Goal: Information Seeking & Learning: Check status

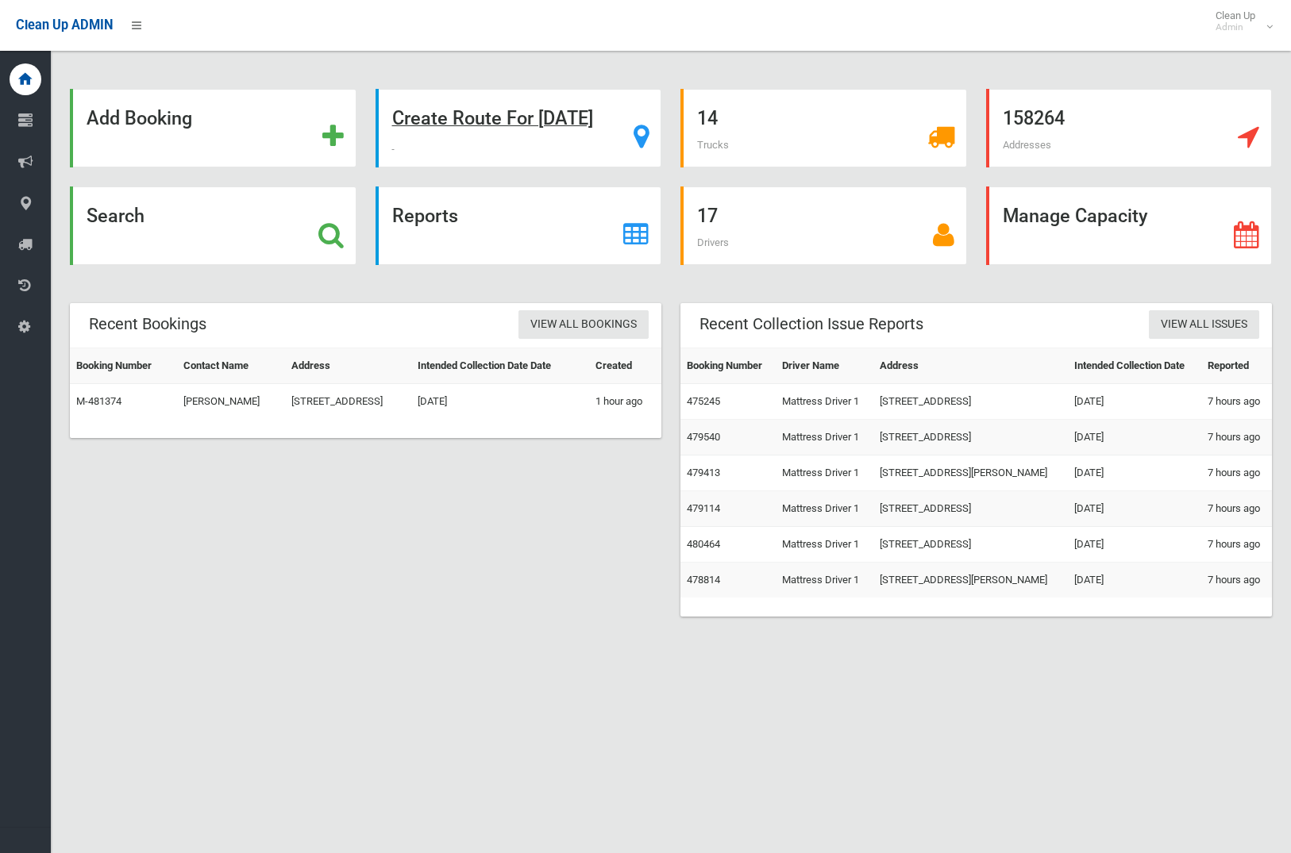
click at [490, 130] on div "Create Route For Tomorrow" at bounding box center [519, 128] width 287 height 79
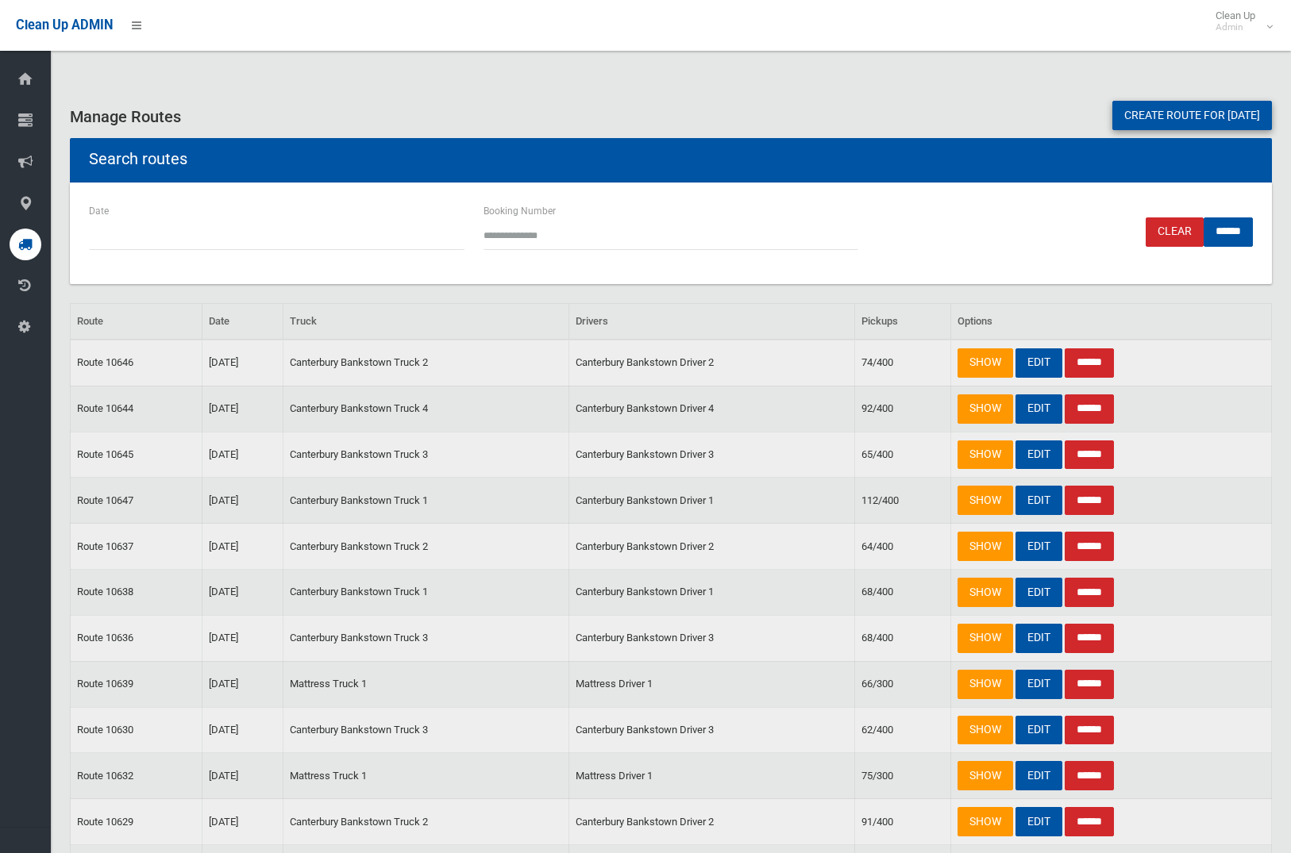
click at [1184, 124] on link "Create route for [DATE]" at bounding box center [1192, 115] width 160 height 29
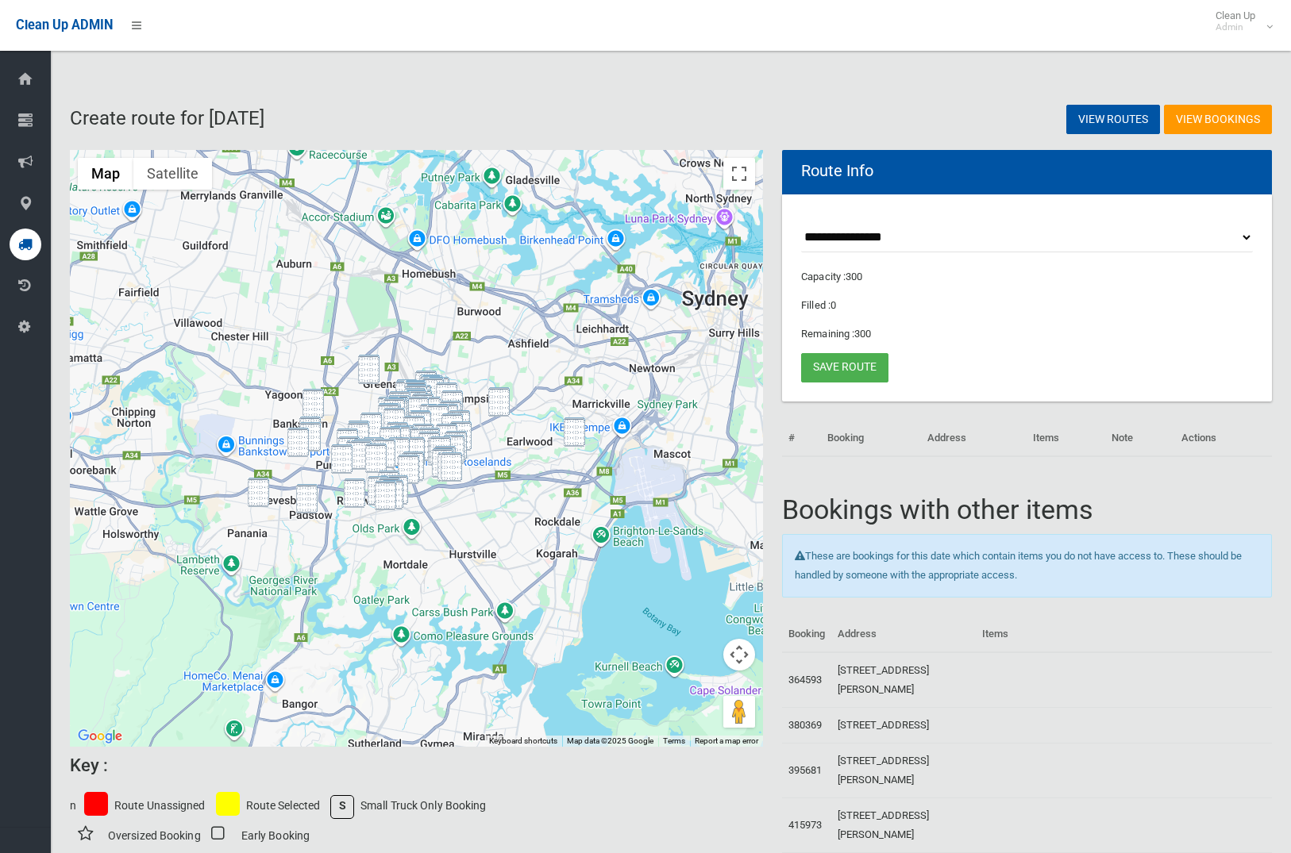
click at [374, 364] on img "13A Jacqueline Crescent, GREENACRE NSW 2190" at bounding box center [368, 369] width 21 height 29
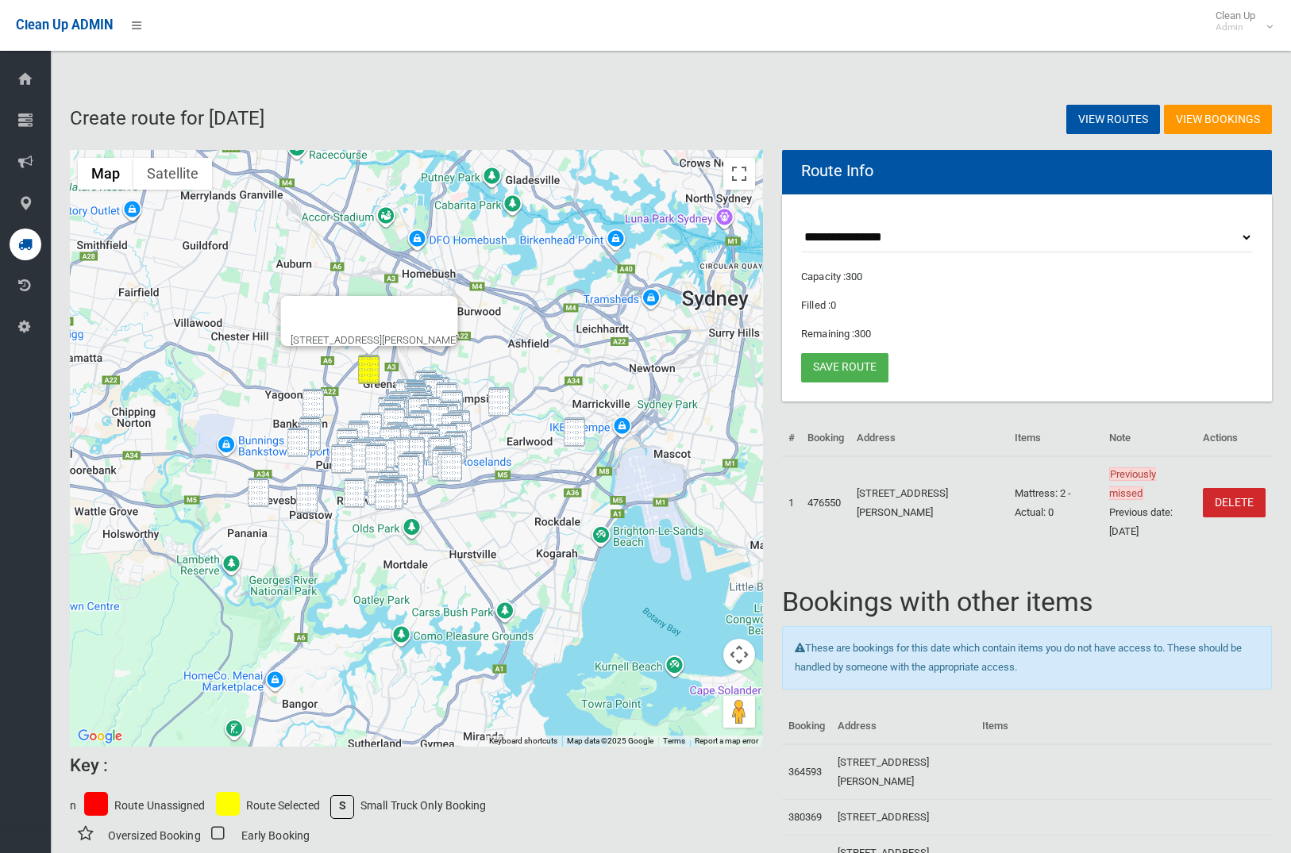
click at [323, 395] on img "32 Kitchener Parade, BANKSTOWN NSW 2200" at bounding box center [312, 403] width 21 height 29
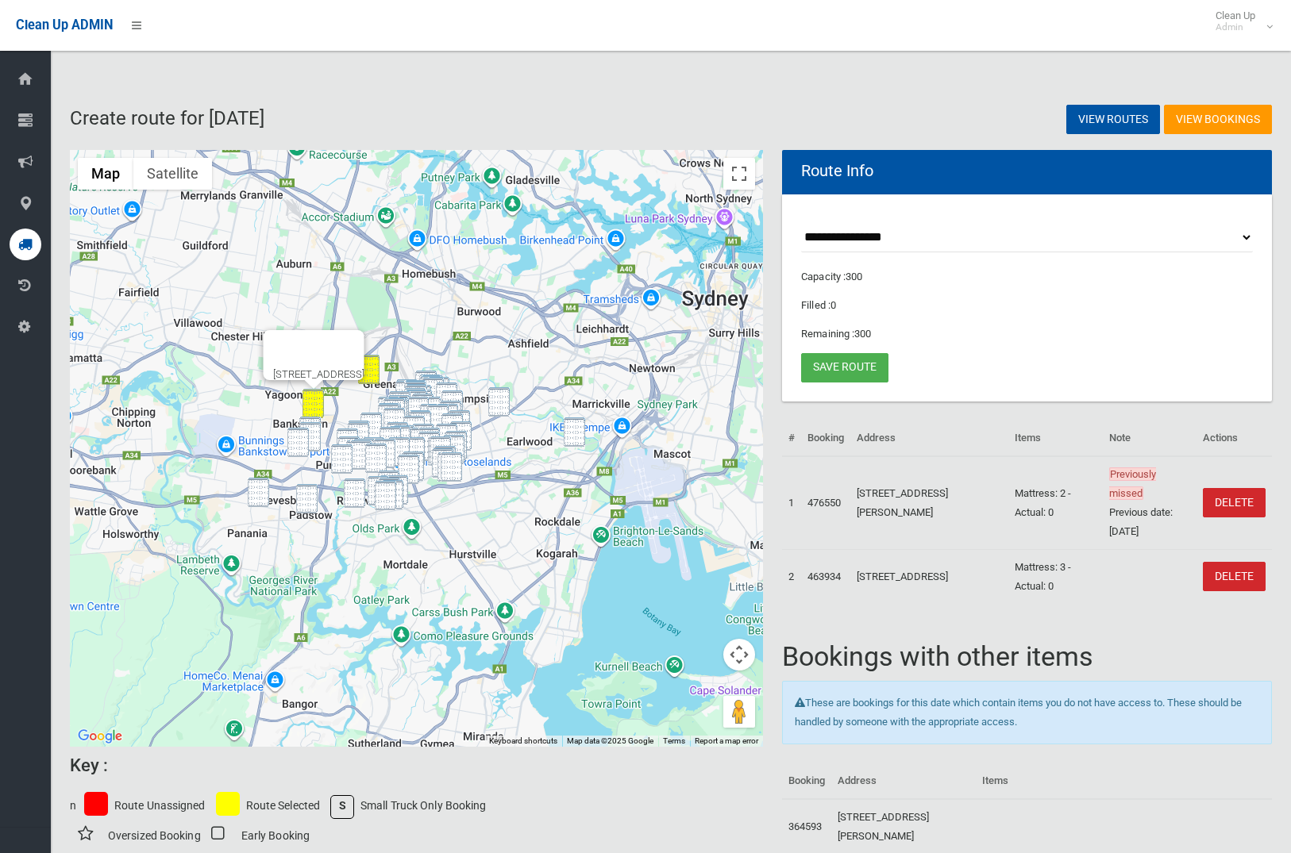
click at [311, 416] on img "32 Kitchener Parade, BANKSTOWN NSW 2200" at bounding box center [312, 403] width 21 height 29
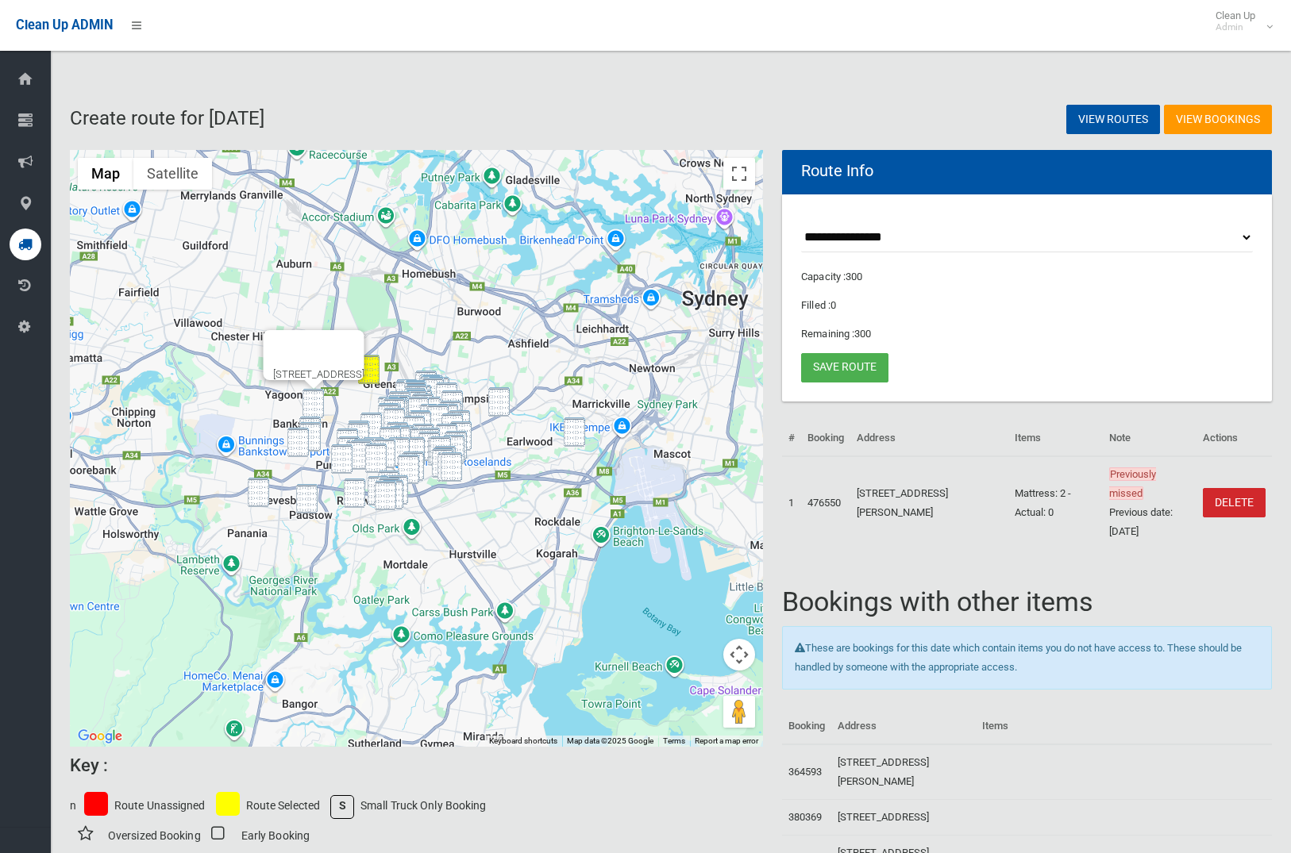
click at [311, 429] on img "127 Chapel Road, BANKSTOWN NSW 2200" at bounding box center [309, 436] width 21 height 29
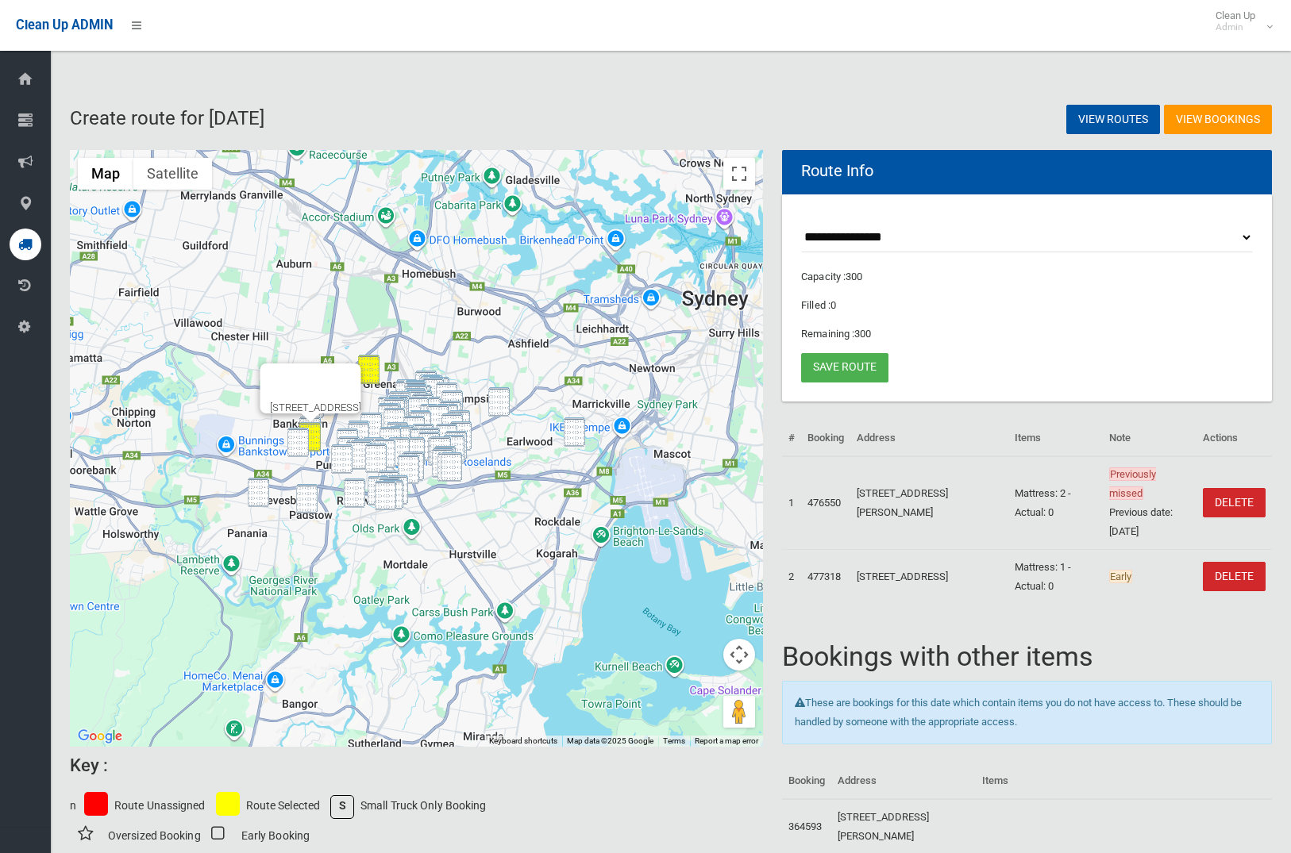
click at [293, 437] on img "46 Edward Street, BANKSTOWN NSW 2200" at bounding box center [297, 442] width 21 height 29
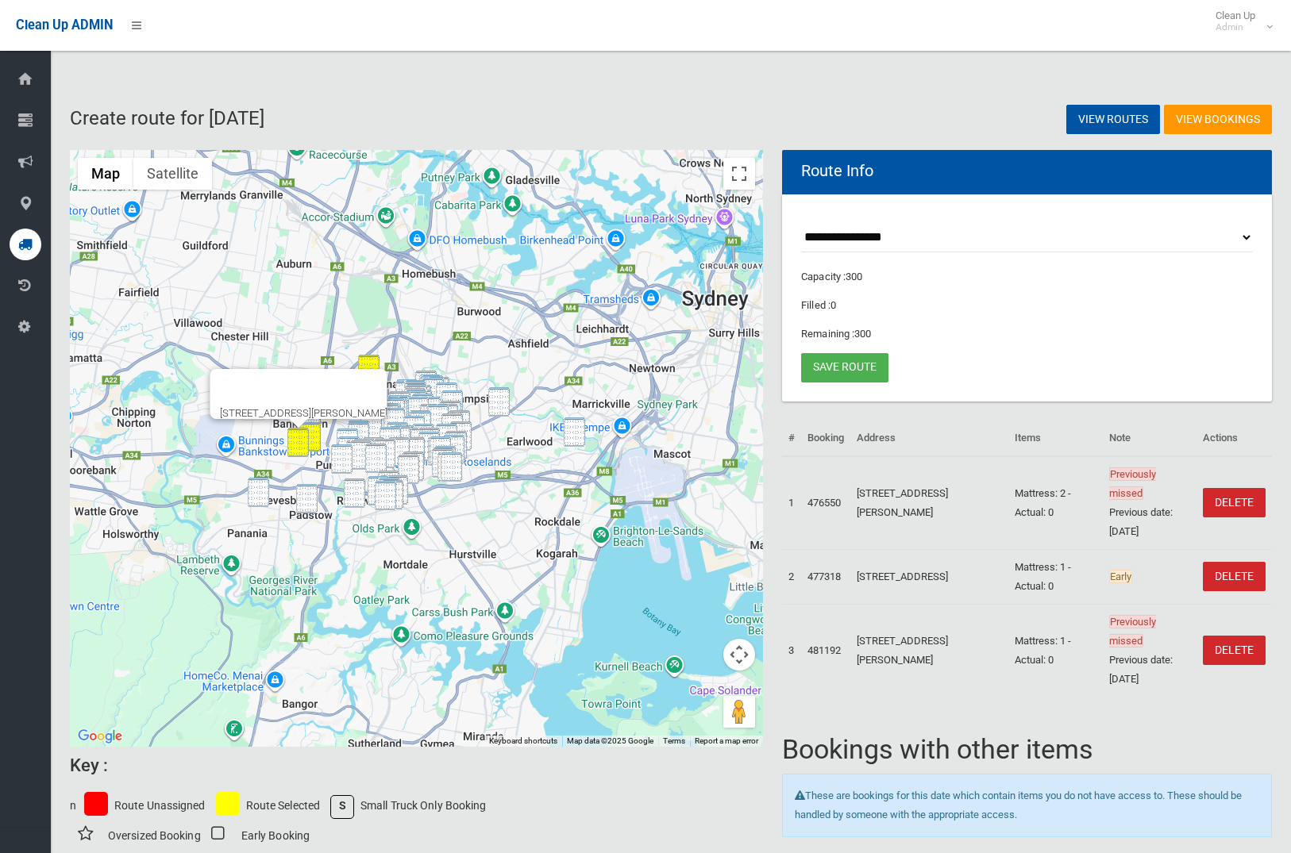
click at [259, 486] on img "85 Bransgrove Road, REVESBY NSW 2212" at bounding box center [258, 492] width 21 height 29
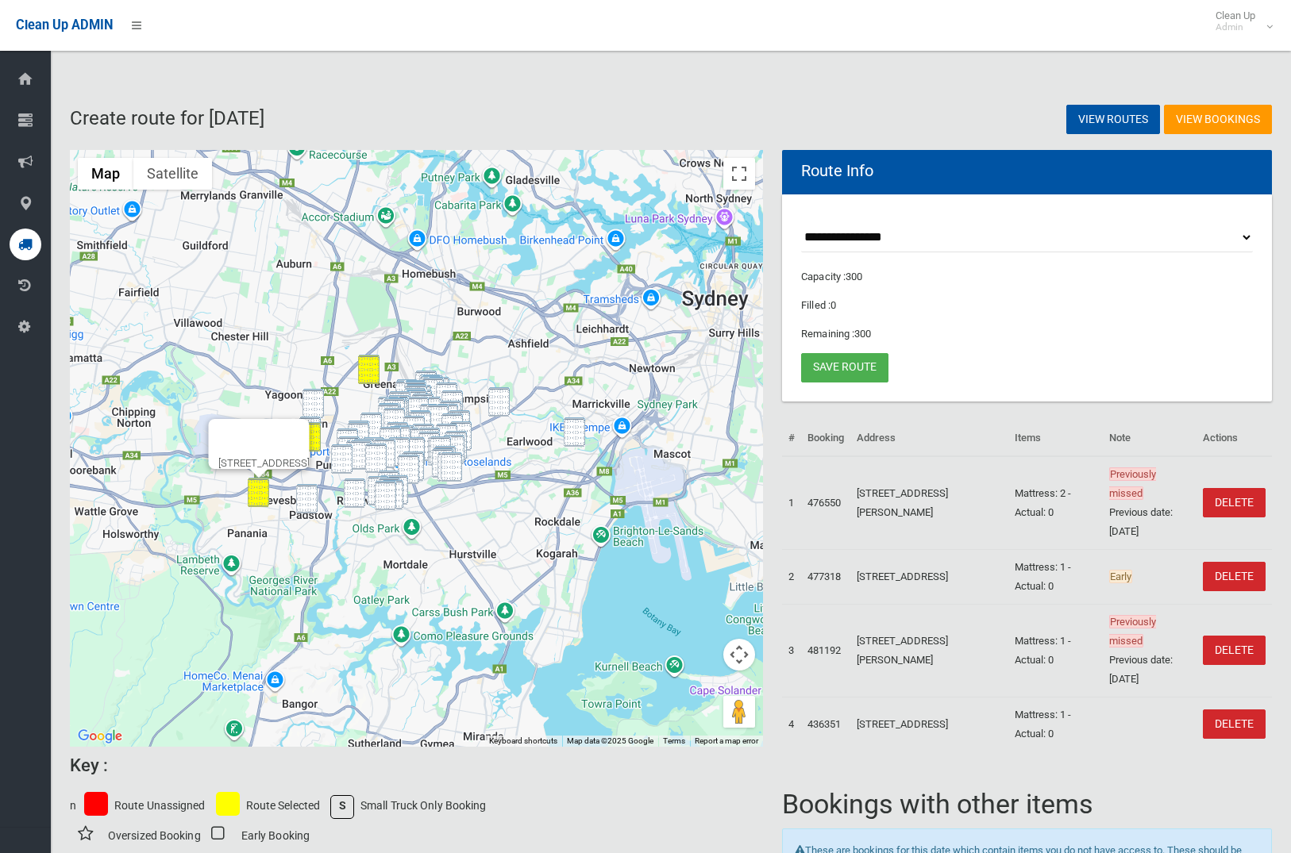
click at [313, 408] on img "32 Kitchener Parade, BANKSTOWN NSW 2200" at bounding box center [312, 403] width 21 height 29
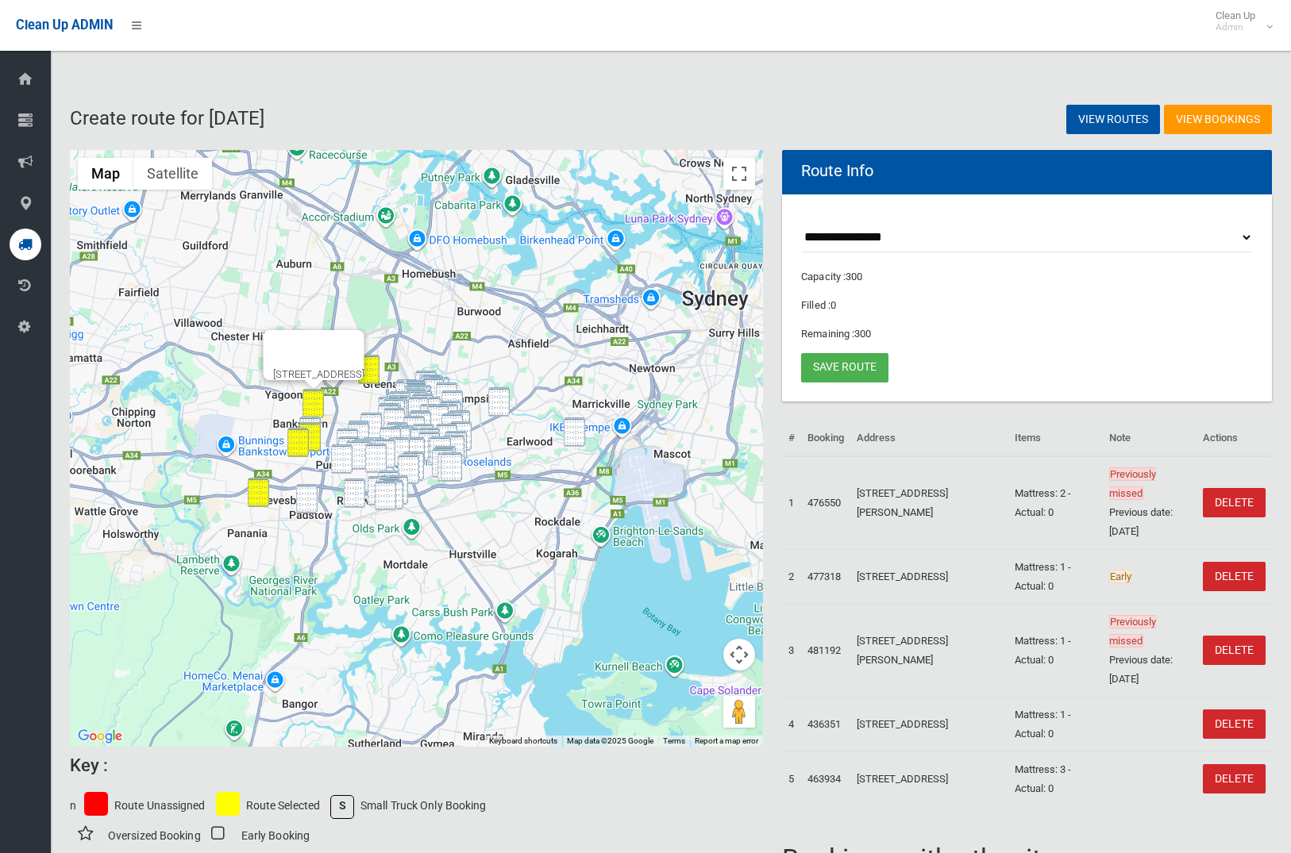
drag, startPoint x: 575, startPoint y: 434, endPoint x: 541, endPoint y: 426, distance: 35.0
click at [575, 434] on img "11 Highcliff Road, EARLWOOD NSW 2206" at bounding box center [574, 432] width 21 height 29
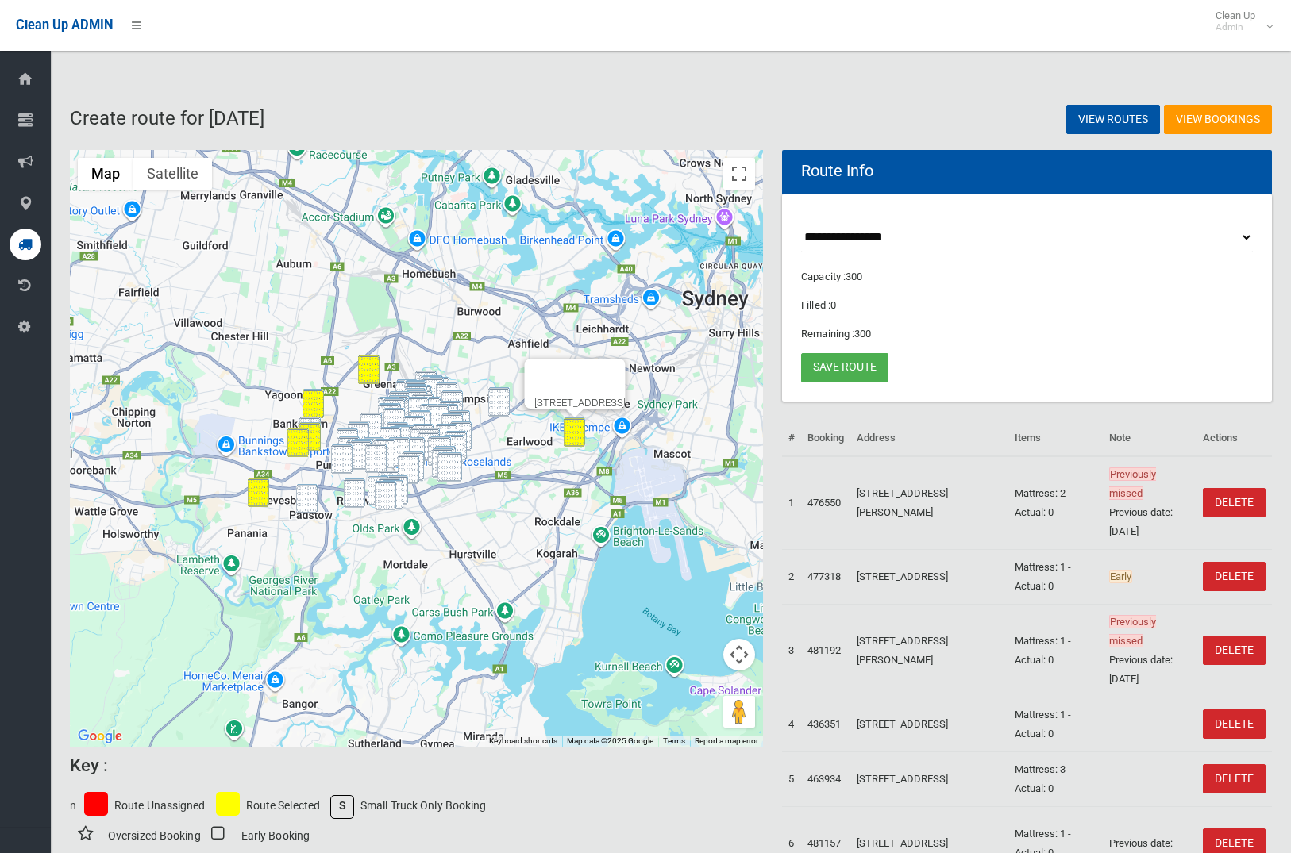
click at [494, 412] on img "338-342 Canterbury Road, CANTERBURY NSW 2193" at bounding box center [498, 401] width 21 height 29
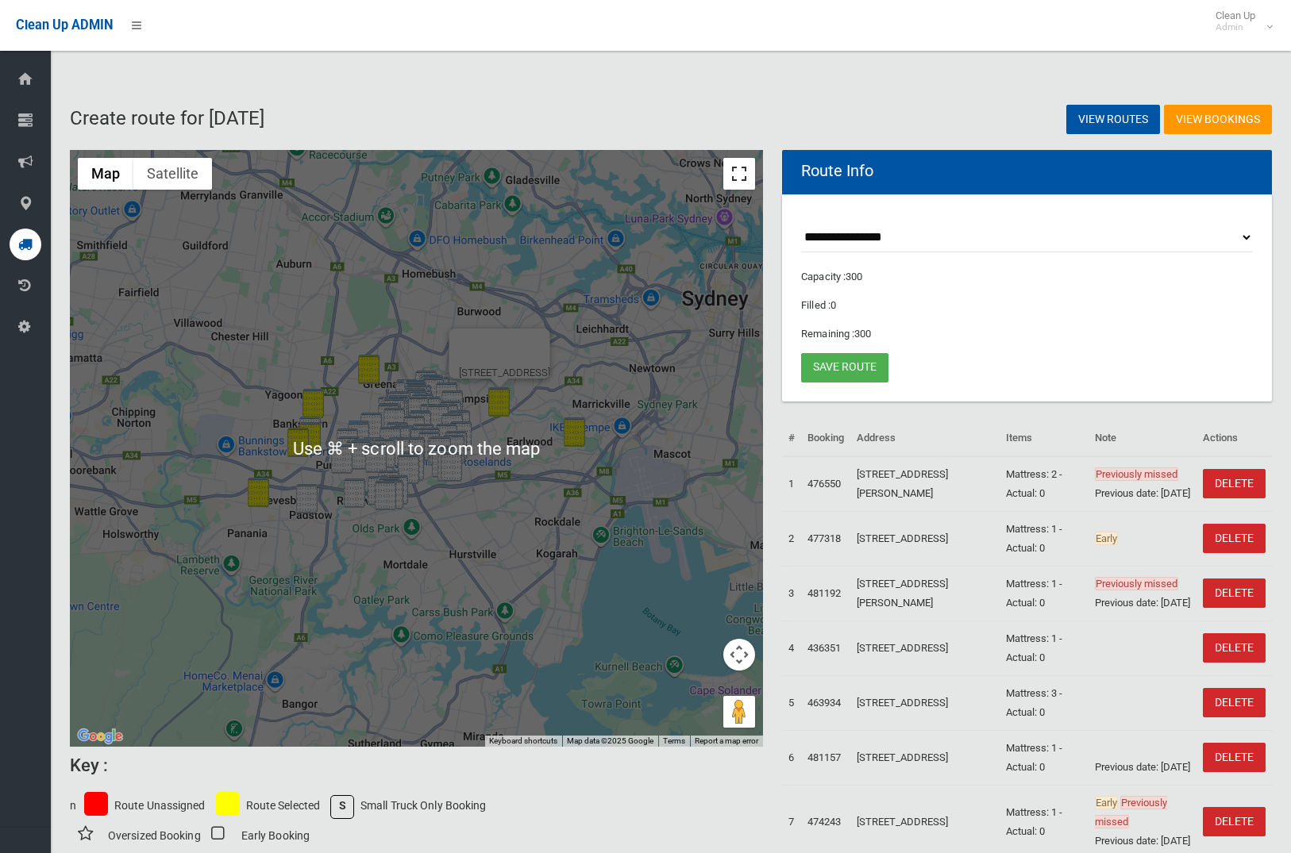
click at [745, 178] on button "Toggle fullscreen view" at bounding box center [739, 174] width 32 height 32
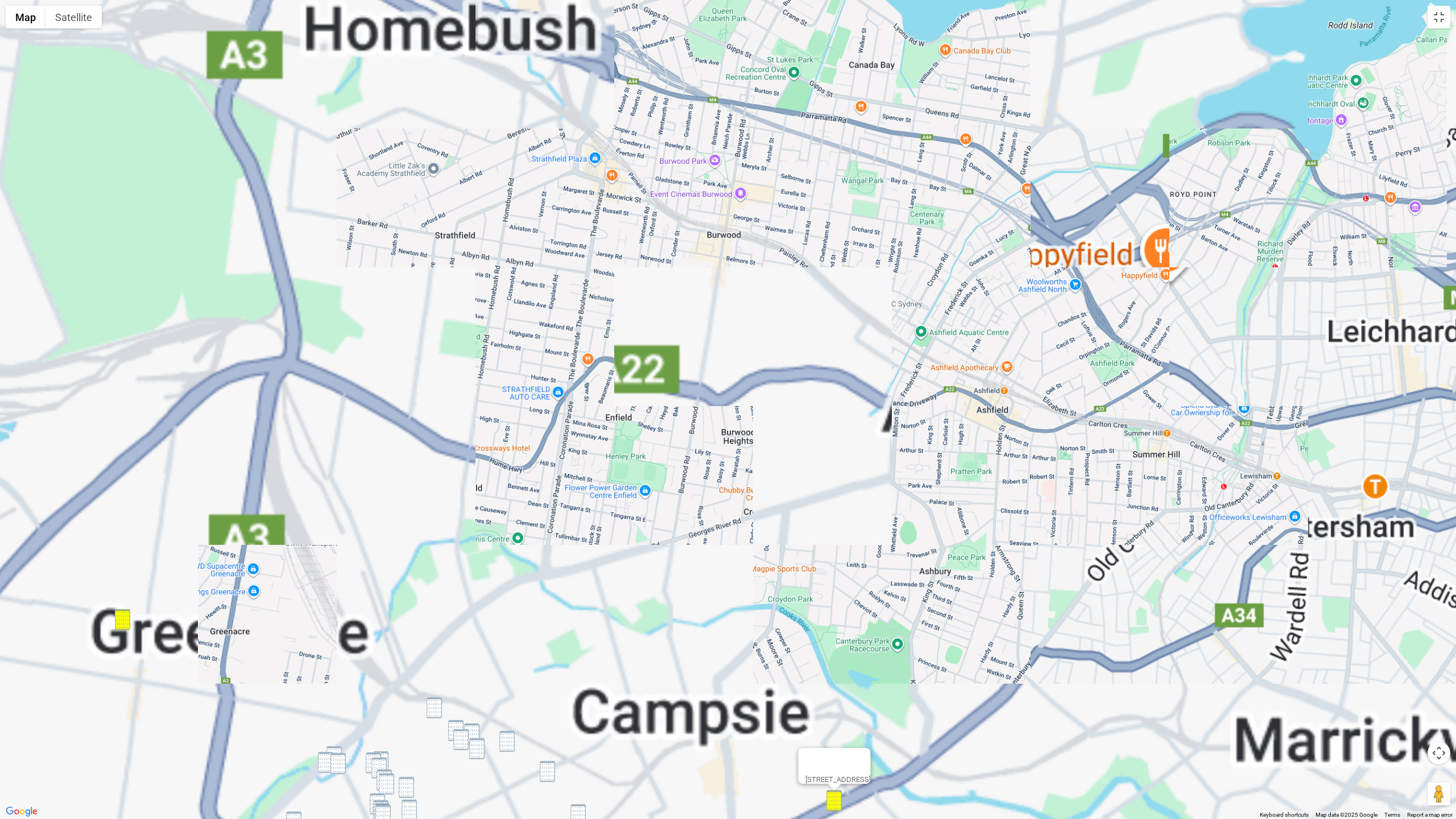
drag, startPoint x: 822, startPoint y: 377, endPoint x: 876, endPoint y: 128, distance: 254.8
click at [875, 127] on div "338-342 Canterbury Road, CANTERBURY NSW 2193" at bounding box center [728, 409] width 1456 height 819
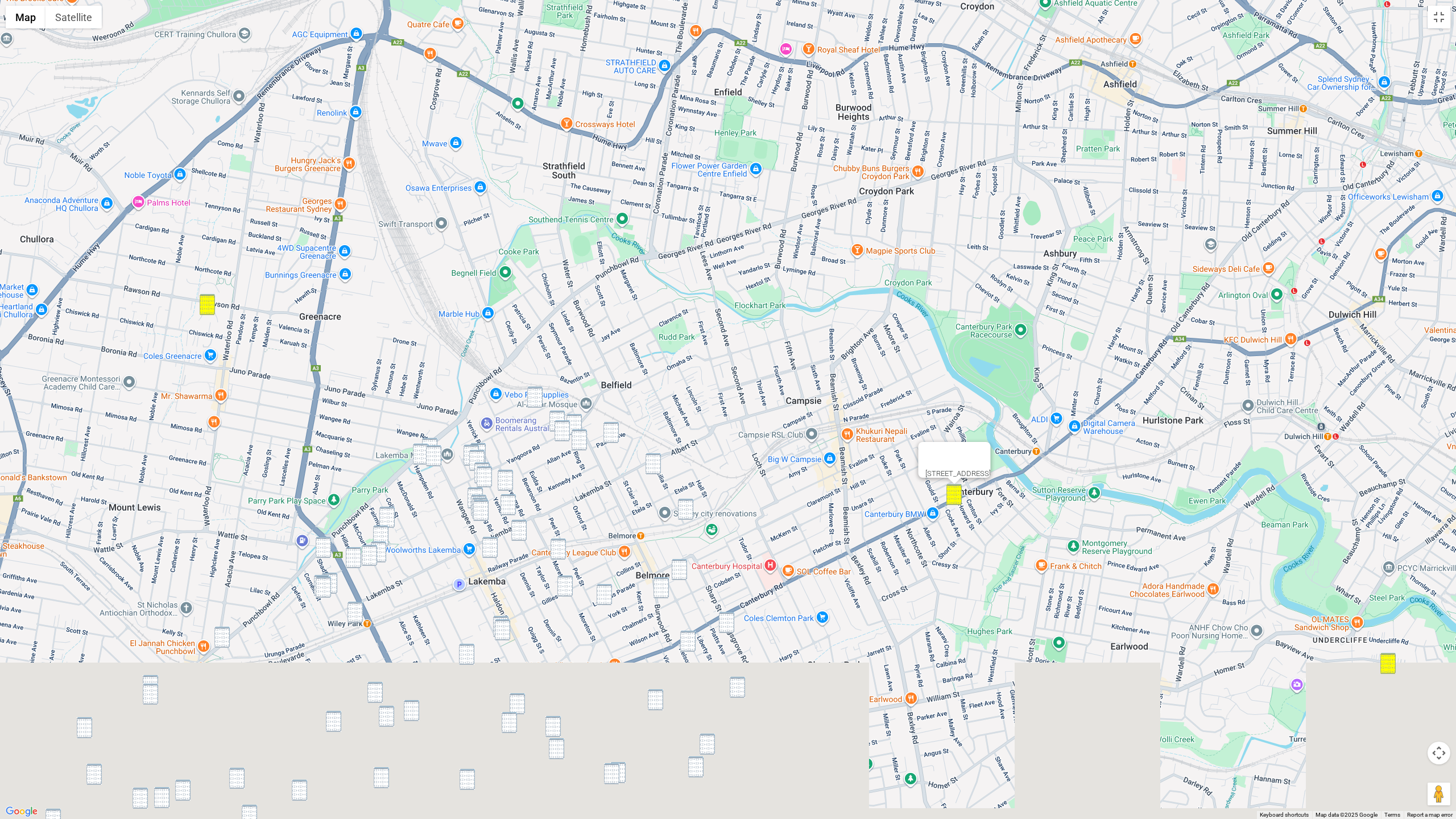
drag, startPoint x: 799, startPoint y: 509, endPoint x: 889, endPoint y: 267, distance: 258.2
click at [892, 233] on div "338-342 Canterbury Road, CANTERBURY NSW 2193" at bounding box center [728, 409] width 1456 height 819
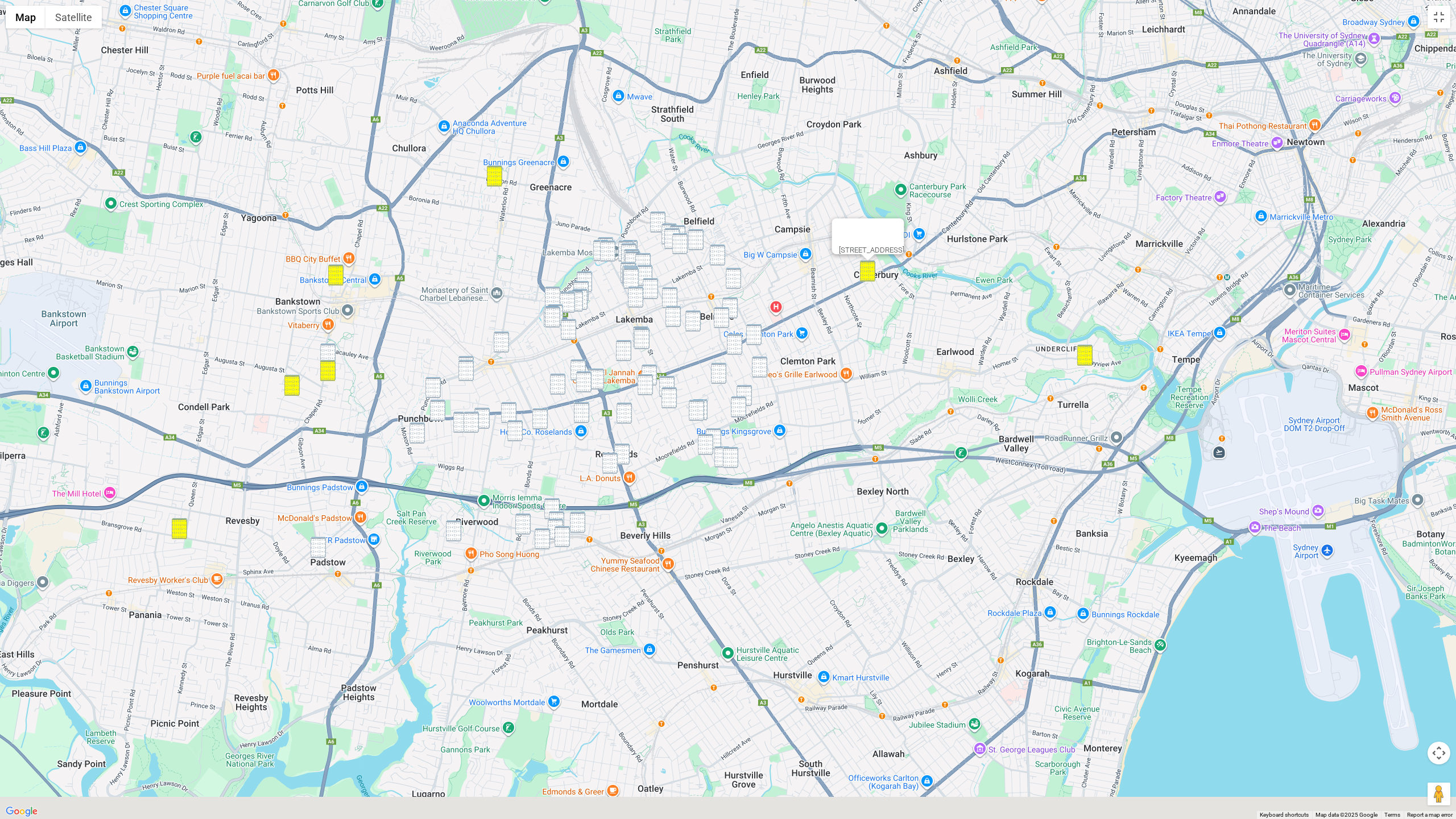
drag, startPoint x: 954, startPoint y: 567, endPoint x: 911, endPoint y: 418, distance: 155.1
click at [911, 418] on div "338-342 Canterbury Road, CANTERBURY NSW 2193" at bounding box center [728, 409] width 1456 height 819
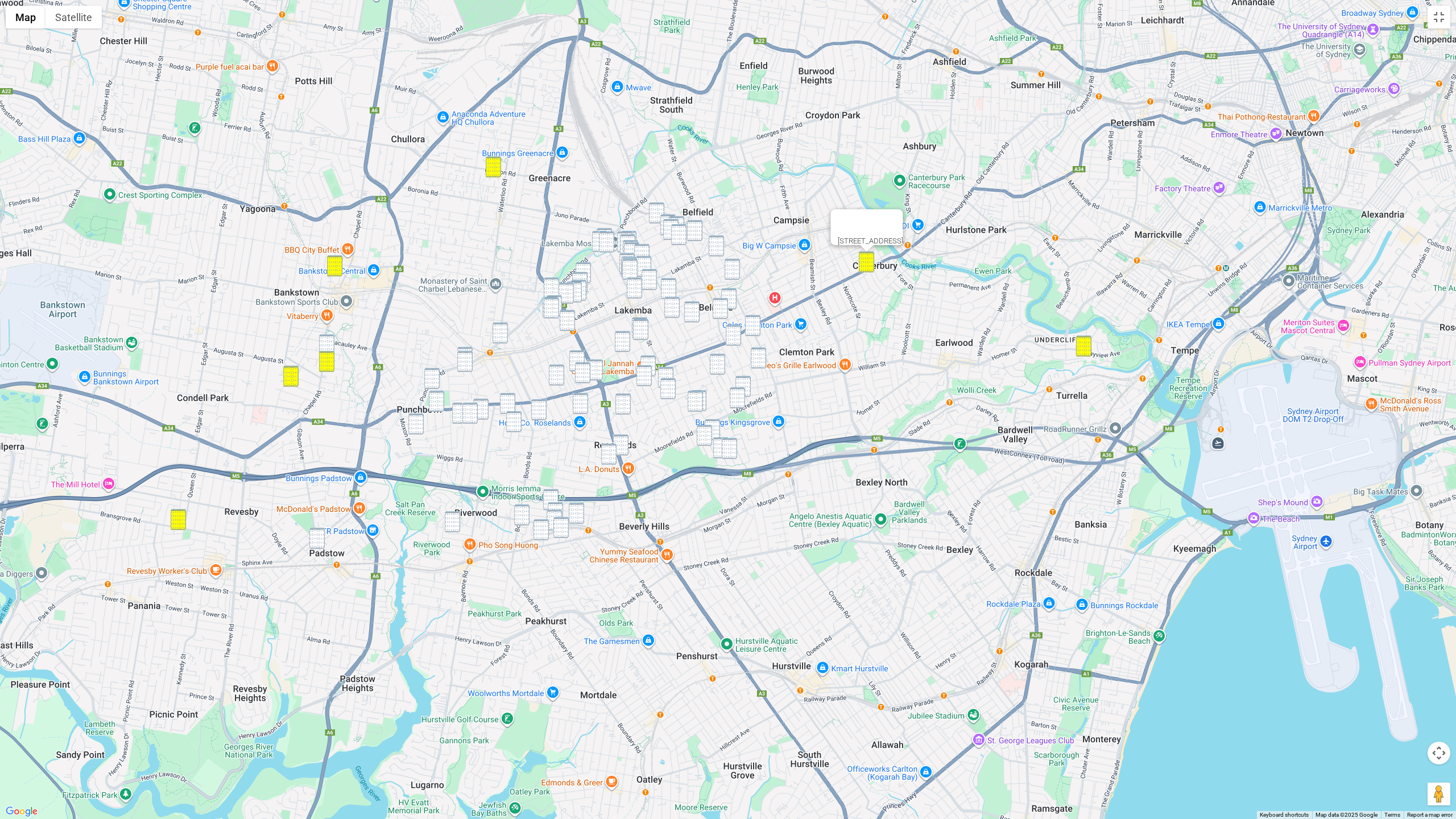
click at [313, 541] on img "115 Arab Road, PADSTOW NSW 2211" at bounding box center [317, 538] width 15 height 21
drag, startPoint x: 454, startPoint y: 526, endPoint x: 484, endPoint y: 517, distance: 31.3
click at [454, 526] on img "8 Florida Crescent, RIVERWOOD NSW 2210" at bounding box center [452, 522] width 15 height 21
drag, startPoint x: 548, startPoint y: 493, endPoint x: 553, endPoint y: 504, distance: 12.1
click at [548, 493] on img "33 Karne Street South, NARWEE NSW 2209" at bounding box center [550, 499] width 15 height 21
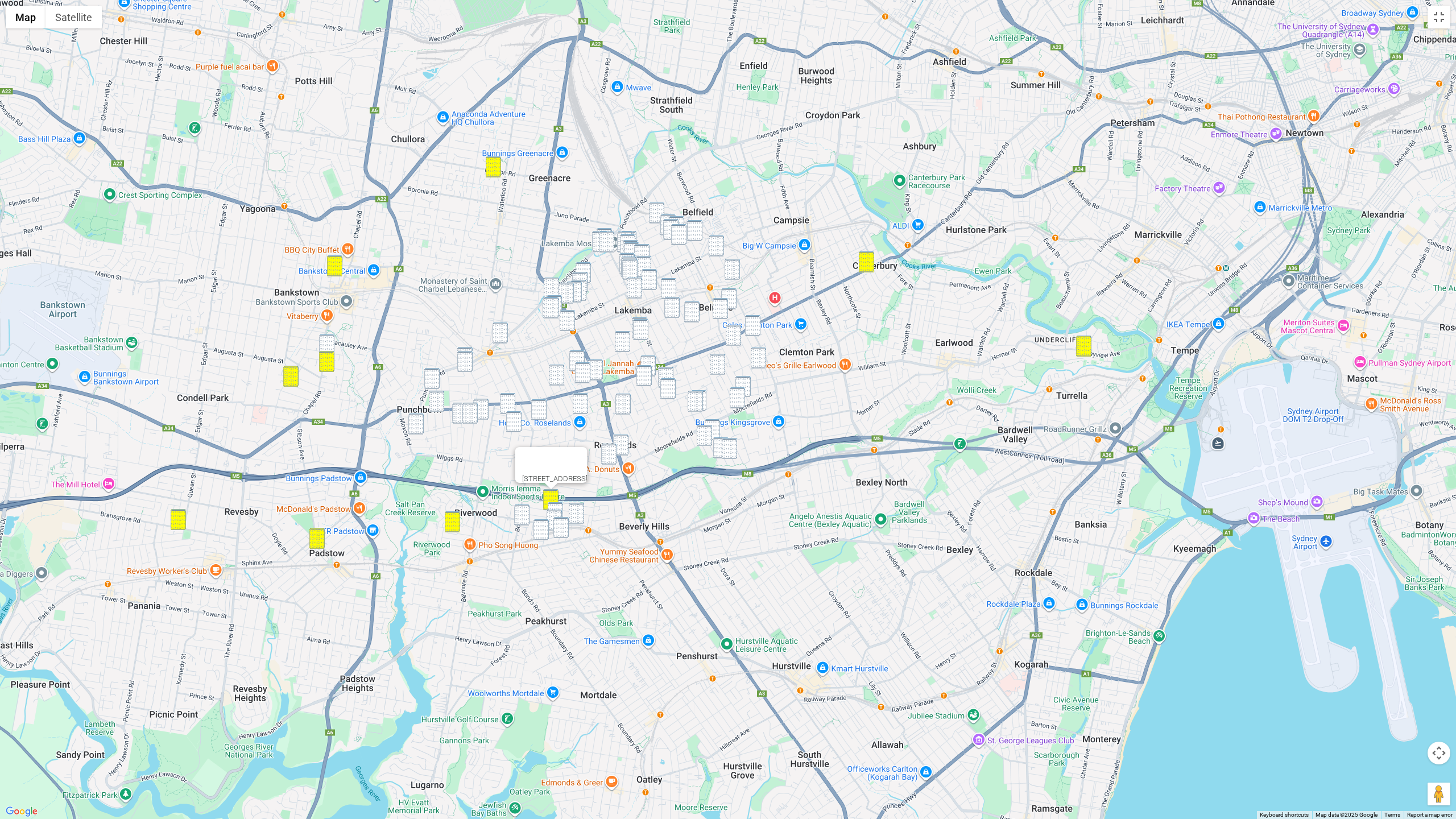
drag, startPoint x: 553, startPoint y: 504, endPoint x: 567, endPoint y: 506, distance: 14.1
click at [553, 504] on img "118-120 Hannans Road, NARWEE NSW 2209" at bounding box center [555, 512] width 15 height 21
click at [570, 506] on img "140 Hannans Road, NARWEE NSW 2209" at bounding box center [576, 513] width 15 height 21
click at [558, 510] on img "4 Ventura Avenue, NARWEE NSW 2209" at bounding box center [554, 519] width 15 height 21
click at [560, 524] on img "4 Elston Avenue, NARWEE NSW 2209" at bounding box center [560, 527] width 15 height 21
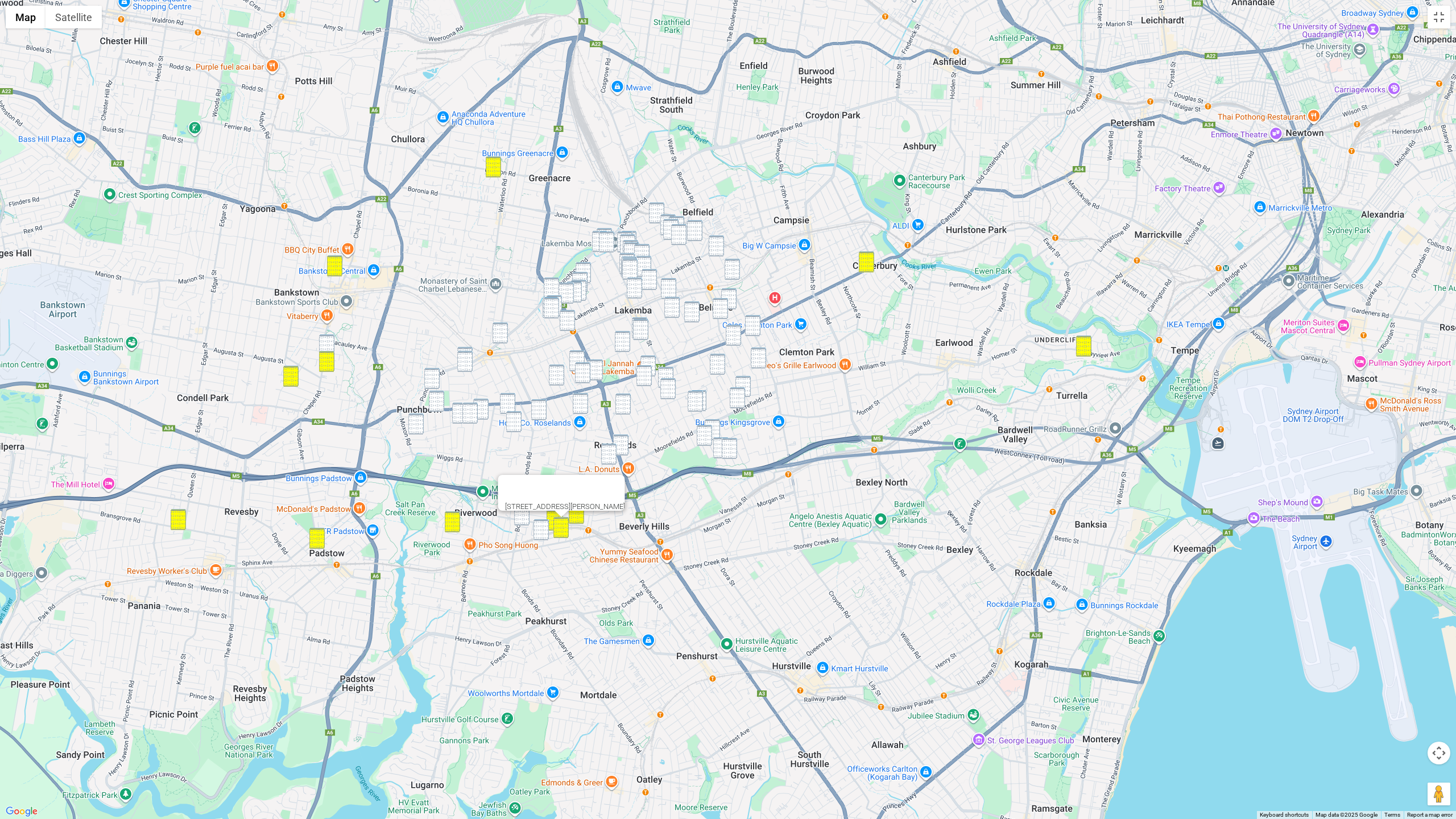
drag, startPoint x: 542, startPoint y: 527, endPoint x: 526, endPoint y: 525, distance: 16.1
click at [542, 527] on img "8 Yardley Avenue, NARWEE NSW 2209" at bounding box center [541, 530] width 15 height 21
click at [520, 523] on img "6 Iluka Street, RIVERWOOD NSW 2210" at bounding box center [522, 514] width 15 height 21
click at [468, 349] on img "874 Punchbowl Road, PUNCHBOWL NSW 2196" at bounding box center [464, 357] width 15 height 21
drag, startPoint x: 466, startPoint y: 364, endPoint x: 447, endPoint y: 370, distance: 19.9
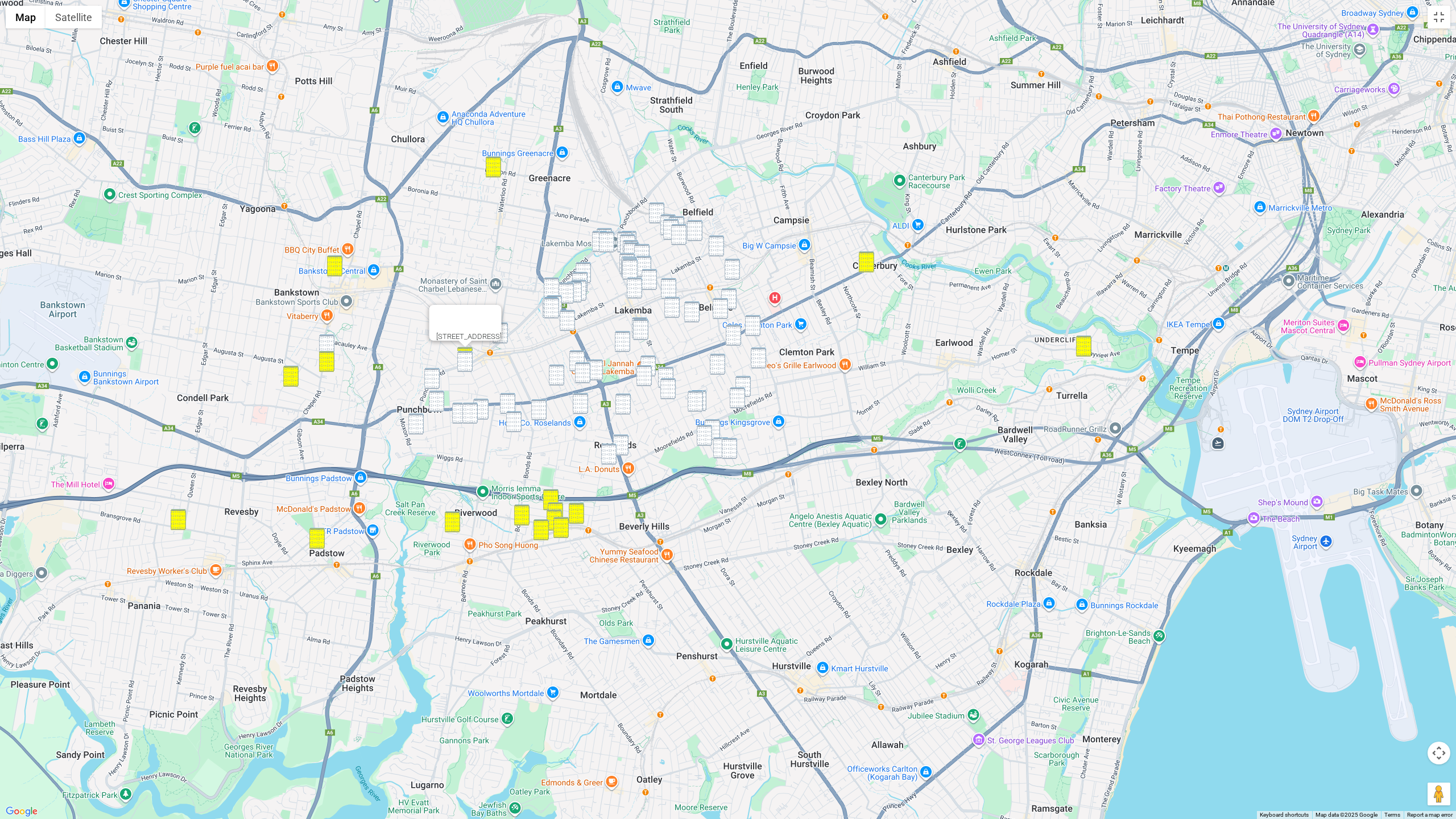
click at [465, 365] on img "6A Linden Avenue, PUNCHBOWL NSW 2196" at bounding box center [464, 361] width 15 height 21
click at [428, 373] on img "61 Viola Street, PUNCHBOWL NSW 2196" at bounding box center [431, 378] width 15 height 21
drag, startPoint x: 436, startPoint y: 396, endPoint x: 428, endPoint y: 404, distance: 11.3
click at [436, 396] on img "1514 Canterbury Road, PUNCHBOWL NSW 2196" at bounding box center [436, 401] width 15 height 21
drag, startPoint x: 410, startPoint y: 413, endPoint x: 404, endPoint y: 407, distance: 8.5
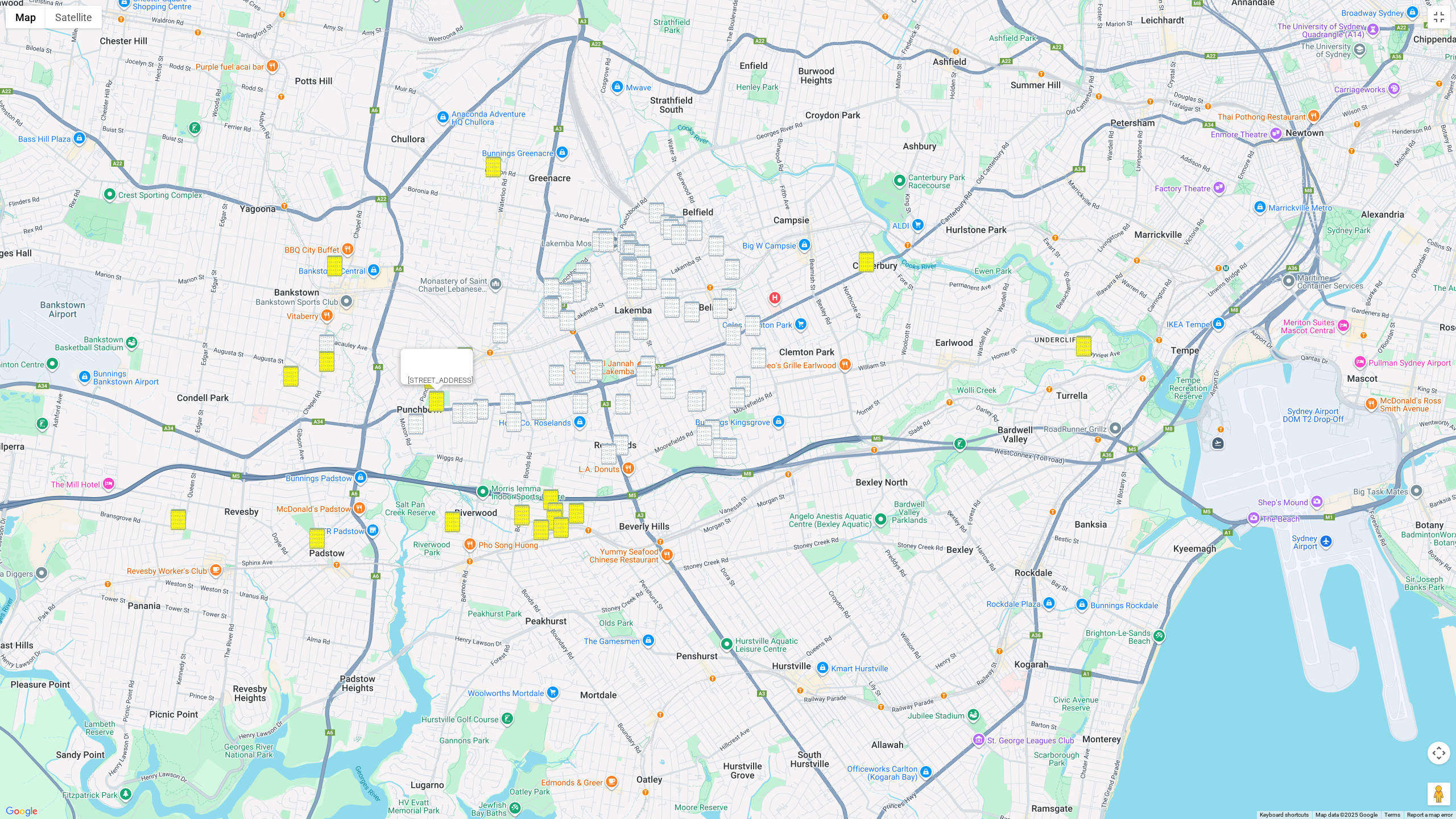
click at [409, 413] on img "13 Carlton Parade, PUNCHBOWL NSW 2196" at bounding box center [416, 423] width 15 height 21
click at [324, 344] on img "165 Chapel Road, BANKSTOWN NSW 2200" at bounding box center [326, 345] width 15 height 21
drag, startPoint x: 549, startPoint y: 289, endPoint x: 554, endPoint y: 305, distance: 16.8
click at [549, 289] on img "65-67 Shadforth Street, WILEY PARK NSW 2195" at bounding box center [551, 287] width 15 height 21
click at [554, 305] on img "35 Cornelia Street, WILEY PARK NSW 2195" at bounding box center [551, 307] width 15 height 21
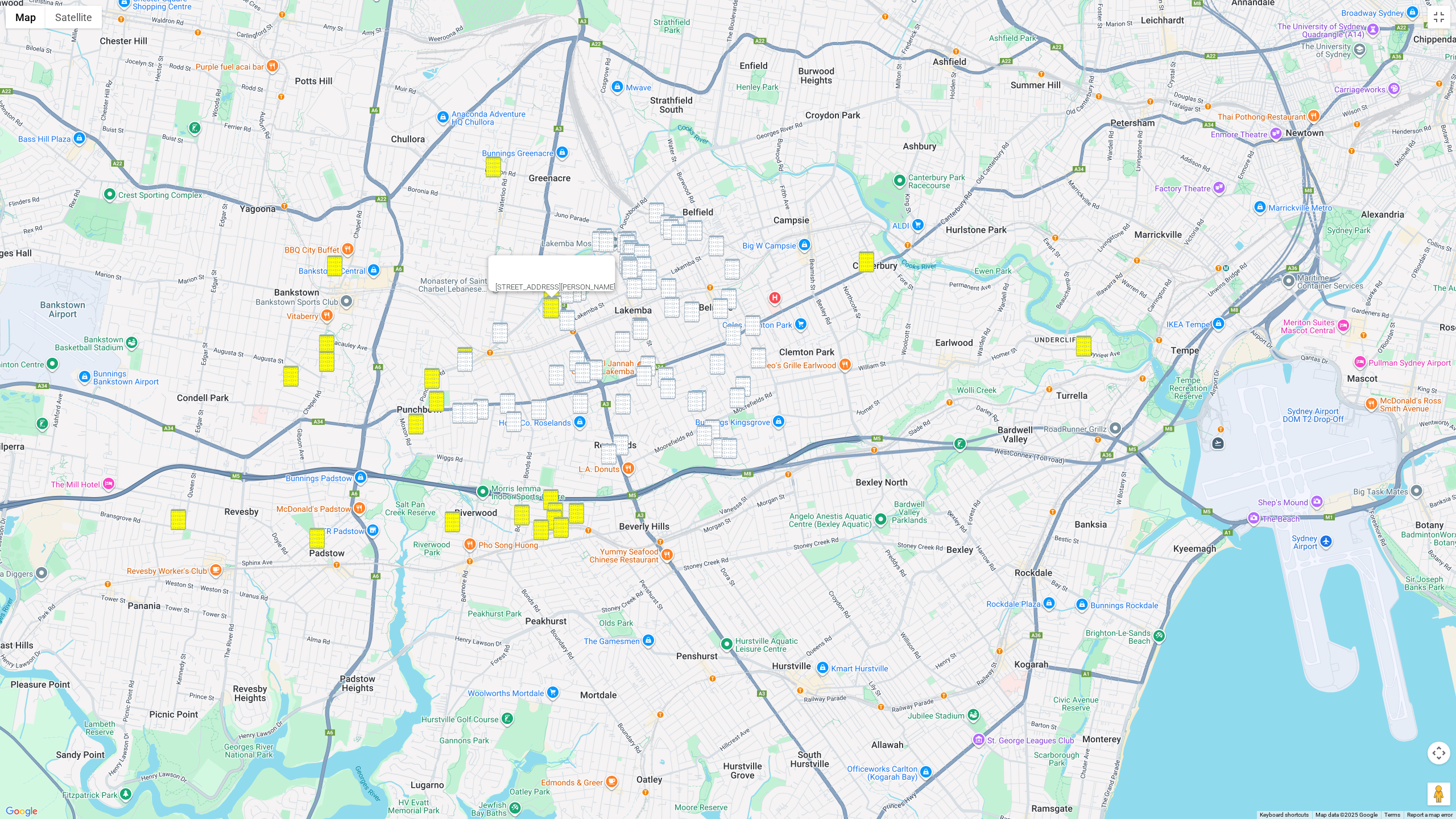
drag, startPoint x: 497, startPoint y: 335, endPoint x: 487, endPoint y: 350, distance: 18.0
click at [497, 336] on img "744 Punchbowl Road, PUNCHBOWL NSW 2196" at bounding box center [500, 332] width 15 height 21
click at [467, 363] on img "6A Linden Avenue, PUNCHBOWL NSW 2196" at bounding box center [464, 361] width 15 height 21
click at [456, 408] on img "4 Eden Avenue, PUNCHBOWL NSW 2196" at bounding box center [459, 413] width 15 height 21
drag, startPoint x: 465, startPoint y: 410, endPoint x: 480, endPoint y: 410, distance: 15.0
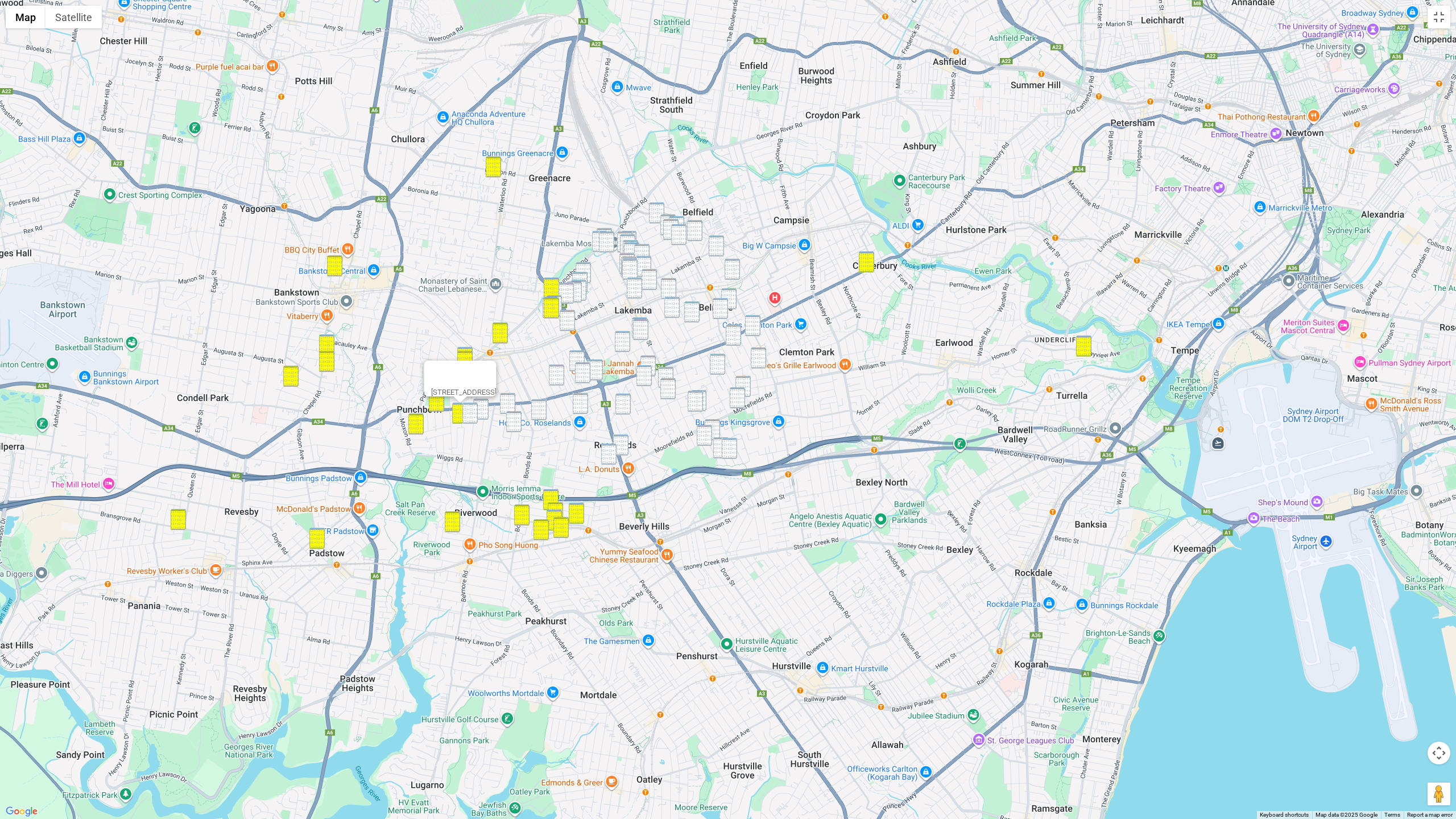
click at [465, 410] on img "117 Victoria Road, PUNCHBOWL NSW 2196" at bounding box center [469, 413] width 15 height 21
drag, startPoint x: 486, startPoint y: 408, endPoint x: 492, endPoint y: 408, distance: 6.0
click at [486, 408] on img "39 Augusta Street, PUNCHBOWL NSW 2196" at bounding box center [481, 409] width 15 height 21
drag, startPoint x: 507, startPoint y: 406, endPoint x: 511, endPoint y: 413, distance: 8.1
click at [507, 406] on img "5B Charlescotte Avenue, PUNCHBOWL NSW 2196" at bounding box center [507, 403] width 15 height 21
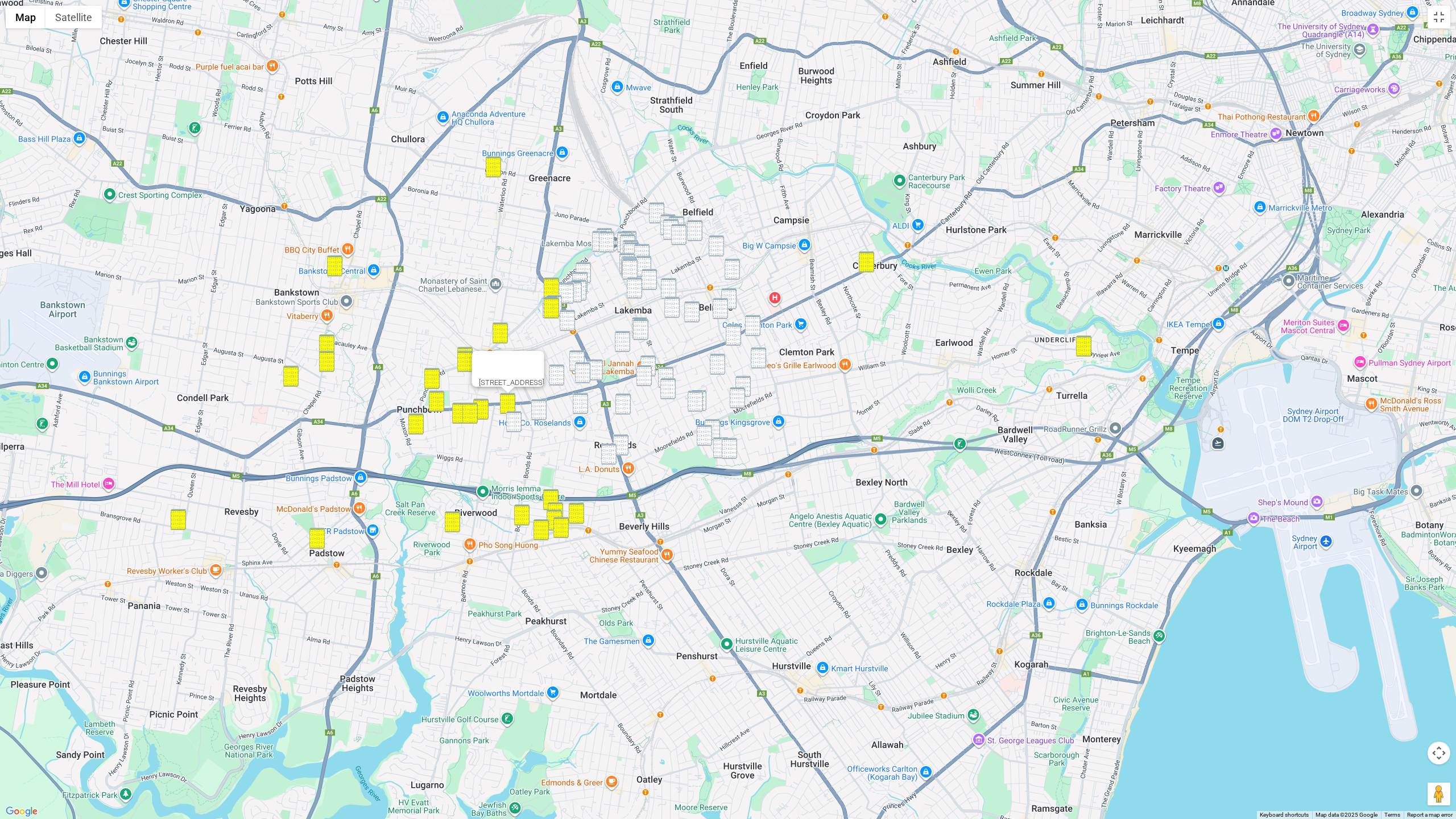
click at [517, 422] on img "2/44 Christian Road, PUNCHBOWL NSW 2196" at bounding box center [514, 421] width 15 height 21
click at [540, 413] on img "14 Springfield Avenue, ROSELANDS NSW 2196" at bounding box center [538, 409] width 15 height 21
drag, startPoint x: 514, startPoint y: 423, endPoint x: 554, endPoint y: 430, distance: 40.6
click at [516, 423] on img "2/44 Christian Road, PUNCHBOWL NSW 2196" at bounding box center [514, 421] width 15 height 21
drag, startPoint x: 628, startPoint y: 436, endPoint x: 613, endPoint y: 448, distance: 19.2
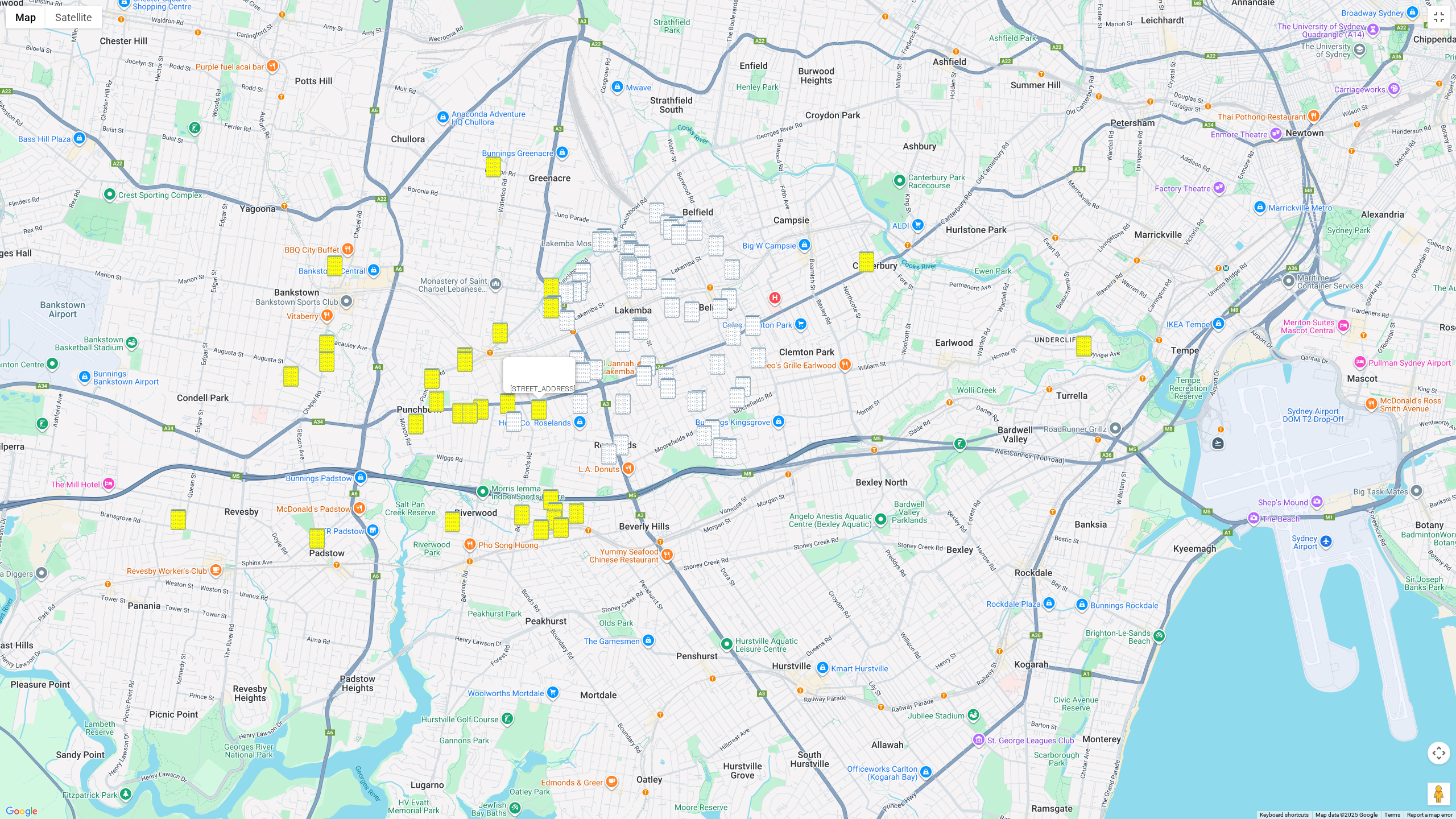
click at [628, 437] on div "To navigate, press the arrow keys. 14 Springfield Avenue, ROSELANDS NSW 2196" at bounding box center [728, 409] width 1456 height 819
click at [608, 451] on img "1/16 Penshurst Road, ROSELANDS NSW 2196" at bounding box center [608, 454] width 15 height 21
drag, startPoint x: 621, startPoint y: 447, endPoint x: 644, endPoint y: 448, distance: 23.0
click at [621, 447] on img "284 King Georges Road, ROSELANDS NSW 2196" at bounding box center [619, 445] width 15 height 21
drag, startPoint x: 717, startPoint y: 429, endPoint x: 712, endPoint y: 434, distance: 7.1
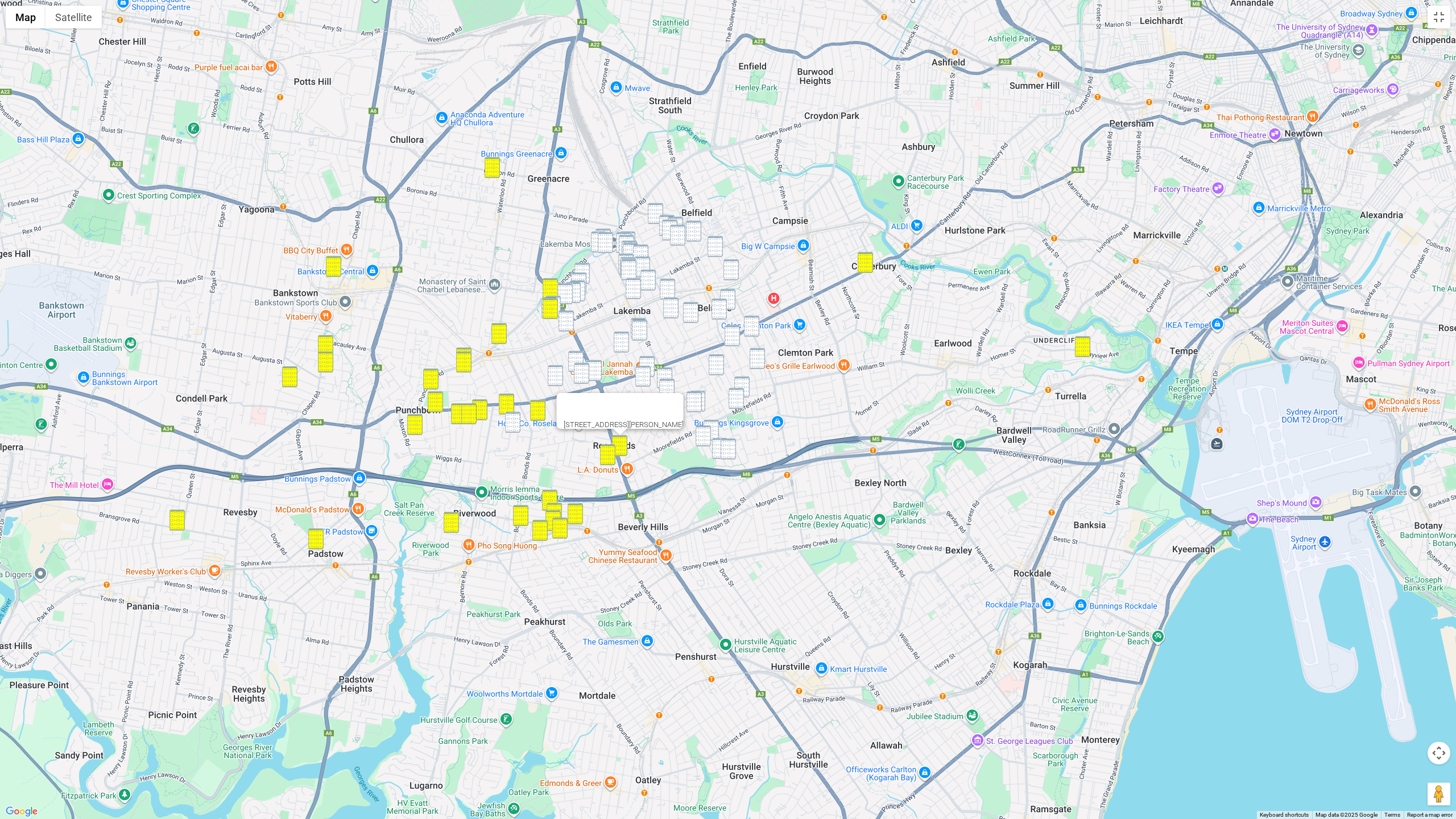
click at [717, 429] on img "45 Armitree Street, KINGSGROVE NSW 2208" at bounding box center [711, 430] width 15 height 21
drag, startPoint x: 708, startPoint y: 434, endPoint x: 716, endPoint y: 446, distance: 14.4
click at [708, 435] on img "20B Bykool Avenue, KINGSGROVE NSW 2208" at bounding box center [703, 436] width 15 height 21
click at [719, 448] on img "91 Armitree Street, KINGSGROVE NSW 2208" at bounding box center [719, 448] width 15 height 21
drag, startPoint x: 729, startPoint y: 449, endPoint x: 718, endPoint y: 439, distance: 14.9
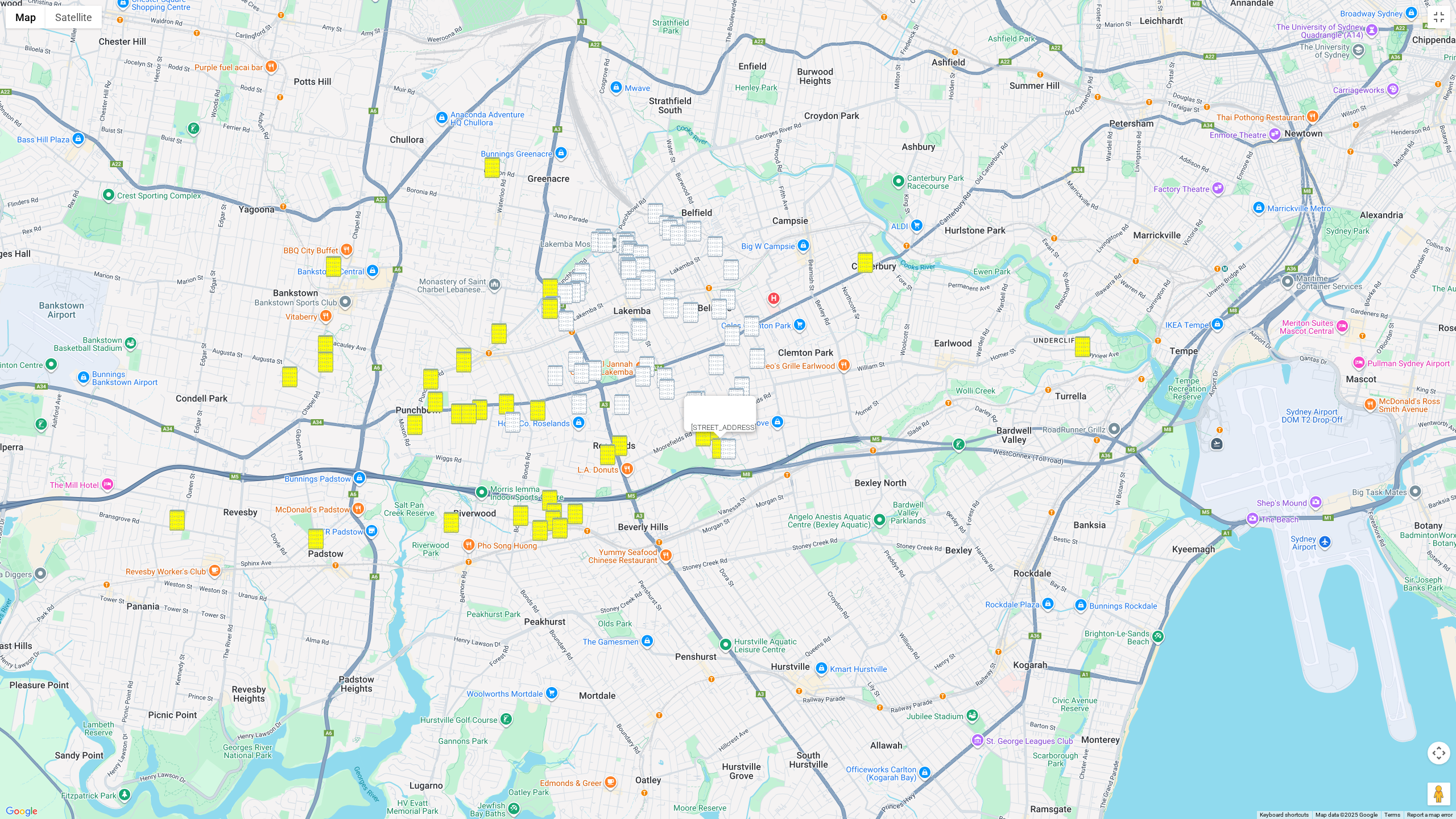
click at [729, 449] on img "80 Glamis Street, KINGSGROVE NSW 2208" at bounding box center [728, 449] width 15 height 21
drag, startPoint x: 658, startPoint y: 208, endPoint x: 674, endPoint y: 213, distance: 16.8
click at [658, 208] on img "51 Knox Street, BELMORE NSW 2192" at bounding box center [655, 213] width 15 height 21
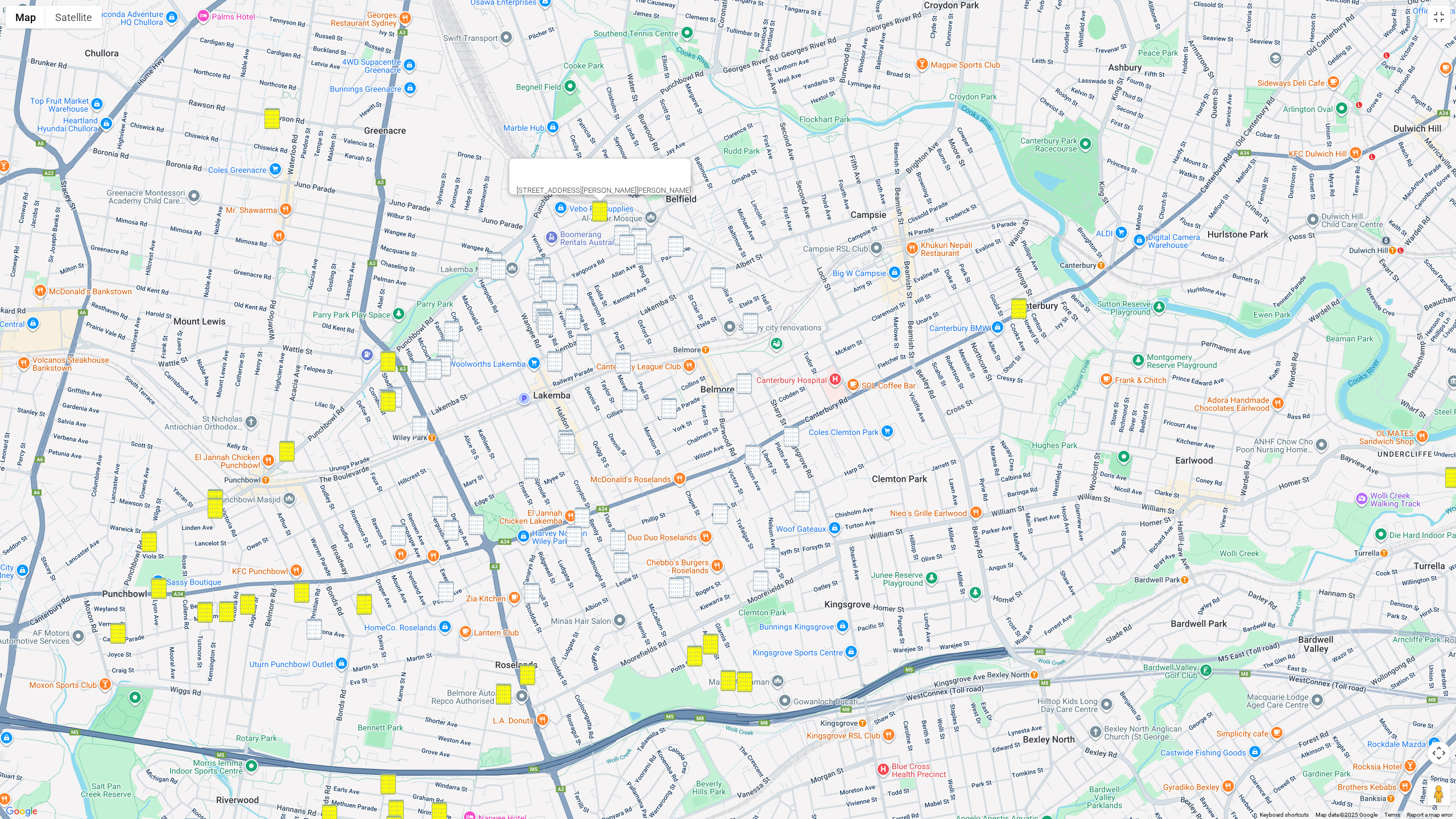
click at [623, 227] on img "15A Yangoora Road, BELMORE NSW 2192" at bounding box center [621, 235] width 15 height 21
drag, startPoint x: 643, startPoint y: 232, endPoint x: 631, endPoint y: 242, distance: 15.6
click at [642, 233] on img "2 Yangoora Road, BELMORE NSW 2192" at bounding box center [638, 238] width 15 height 21
click at [628, 248] on img "14 Yangoora Road, BELMORE NSW 2192" at bounding box center [627, 244] width 15 height 21
drag, startPoint x: 648, startPoint y: 257, endPoint x: 678, endPoint y: 254, distance: 30.1
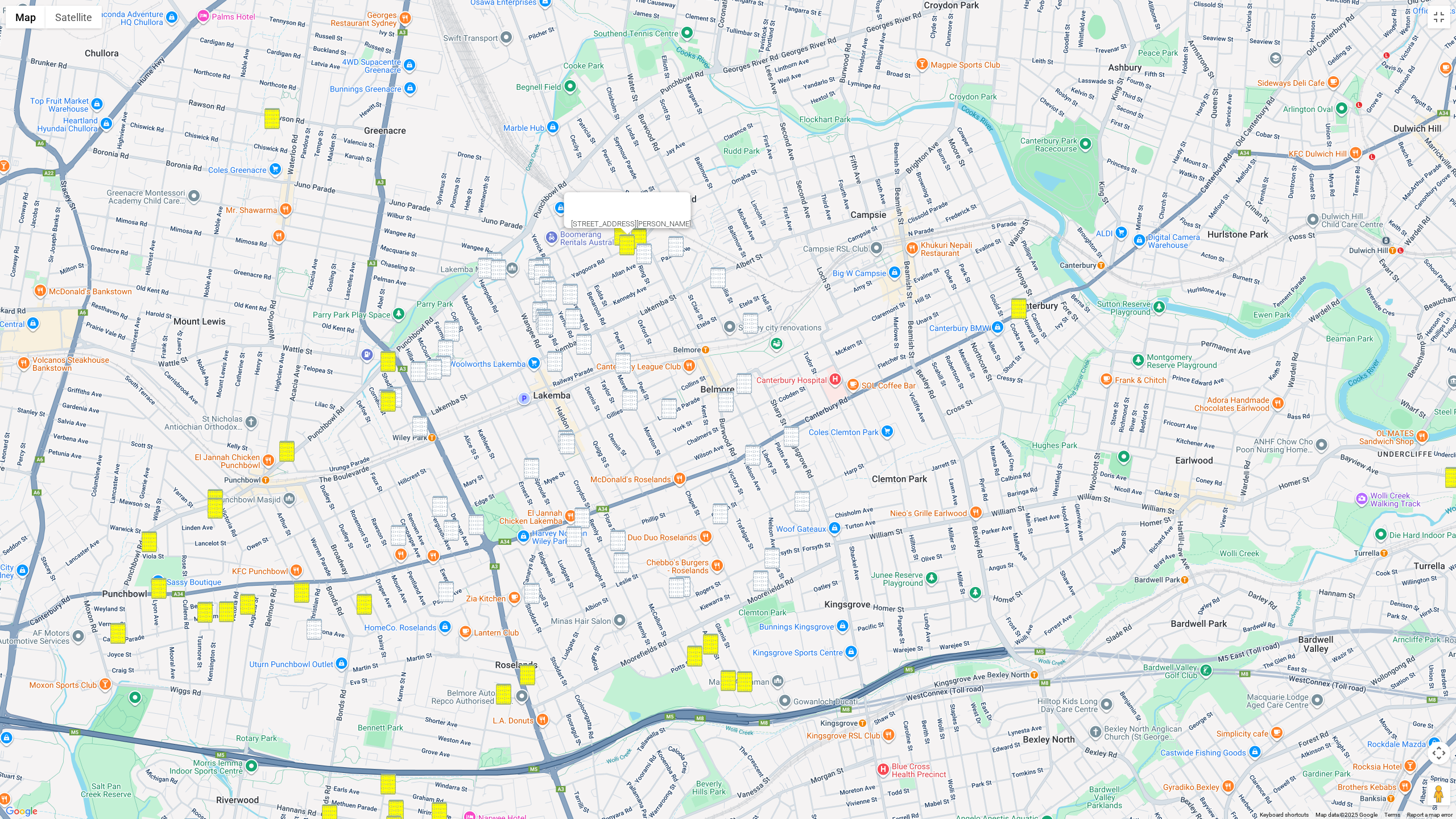
click at [648, 257] on img "4a Allan Avenue, BELMORE NSW 2192" at bounding box center [643, 254] width 15 height 21
click at [672, 247] on img "9 Paxton Avenue, BELMORE NSW 2192" at bounding box center [676, 246] width 15 height 21
click at [718, 274] on img "22 Cecilia Street, BELMORE NSW 2192" at bounding box center [718, 277] width 15 height 21
click at [758, 317] on div "22 Cecilia Street, BELMORE NSW 2192" at bounding box center [728, 409] width 1456 height 819
drag, startPoint x: 749, startPoint y: 323, endPoint x: 747, endPoint y: 374, distance: 51.0
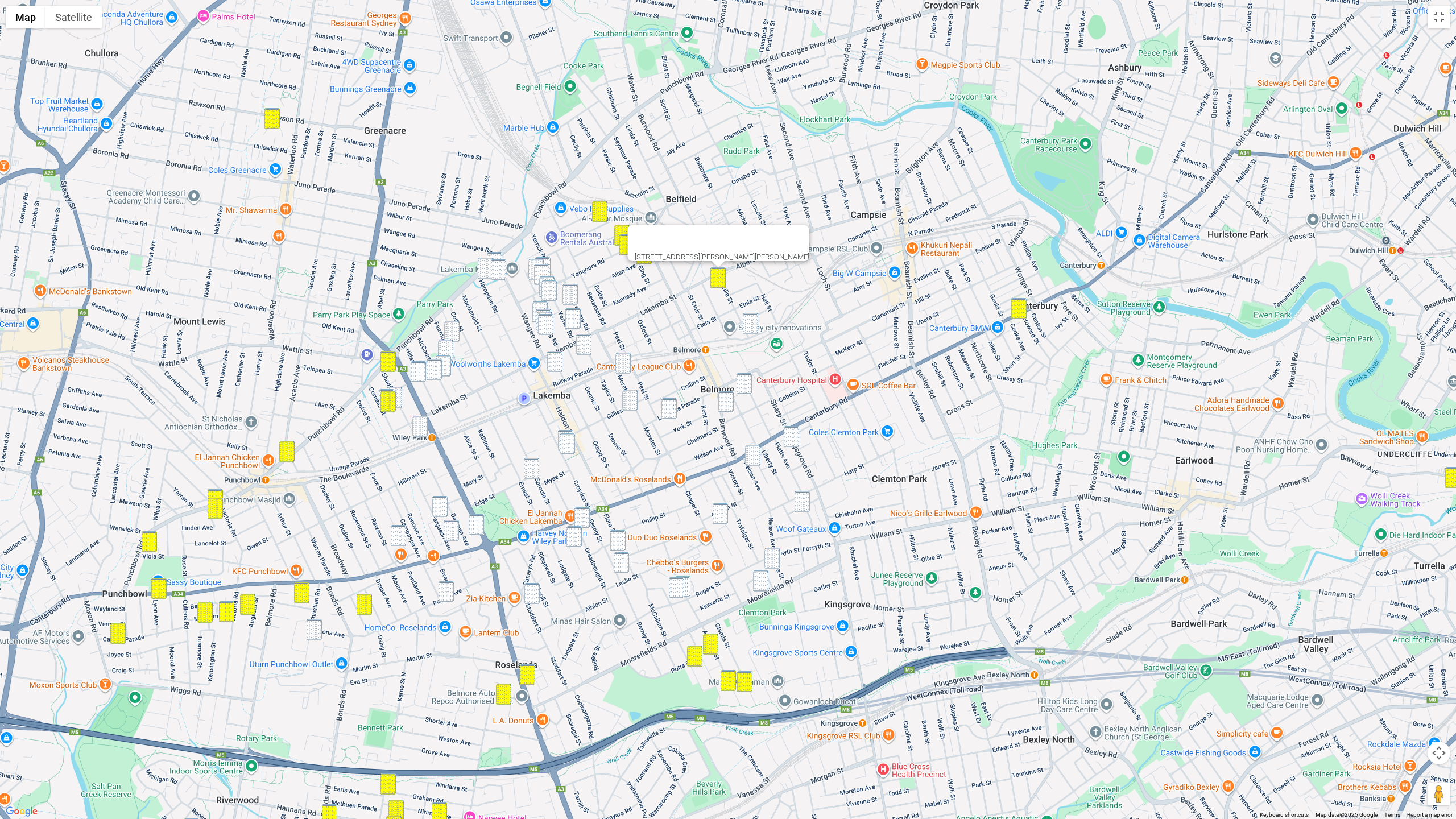
click at [749, 325] on img "15 Redman Parade, BELMORE NSW 2192" at bounding box center [750, 323] width 15 height 21
click at [746, 383] on img "9 Anderson Street, BELMORE NSW 2192" at bounding box center [744, 383] width 15 height 21
click at [751, 331] on div at bounding box center [735, 345] width 148 height 27
drag, startPoint x: 749, startPoint y: 319, endPoint x: 736, endPoint y: 375, distance: 57.5
click at [749, 319] on img "15 Redman Parade, BELMORE NSW 2192" at bounding box center [750, 323] width 15 height 21
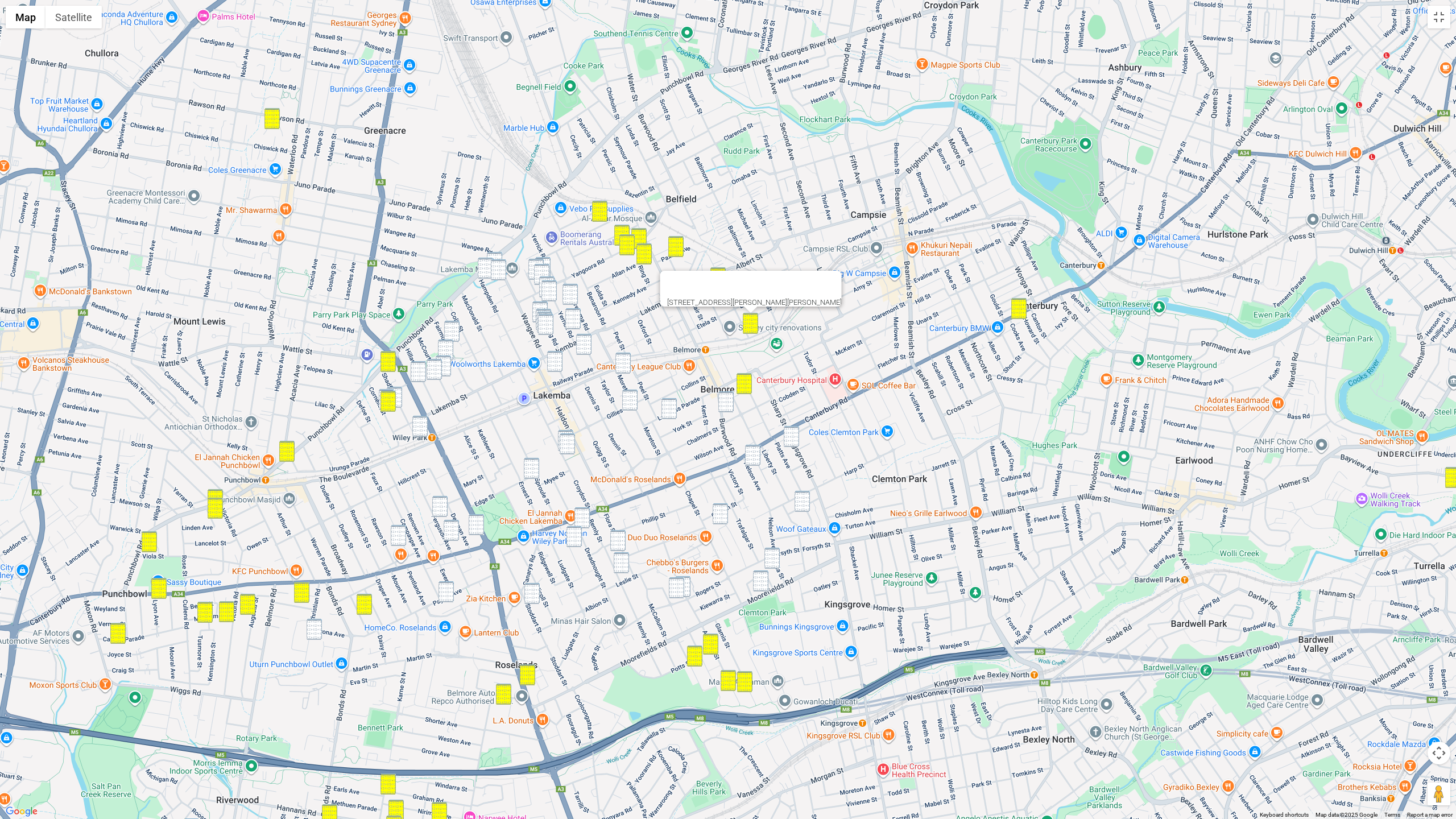
click at [729, 400] on img "503-505 Burwood Road, BELMORE NSW 2192" at bounding box center [726, 401] width 15 height 21
drag, startPoint x: 796, startPoint y: 432, endPoint x: 787, endPoint y: 433, distance: 9.1
click at [796, 432] on img "9-13 Kingsgrove Road, BELMORE NSW 2192" at bounding box center [791, 436] width 15 height 21
click at [749, 456] on img "6 Nelson Avenue, BELMORE NSW 2192" at bounding box center [752, 455] width 15 height 21
click at [808, 502] on img "12 Moncur Avenue, BELMORE NSW 2192" at bounding box center [802, 501] width 15 height 21
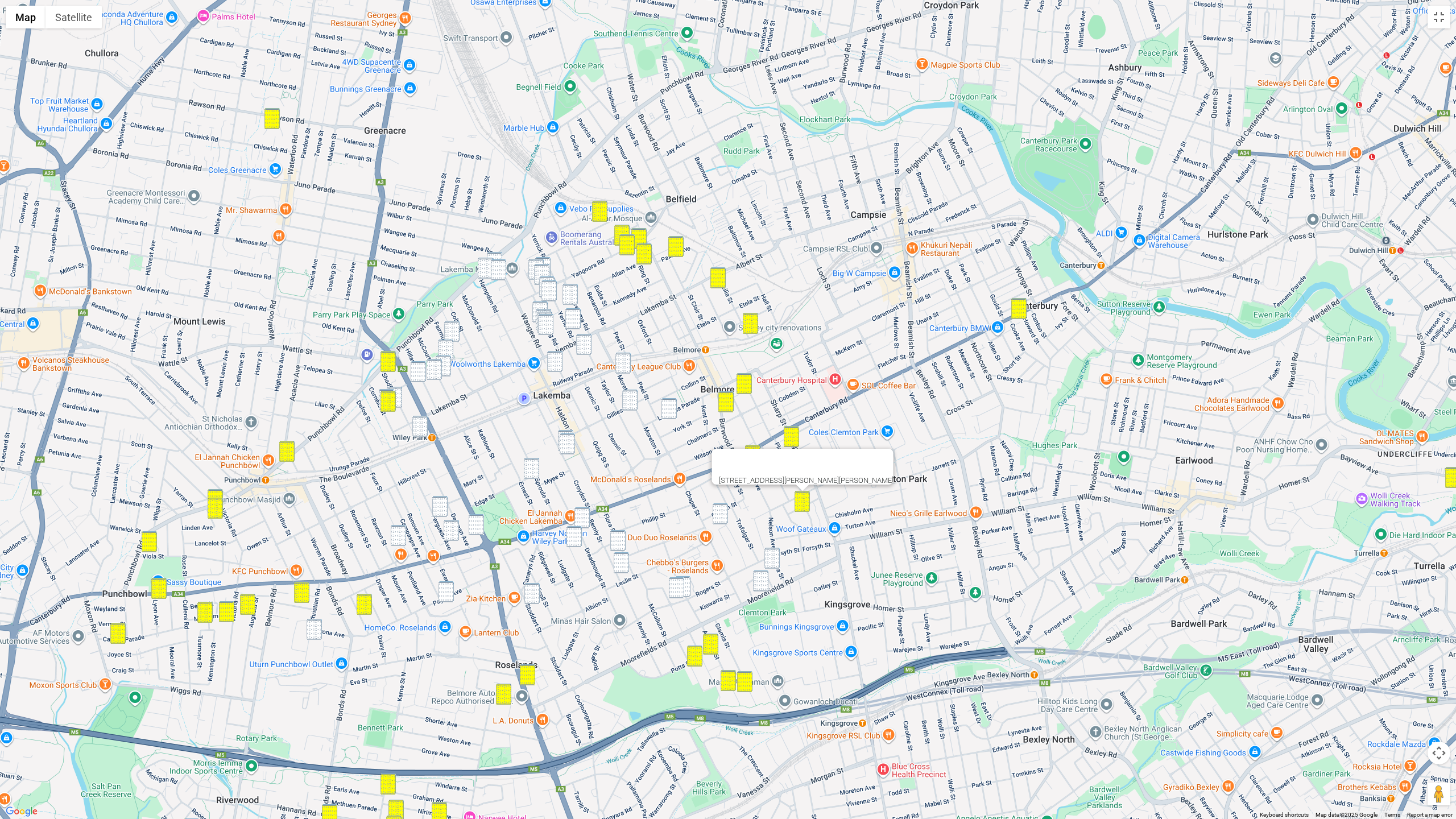
click at [772, 562] on img "16 Ada Street, KINGSGROVE NSW 2208" at bounding box center [772, 558] width 15 height 21
drag, startPoint x: 760, startPoint y: 580, endPoint x: 753, endPoint y: 570, distance: 12.2
click at [759, 578] on img "35 Moorefields Road, KINGSGROVE NSW 2208" at bounding box center [760, 580] width 15 height 21
drag, startPoint x: 764, startPoint y: 577, endPoint x: 749, endPoint y: 565, distance: 19.2
click at [764, 576] on img "35 Moorefields Road, KINGSGROVE NSW 2208" at bounding box center [760, 580] width 15 height 21
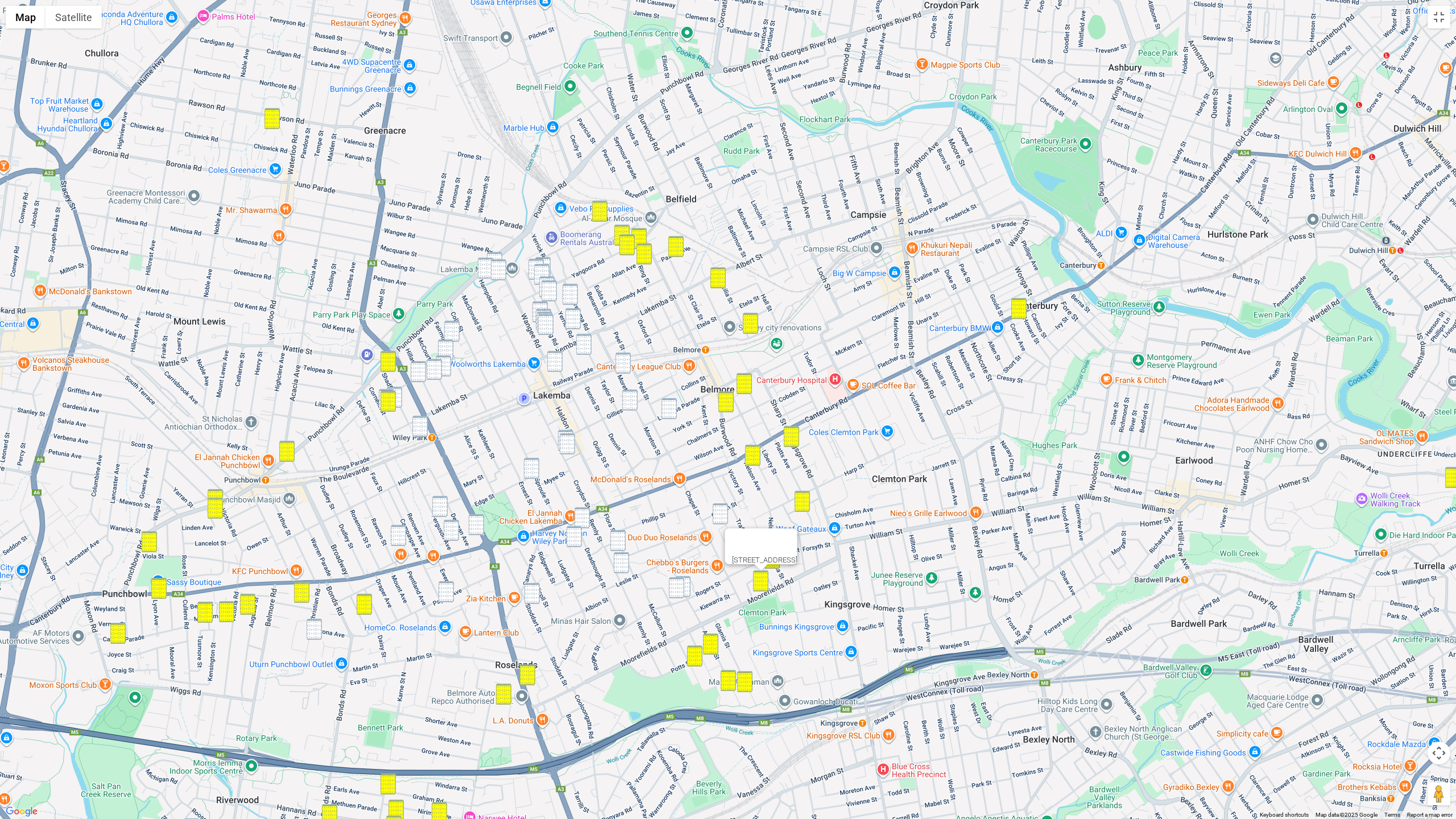
click at [722, 514] on img "4 Eleanor Avenue, BELMORE NSW 2192" at bounding box center [720, 514] width 15 height 21
click at [687, 583] on img "74 Rogers Street, ROSELANDS NSW 2196" at bounding box center [682, 586] width 15 height 21
click at [680, 584] on img "68 Rogers Street, ROSELANDS NSW 2196" at bounding box center [676, 588] width 15 height 21
click at [686, 585] on img "74 Rogers Street, ROSELANDS NSW 2196" at bounding box center [682, 586] width 15 height 21
click at [492, 264] on img "84 Wangee Road, LAKEMBA NSW 2195" at bounding box center [498, 269] width 15 height 21
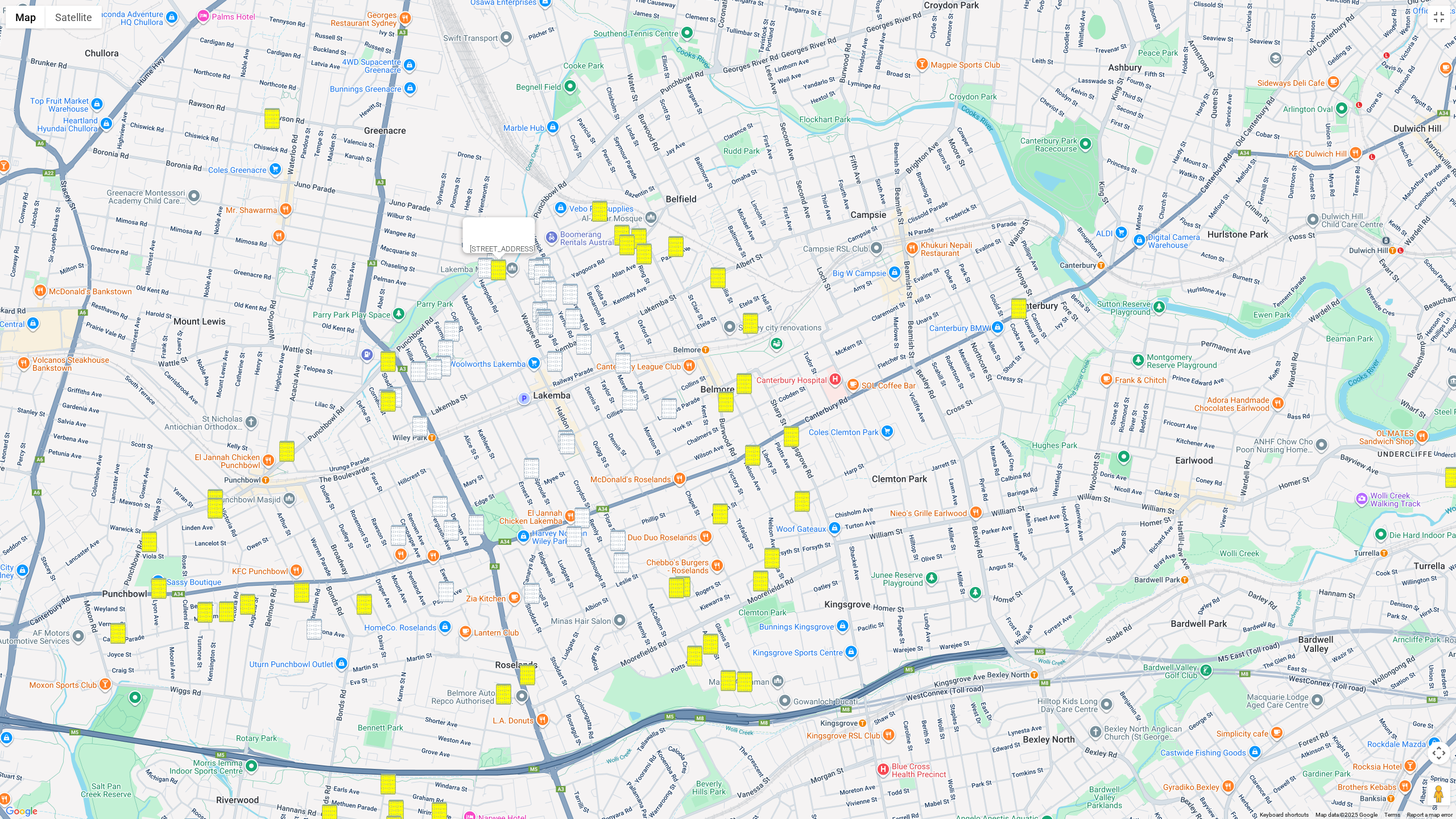
drag
click at [489, 254] on img "100 Wangee Road, LAKEMBA NSW 2195" at bounding box center [494, 262] width 15 height 21
click at [487, 267] on img "109 Hampden Road, LAKEMBA NSW 2195" at bounding box center [485, 268] width 15 height 21
click at [548, 261] on img "91 Yangoora Road, LAKEMBA NSW 2195" at bounding box center [542, 267] width 15 height 21
click at [535, 262] on img "3 Boorea Avenue, LAKEMBA NSW 2195" at bounding box center [536, 269] width 15 height 21
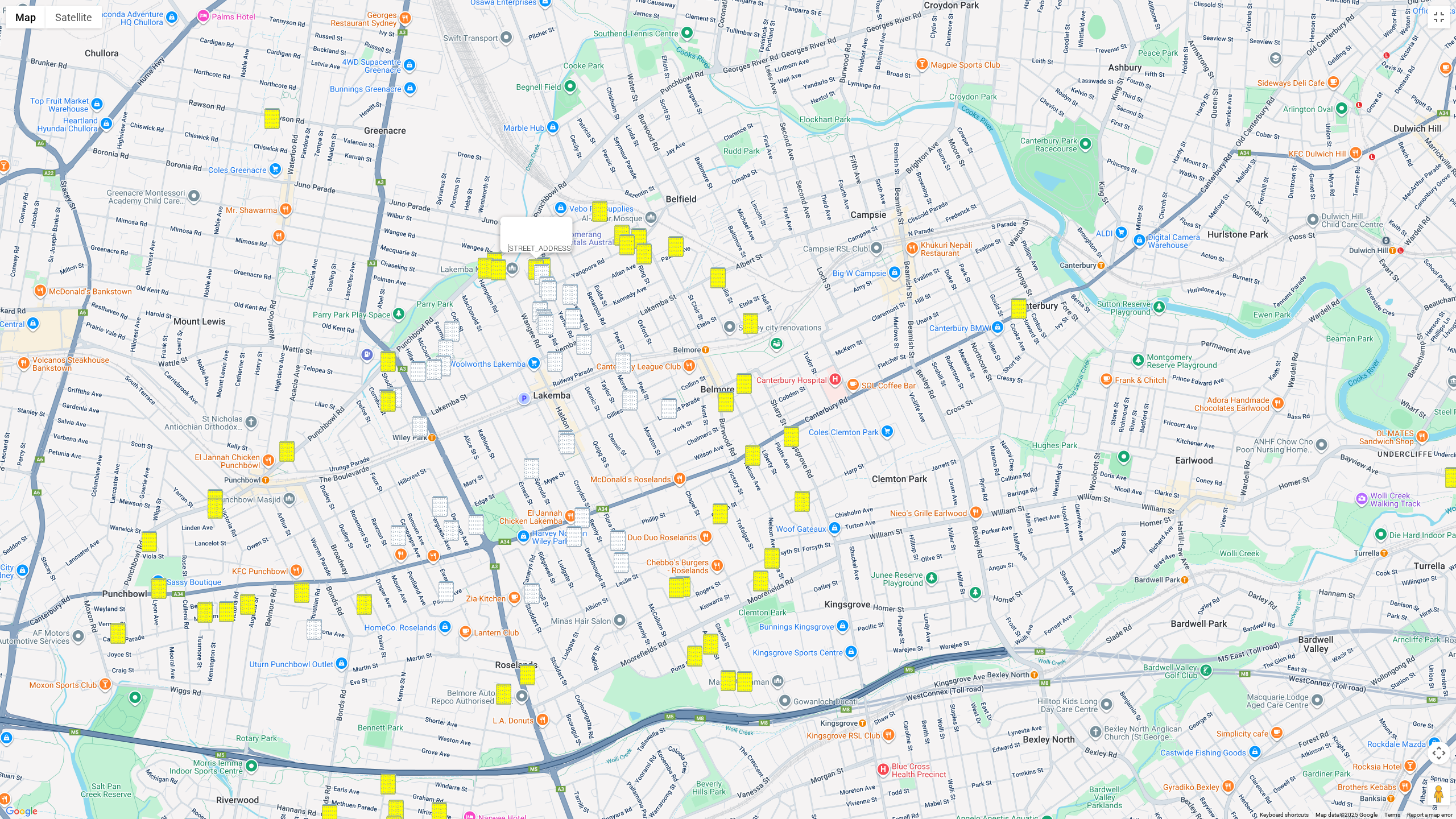
click at [541, 269] on img "97 Yangoora Road, LAKEMBA NSW 2195" at bounding box center [541, 274] width 15 height 21
click at [542, 277] on img "38 Yerrick Road, LAKEMBA NSW 2195" at bounding box center [547, 287] width 15 height 21
click at [546, 286] on img "34 Yerrick Road, LAKEMBA NSW 2195" at bounding box center [549, 290] width 15 height 21
click at [575, 290] on img "36 Barremma Road, LAKEMBA NSW 2195" at bounding box center [570, 294] width 15 height 21
click at [540, 304] on img "26 Garrong Road, LAKEMBA NSW 2195" at bounding box center [540, 312] width 15 height 21
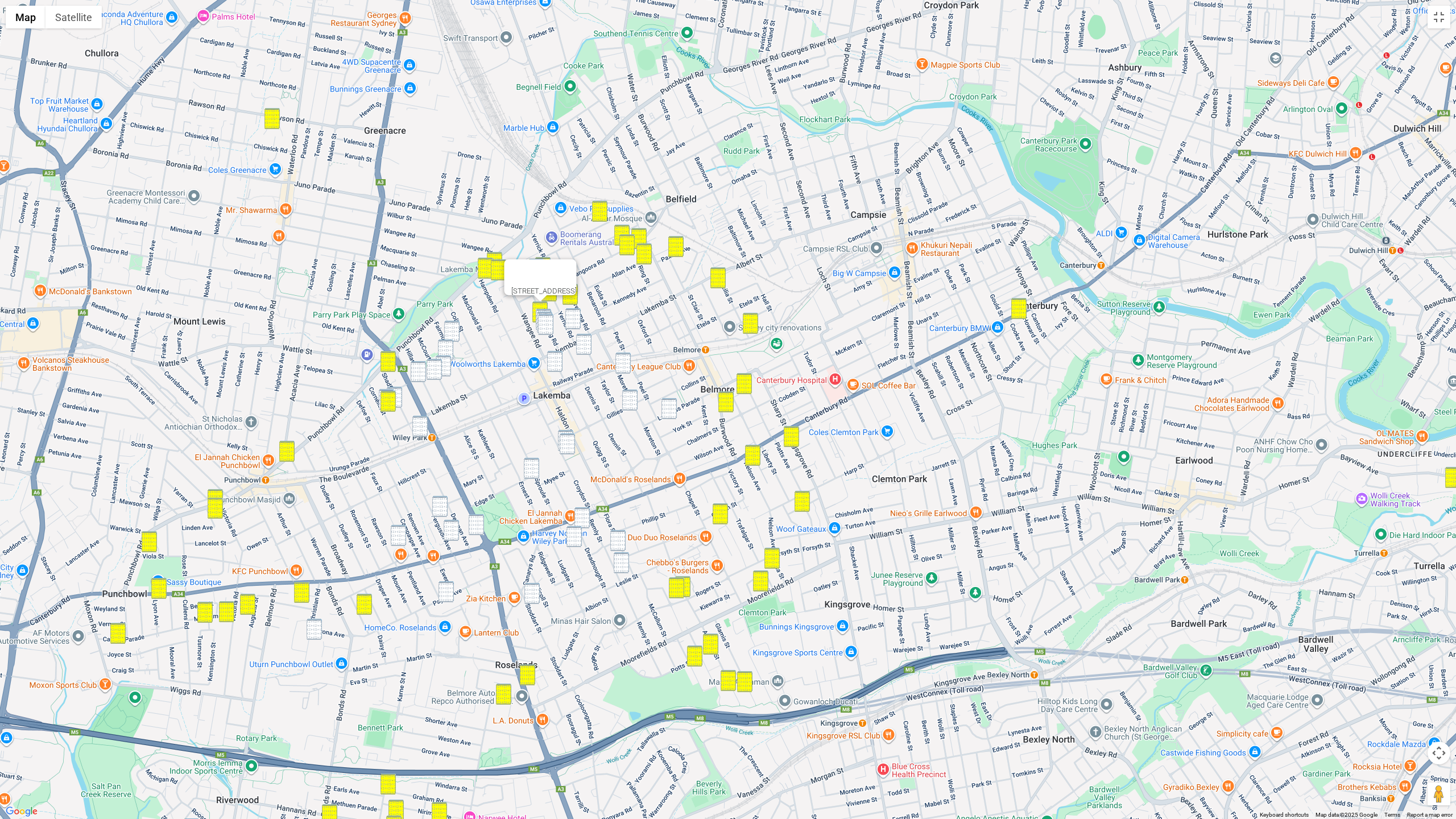
click at [575, 316] on img "5 Yerrick Road, LAKEMBA NSW 2195" at bounding box center [573, 318] width 15 height 21
click at [581, 348] on img "9 Taylor Street, LAKEMBA NSW 2195" at bounding box center [583, 344] width 15 height 21
click at [629, 363] on img "38 Moreton Street, LAKEMBA NSW 2195" at bounding box center [623, 363] width 15 height 21
click at [632, 393] on img "6 Gillies Street, LAKEMBA NSW 2195" at bounding box center [630, 400] width 15 height 21
click at [674, 405] on img "92 Leylands Parade, BELMORE NSW 2192" at bounding box center [669, 408] width 15 height 21
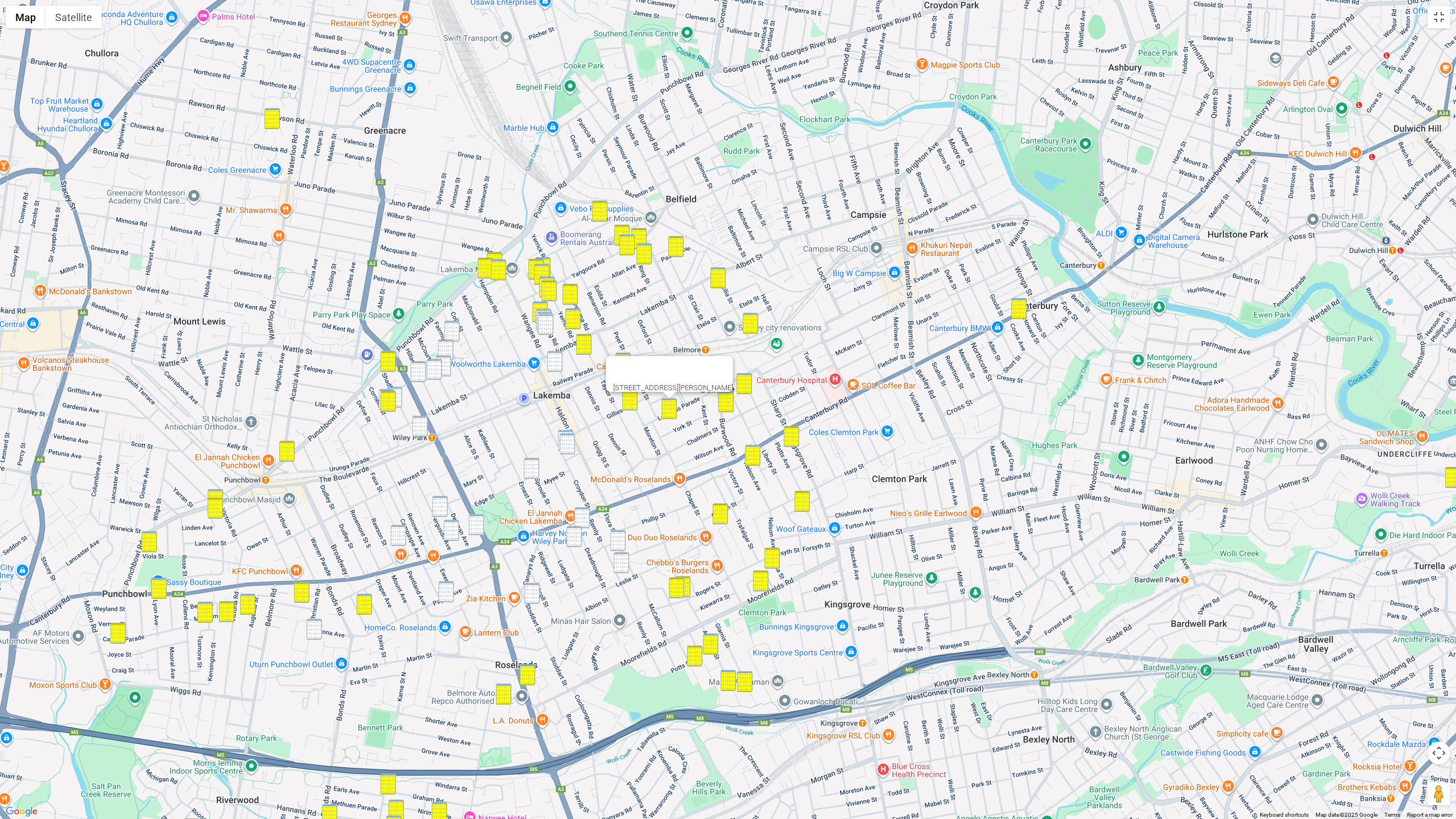
click at [570, 429] on div "92 Leylands Parade, BELMORE NSW 2192" at bounding box center [728, 409] width 1456 height 819
click at [569, 439] on img "72 Croydon Street, LAKEMBA NSW 2195" at bounding box center [567, 444] width 15 height 21
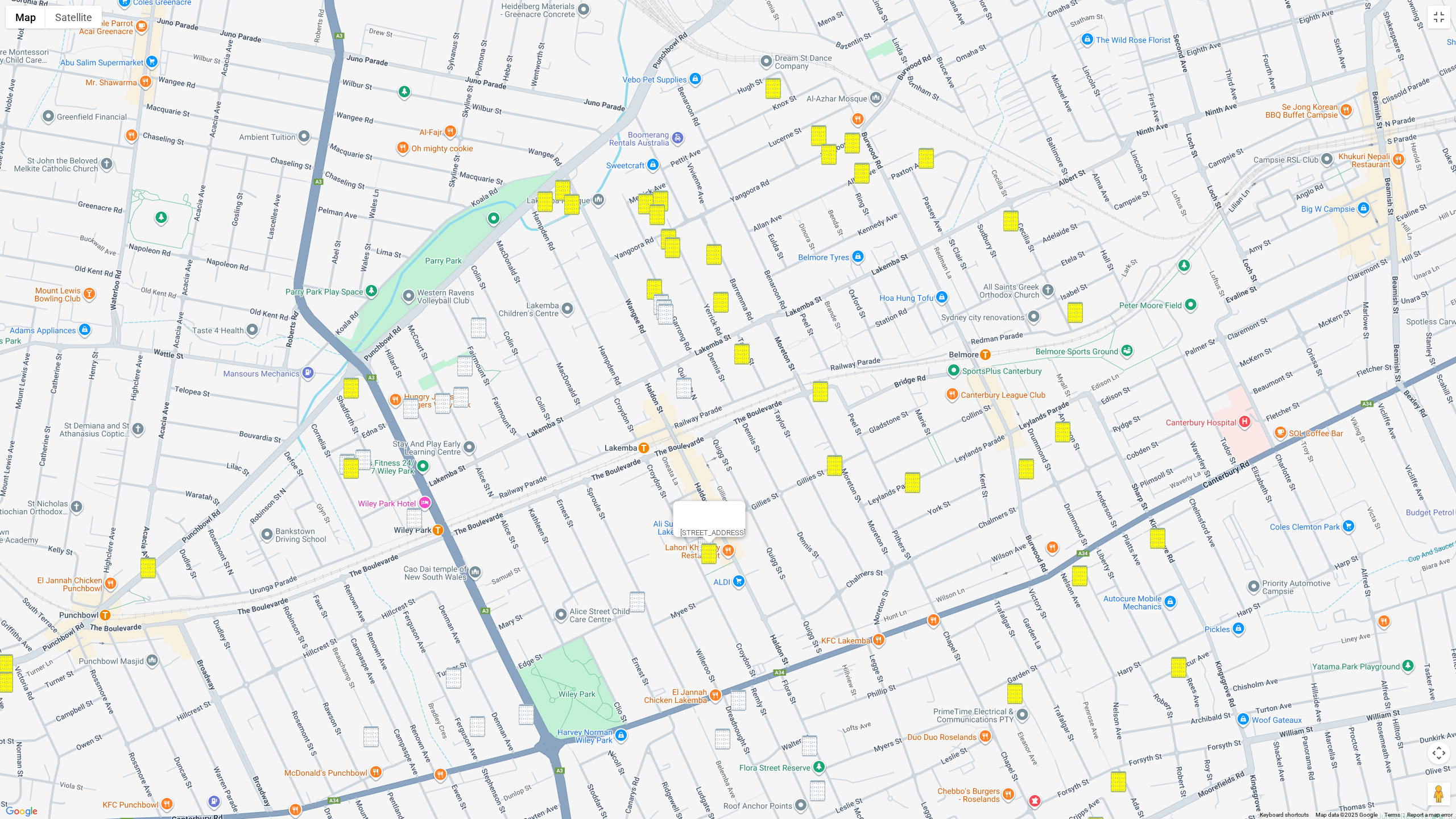
click at [478, 327] on img "47 Fairmount Street, LAKEMBA NSW 2195" at bounding box center [478, 327] width 15 height 21
click at [461, 360] on img "3/38A Fairmount Street, LAKEMBA NSW 2195" at bounding box center [464, 365] width 15 height 21
click at [459, 391] on img "19-21 McCourt Street, WILEY PARK NSW 2195" at bounding box center [461, 397] width 15 height 21
click at [444, 401] on img "20 McCourt Street, WILEY PARK NSW 2195" at bounding box center [442, 403] width 15 height 21
click at [410, 406] on img "34 Hillard Street, WILEY PARK NSW 2195" at bounding box center [411, 408] width 15 height 21
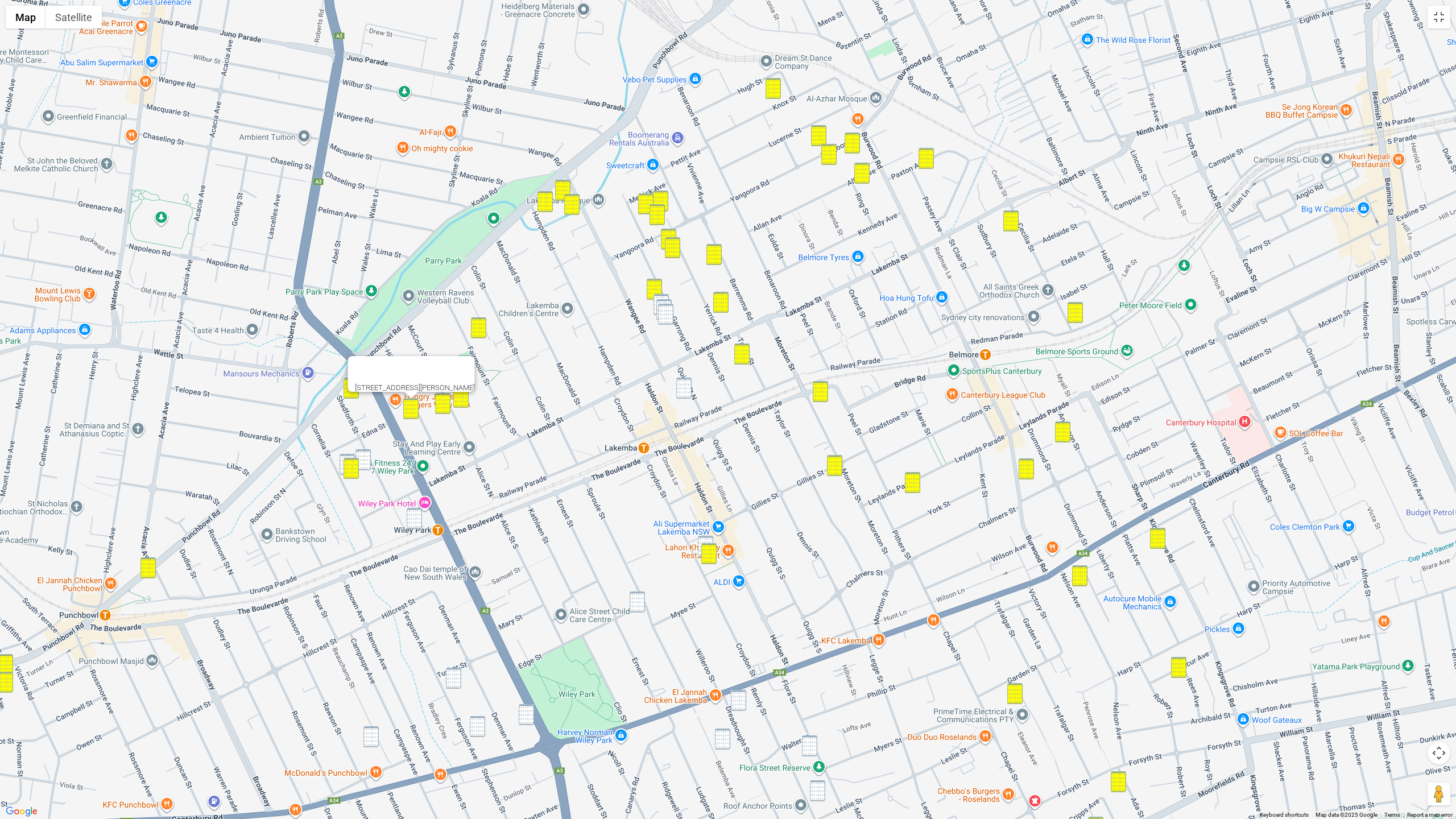
click at [664, 297] on img "14 Garrong Road, LAKEMBA NSW 2195" at bounding box center [661, 304] width 15 height 21
click at [666, 302] on img "12 Garrong Road, LAKEMBA NSW 2195" at bounding box center [664, 310] width 15 height 21
click at [668, 311] on img "10 Garrong Road, LAKEMBA NSW 2195" at bounding box center [666, 314] width 15 height 21
click at [685, 390] on img "15 Quigg Street North, LAKEMBA NSW 2195" at bounding box center [684, 388] width 15 height 21
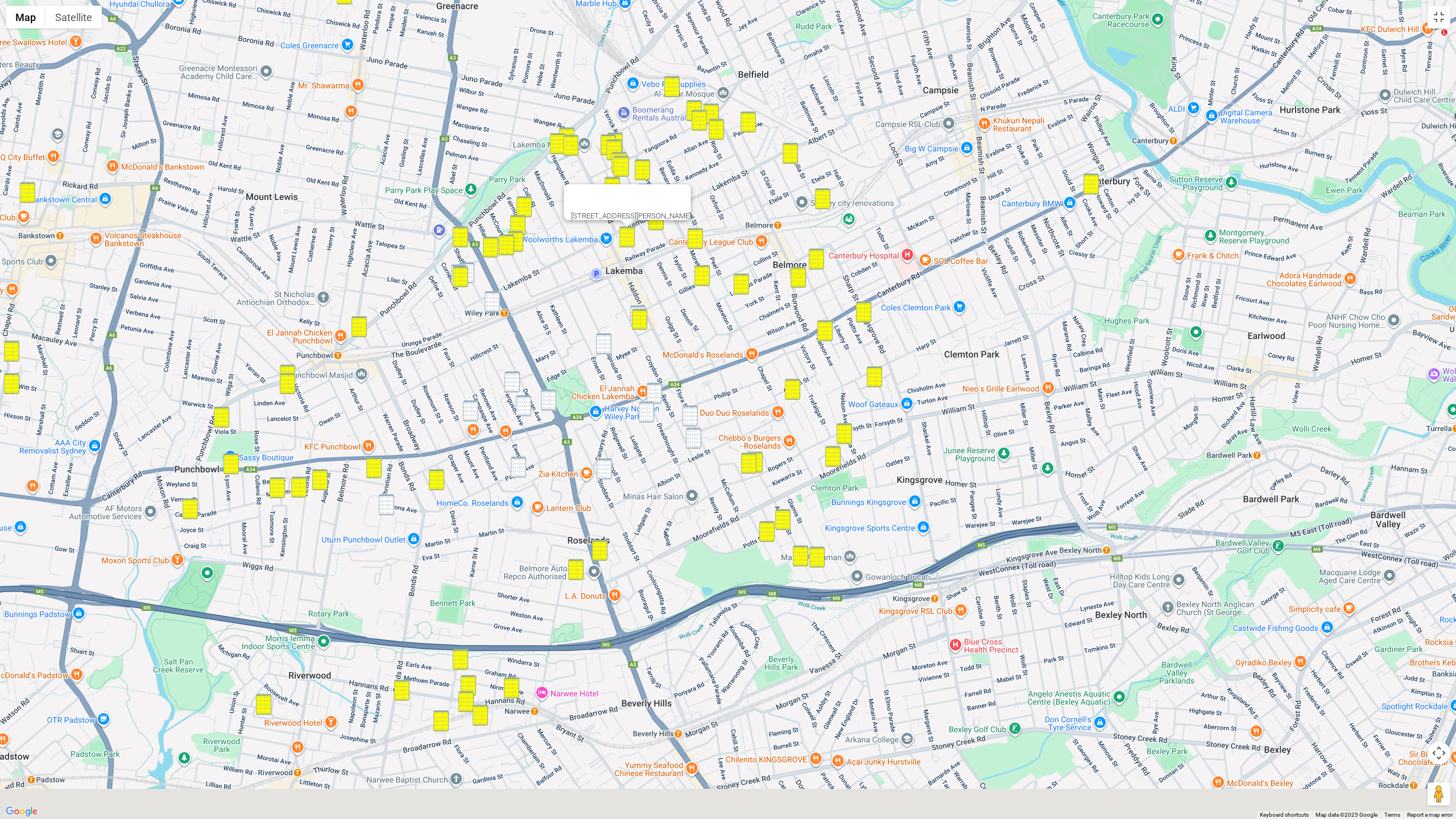
click at [575, 257] on div "15 Quigg Street North, LAKEMBA NSW 2195" at bounding box center [728, 409] width 1456 height 819
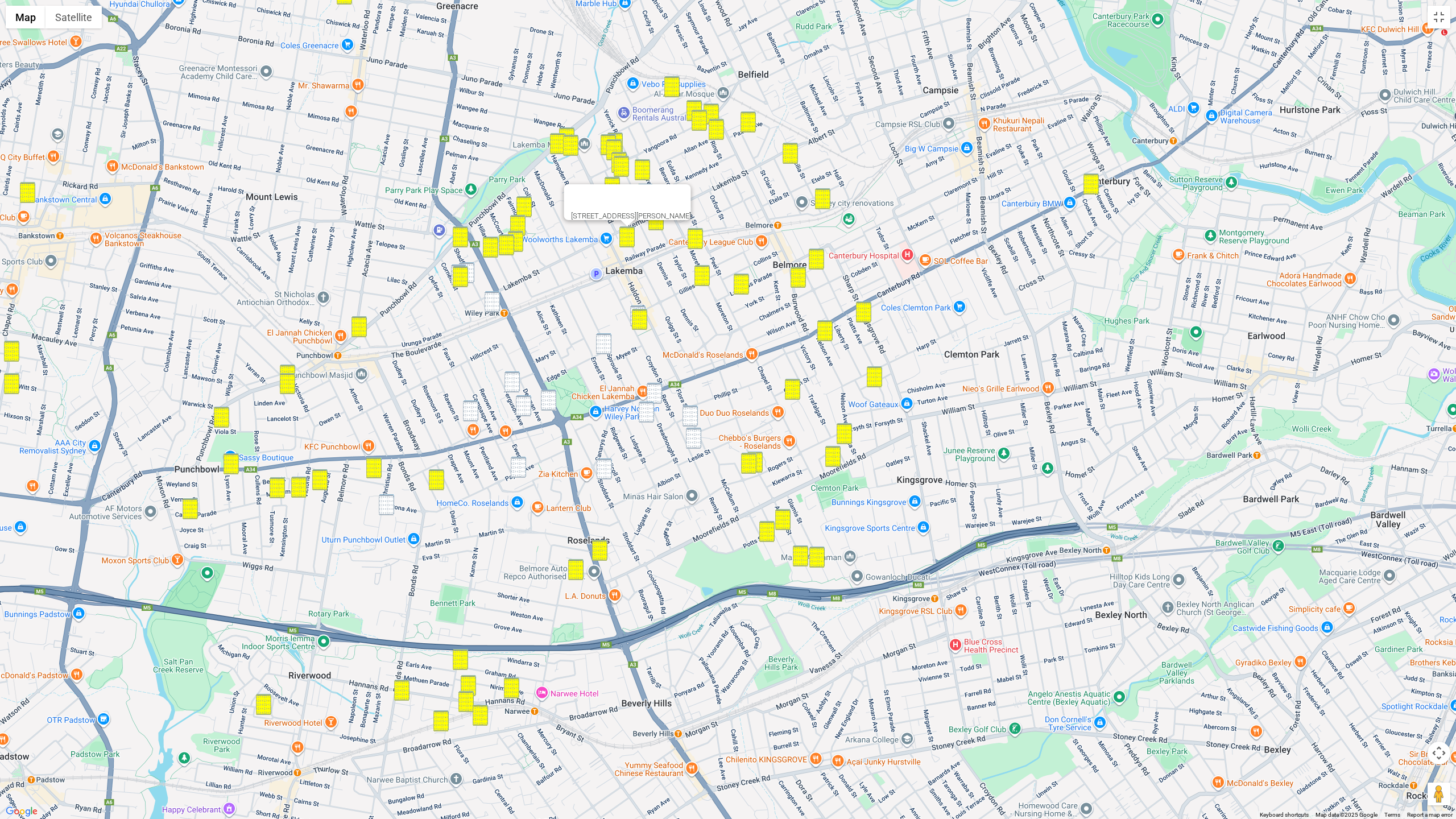
click at [641, 307] on img "68 Croydon Street, LAKEMBA NSW 2195" at bounding box center [638, 315] width 15 height 21
click at [492, 303] on img "1-3 Shadforth Street, WILEY PARK NSW 2195" at bounding box center [492, 301] width 15 height 21
click at [605, 342] on img "85 Sproule Street, LAKEMBA NSW 2195" at bounding box center [603, 343] width 15 height 21
click at [473, 268] on img "34-38 Shadforth Street, WILEY PARK NSW 2195" at bounding box center [466, 272] width 15 height 21
click at [453, 267] on img "35 Cornelia Street, WILEY PARK NSW 2195" at bounding box center [460, 277] width 15 height 21
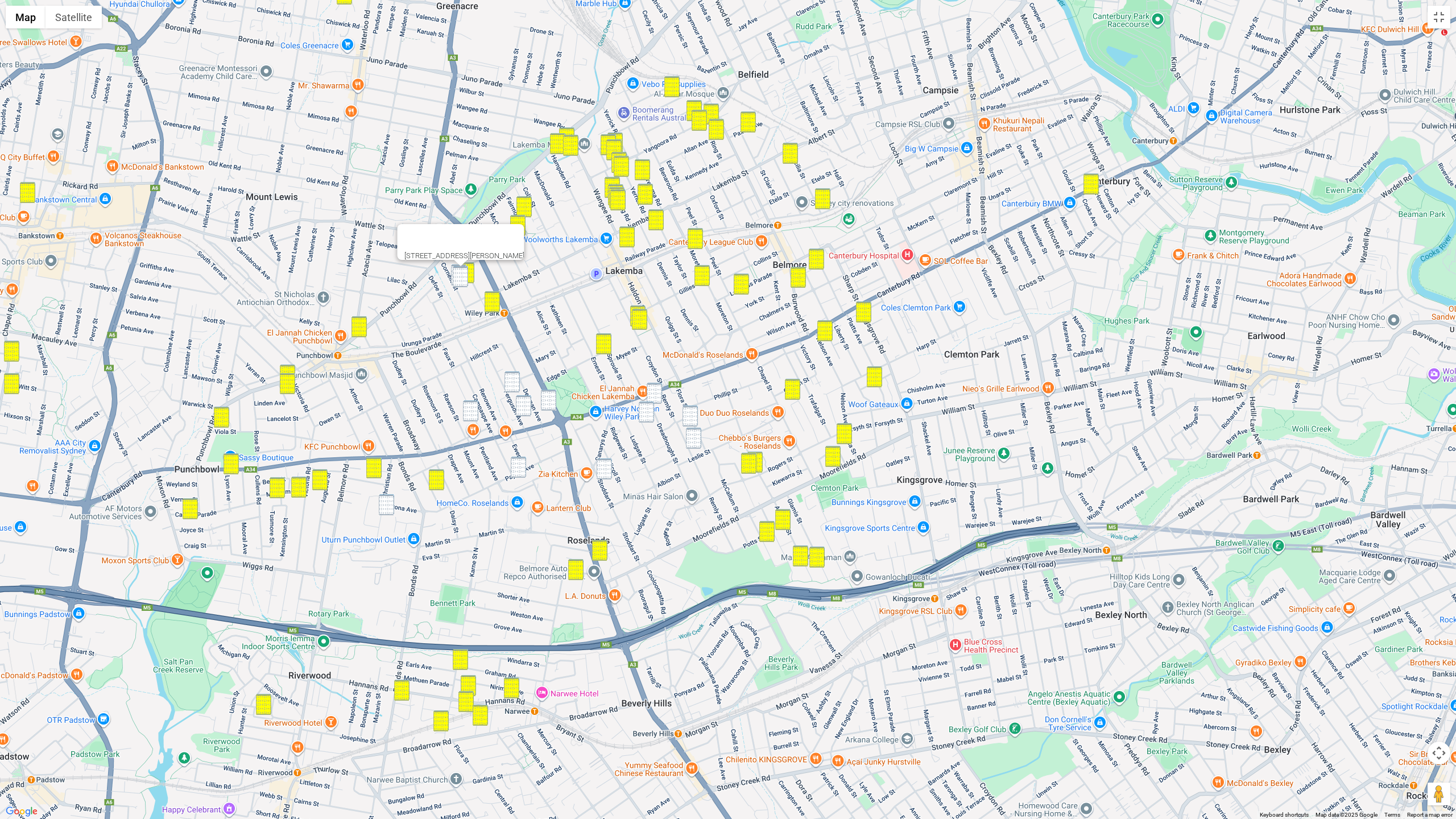
click at [456, 278] on img "35 Cornelia Street, WILEY PARK NSW 2195" at bounding box center [460, 277] width 15 height 21
click at [453, 277] on img "35 Cornelia Street, WILEY PARK NSW 2195" at bounding box center [460, 277] width 15 height 21
click at [461, 278] on img "35 Cornelia Street, WILEY PARK NSW 2195" at bounding box center [460, 277] width 15 height 21
click at [471, 414] on img "63 Beauchamp Street, WILEY PARK NSW 2195" at bounding box center [470, 411] width 15 height 21
click at [391, 499] on img "2/44 Christian Road, PUNCHBOWL NSW 2196" at bounding box center [386, 504] width 15 height 21
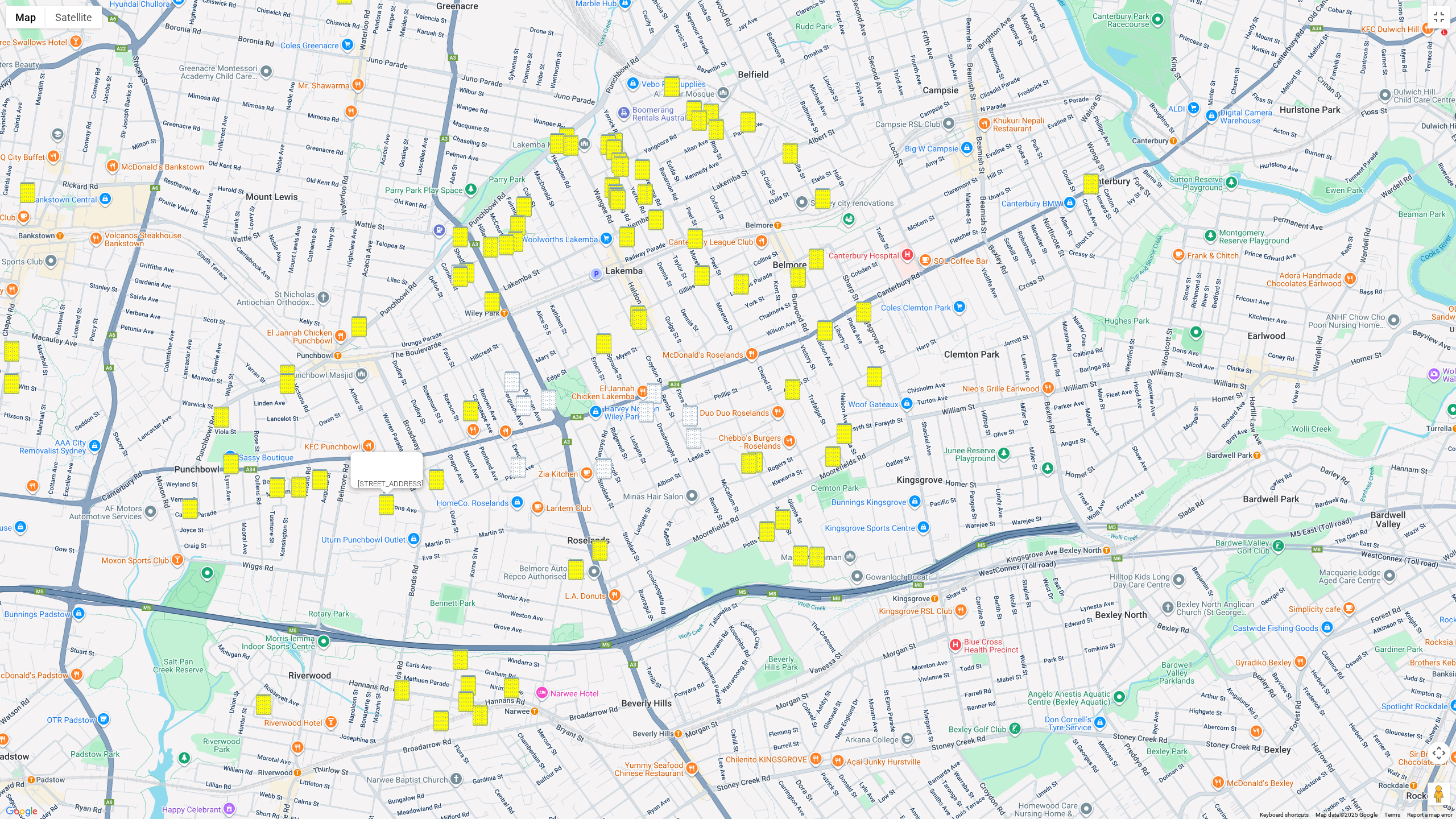
click at [514, 382] on img "42-44 Ferguson Avenue, WILEY PARK NSW 2195" at bounding box center [512, 381] width 15 height 21
click at [549, 403] on img "163 King Georges Road, WILEY PARK NSW 2195" at bounding box center [548, 400] width 15 height 21
click at [527, 411] on img "72 Ferguson Avenue, WILEY PARK NSW 2195" at bounding box center [523, 406] width 15 height 21
click at [519, 474] on img "50 Payten Avenue, ROSELANDS NSW 2196" at bounding box center [518, 466] width 15 height 21
click at [658, 389] on img "4 Dreadnought Street, ROSELANDS NSW 2196" at bounding box center [654, 393] width 15 height 21
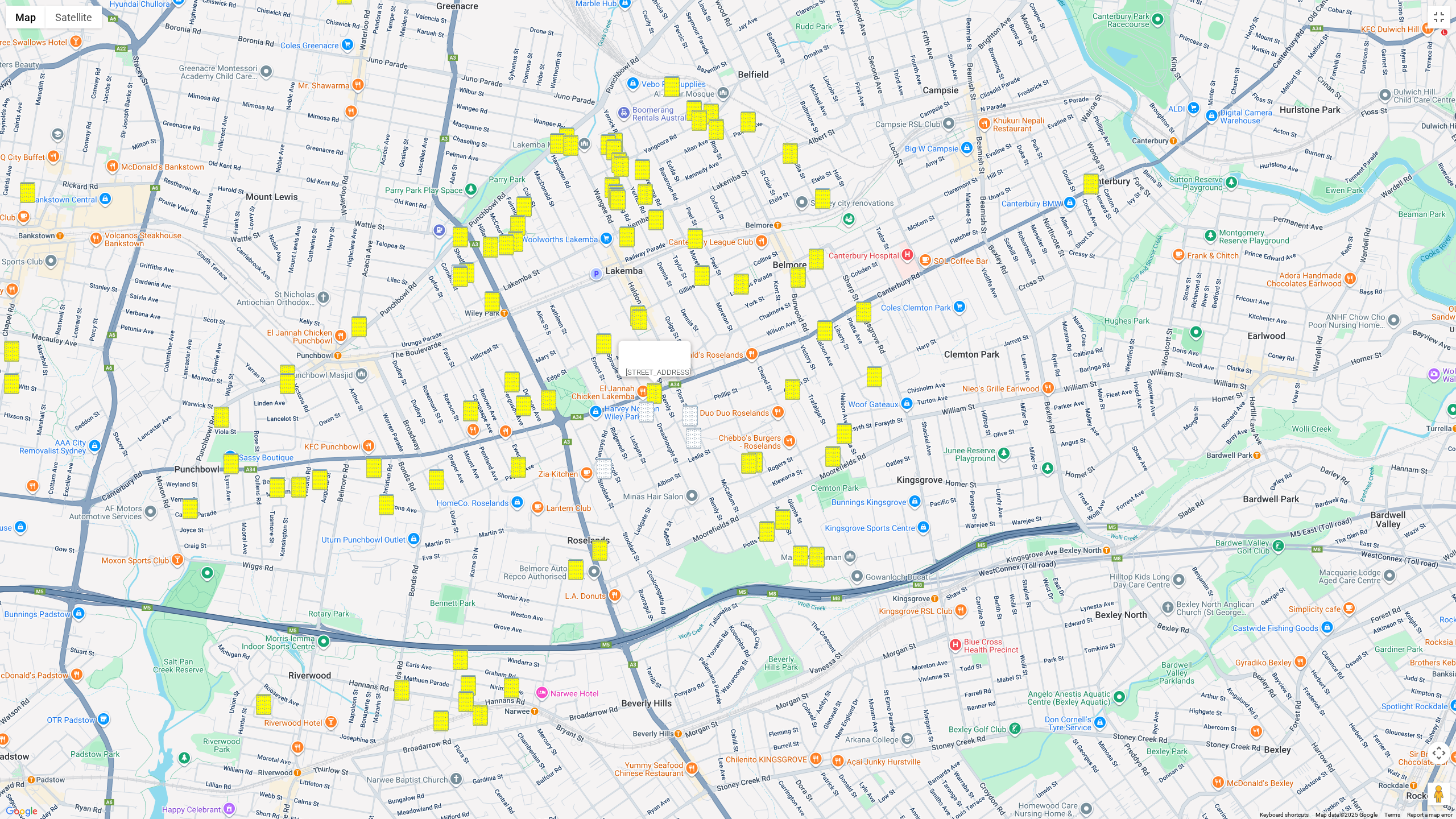
click at [694, 413] on img "35 Flora Street, ROSELANDS NSW 2196" at bounding box center [690, 416] width 15 height 21
click at [694, 444] on img "54-58 Remly Street, ROSELANDS NSW 2196" at bounding box center [693, 438] width 15 height 21
click at [600, 480] on div "54-58 Remly Street, ROSELANDS NSW 2196" at bounding box center [728, 409] width 1456 height 819
click at [602, 470] on img "48 Stoddart Street, ROSELANDS NSW 2196" at bounding box center [604, 469] width 15 height 21
click at [649, 407] on img "26 Belemba Avenue, ROSELANDS NSW 2196" at bounding box center [646, 411] width 15 height 21
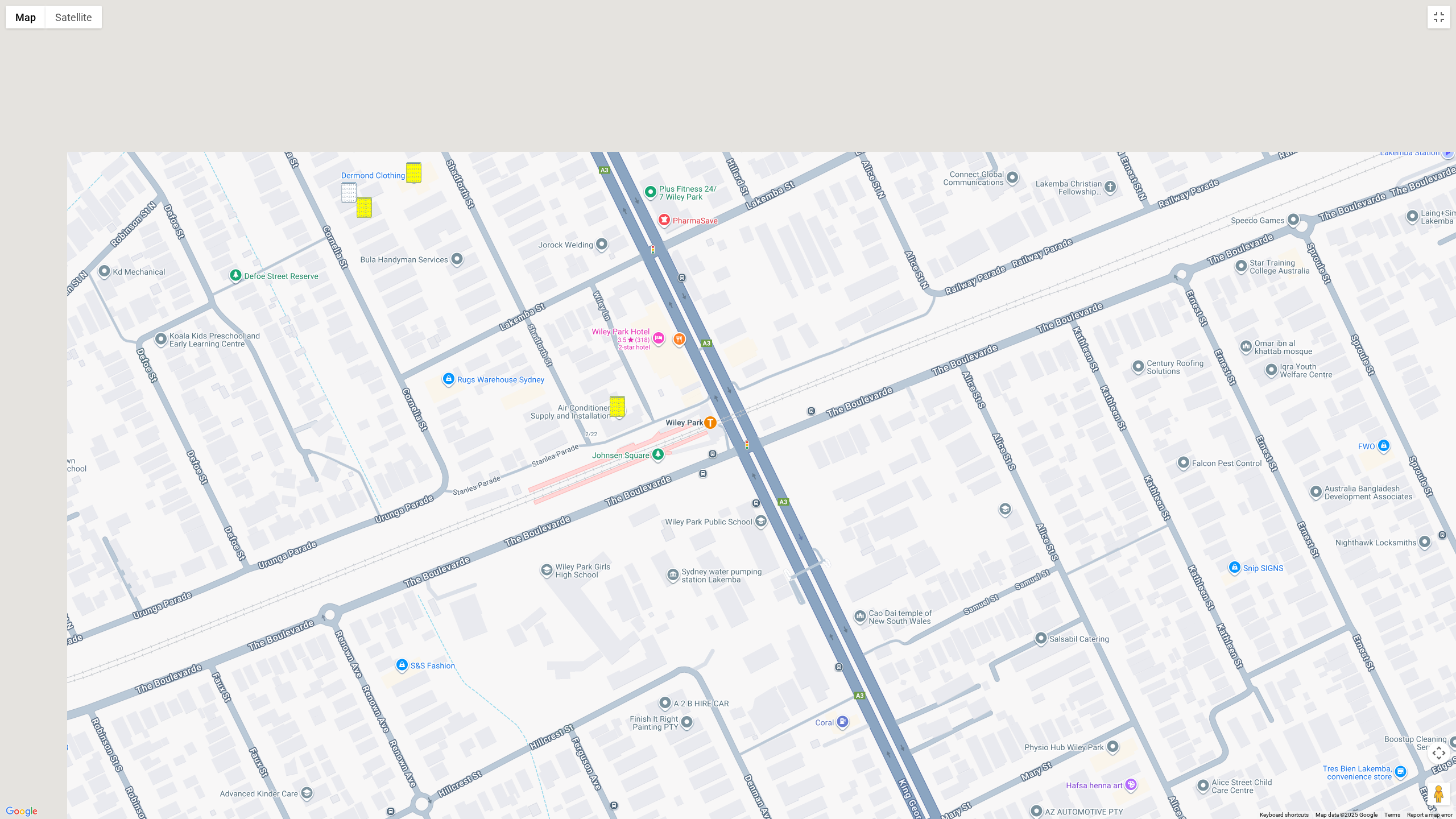
drag, startPoint x: 368, startPoint y: 254, endPoint x: 440, endPoint y: 387, distance: 151.2
click at [464, 443] on div "26 Belemba Avenue, ROSELANDS NSW 2196" at bounding box center [728, 409] width 1456 height 819
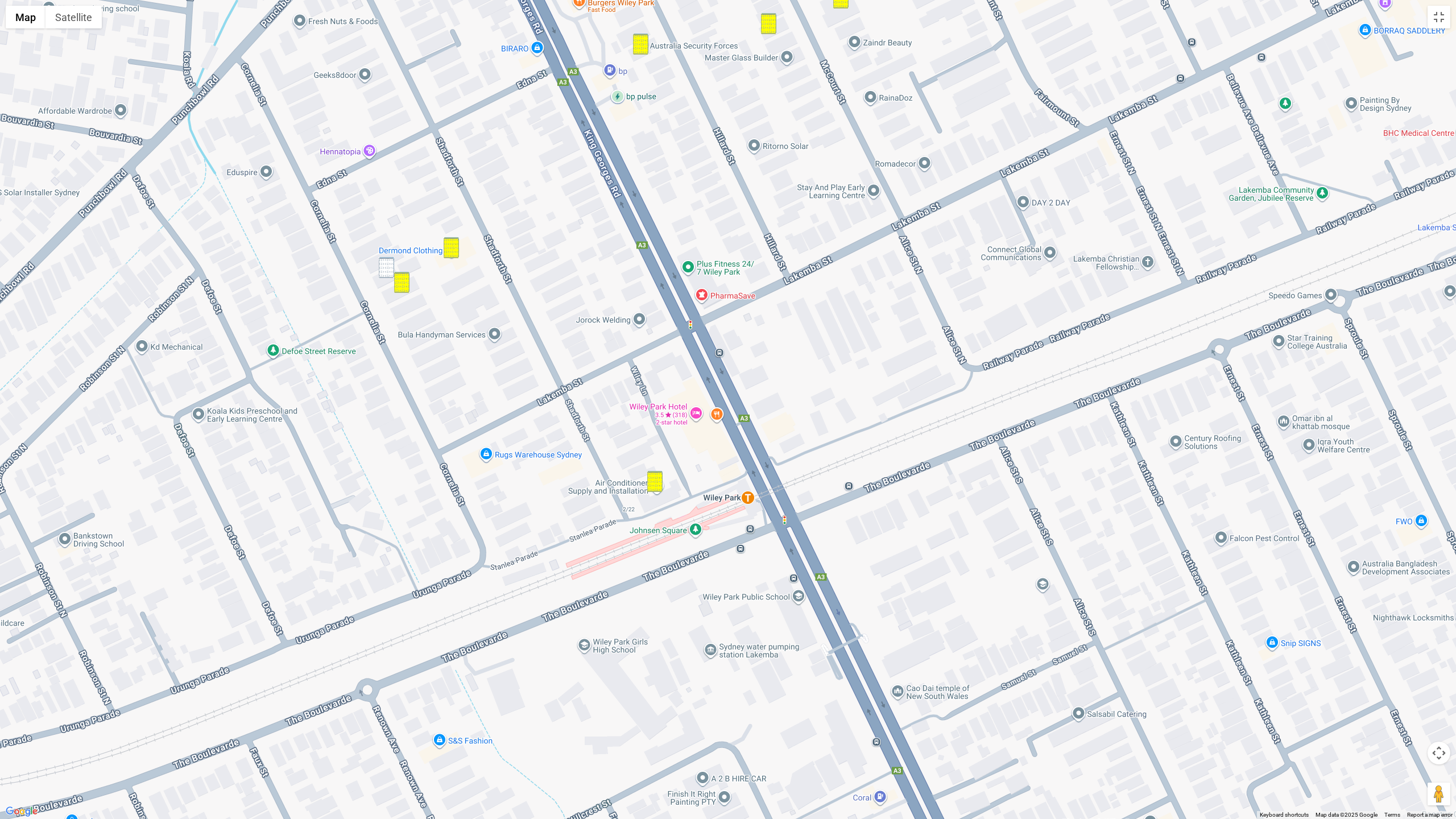
click at [388, 264] on img "37 Cornelia Street, WILEY PARK NSW 2195" at bounding box center [386, 267] width 15 height 21
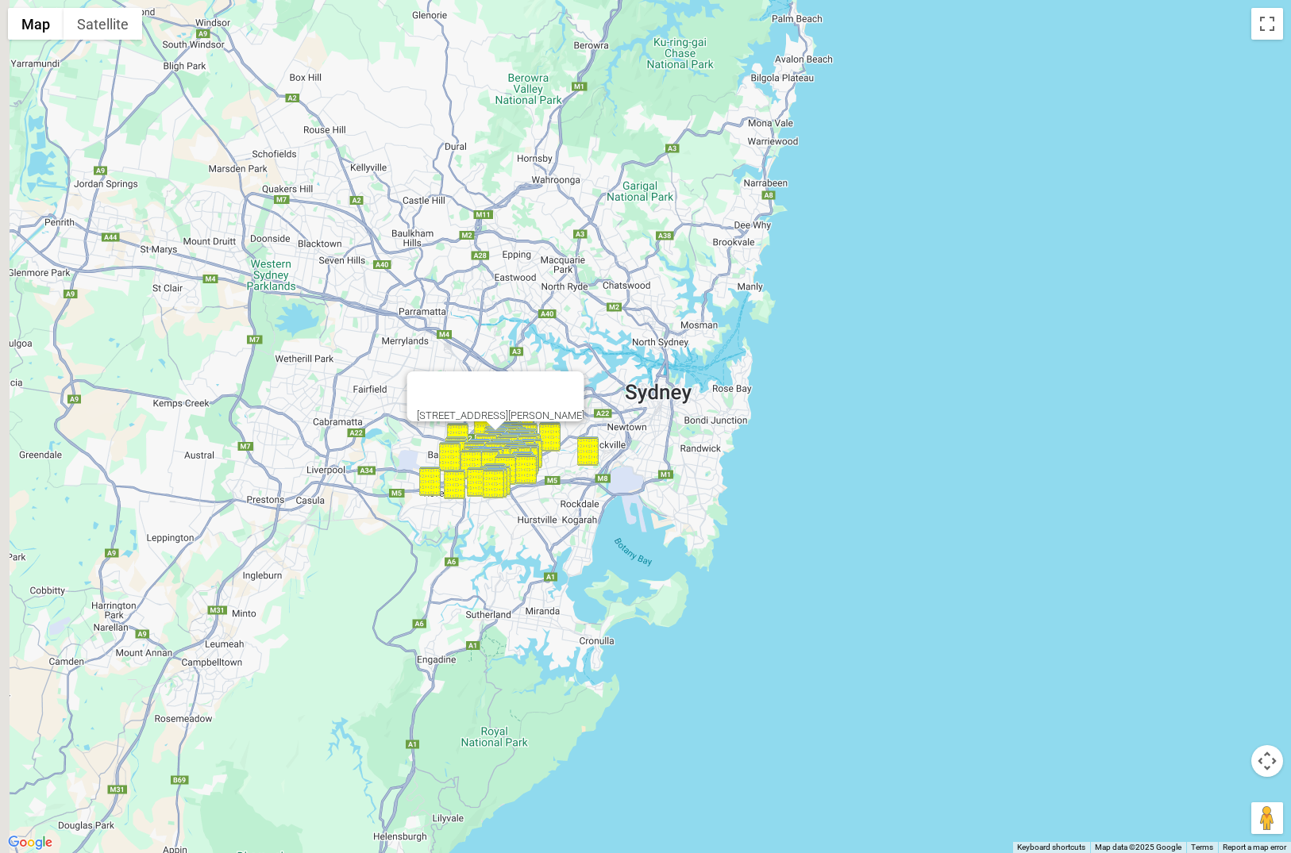
drag, startPoint x: 281, startPoint y: 509, endPoint x: 541, endPoint y: 545, distance: 262.9
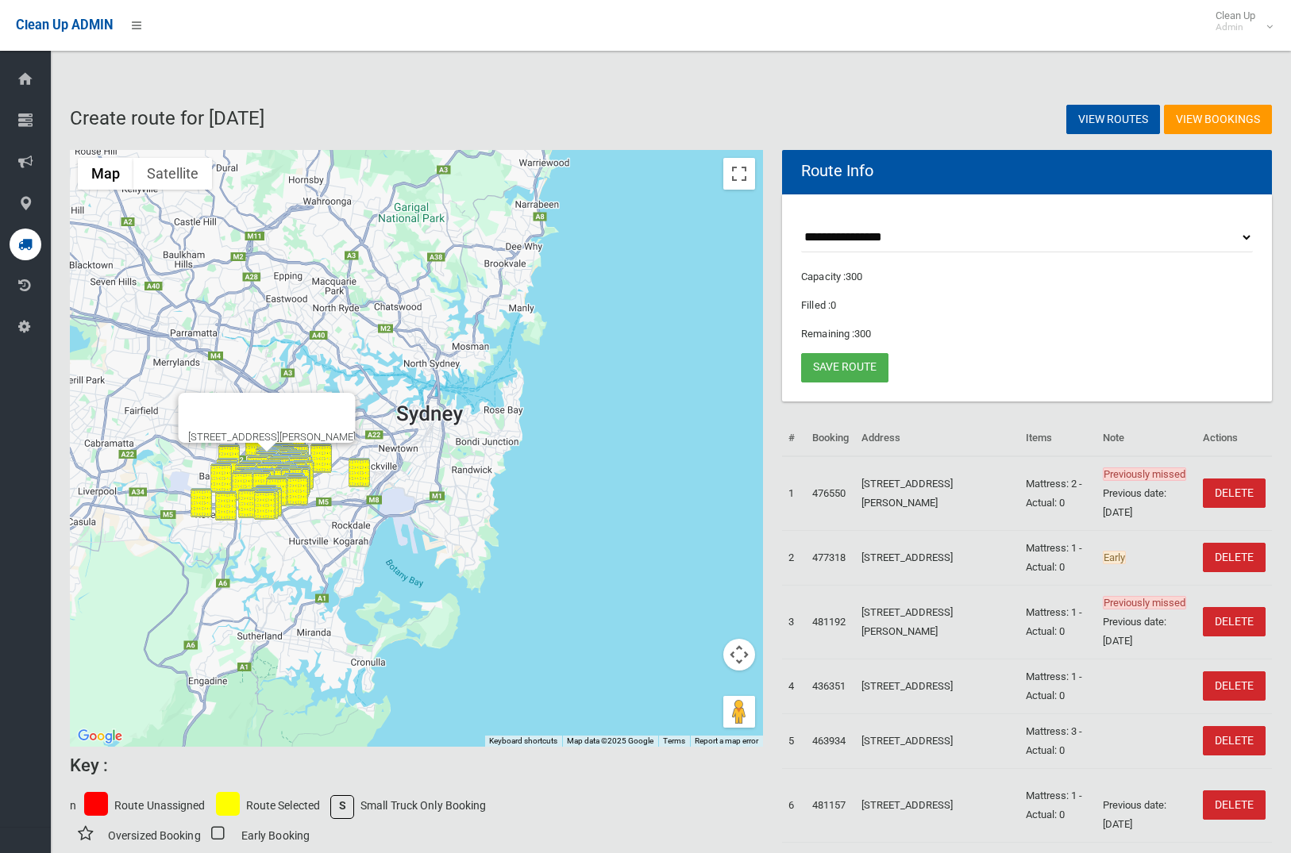
click at [461, 514] on div "37 Cornelia Street, WILEY PARK NSW 2195" at bounding box center [416, 449] width 693 height 598
click at [745, 663] on button "Map camera controls" at bounding box center [739, 655] width 32 height 32
click at [271, 410] on div at bounding box center [252, 412] width 129 height 38
drag, startPoint x: 312, startPoint y: 397, endPoint x: 366, endPoint y: 399, distance: 54.0
click at [314, 397] on div at bounding box center [252, 412] width 129 height 38
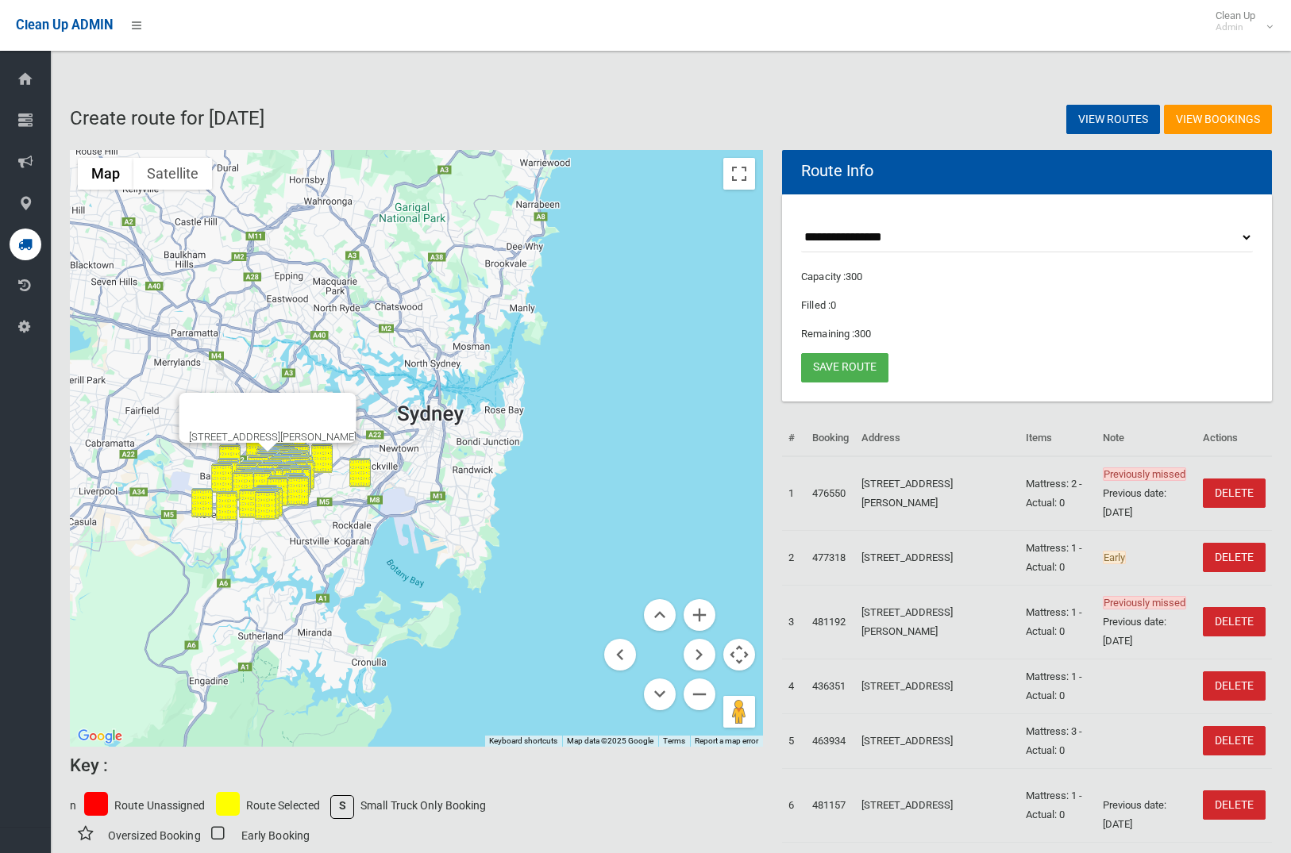
click at [356, 399] on button "Close" at bounding box center [337, 412] width 38 height 38
click at [714, 618] on button "Zoom in" at bounding box center [700, 615] width 32 height 32
drag, startPoint x: 714, startPoint y: 618, endPoint x: 703, endPoint y: 615, distance: 11.4
click at [713, 618] on button "Zoom in" at bounding box center [700, 615] width 32 height 32
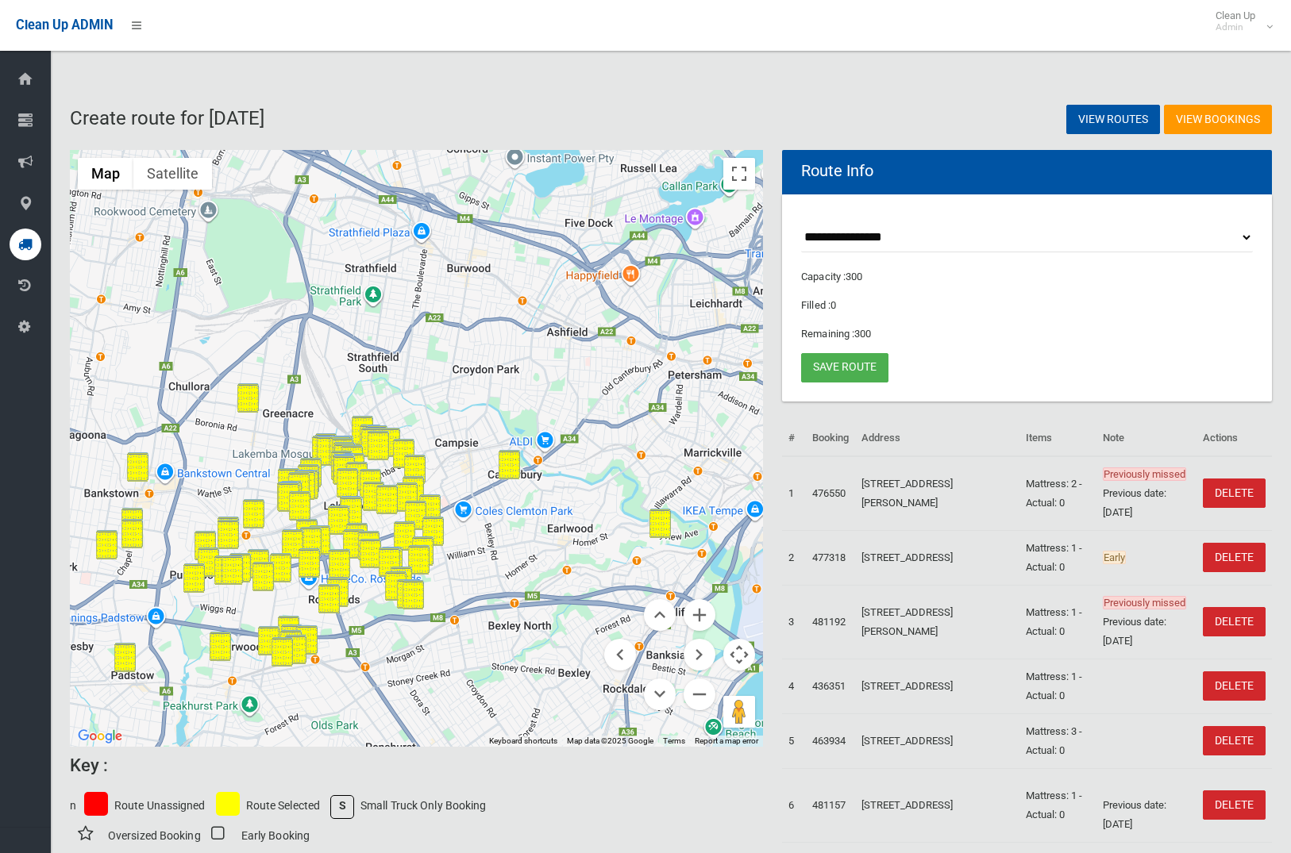
drag, startPoint x: 373, startPoint y: 551, endPoint x: 845, endPoint y: 482, distance: 477.4
click at [702, 607] on button "Zoom in" at bounding box center [700, 615] width 32 height 32
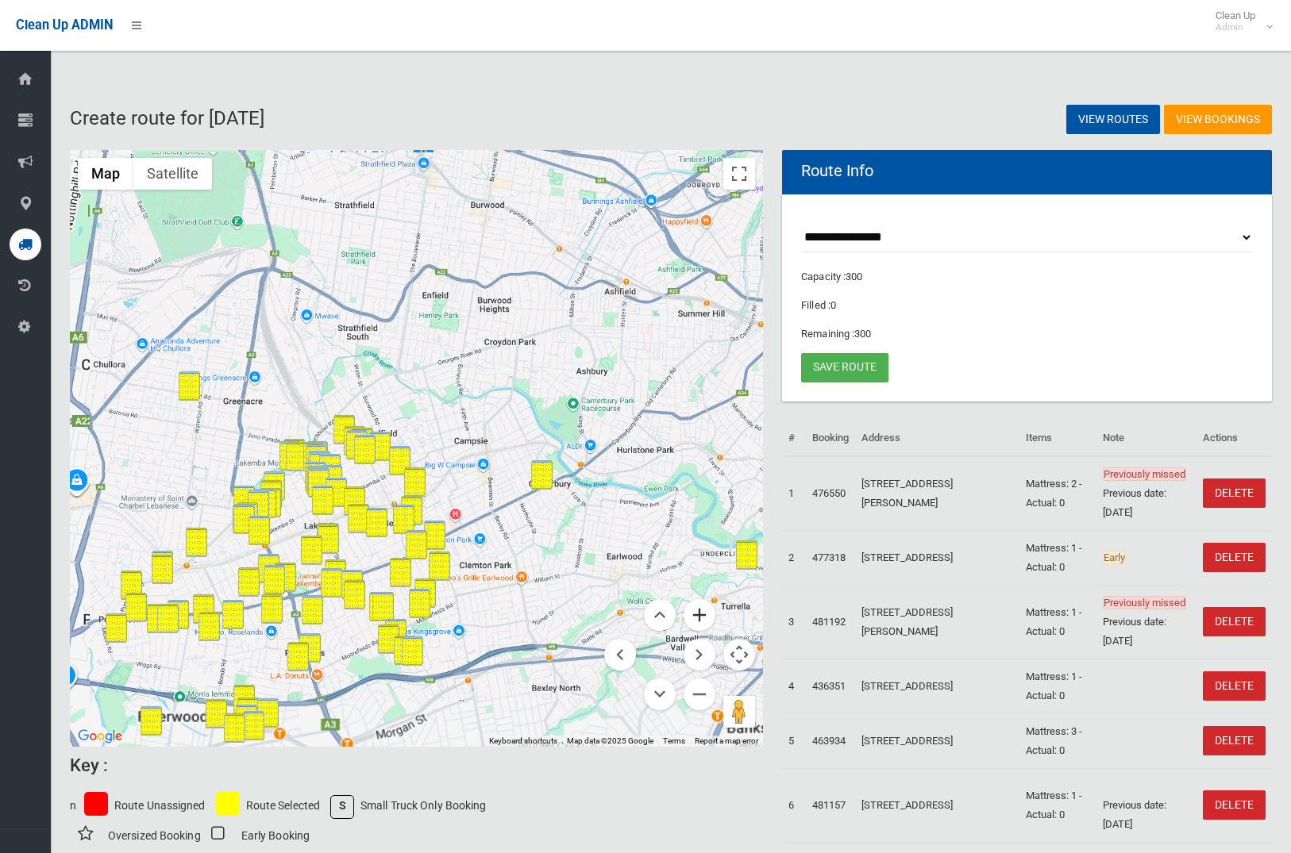
click at [702, 607] on button "Zoom in" at bounding box center [700, 615] width 32 height 32
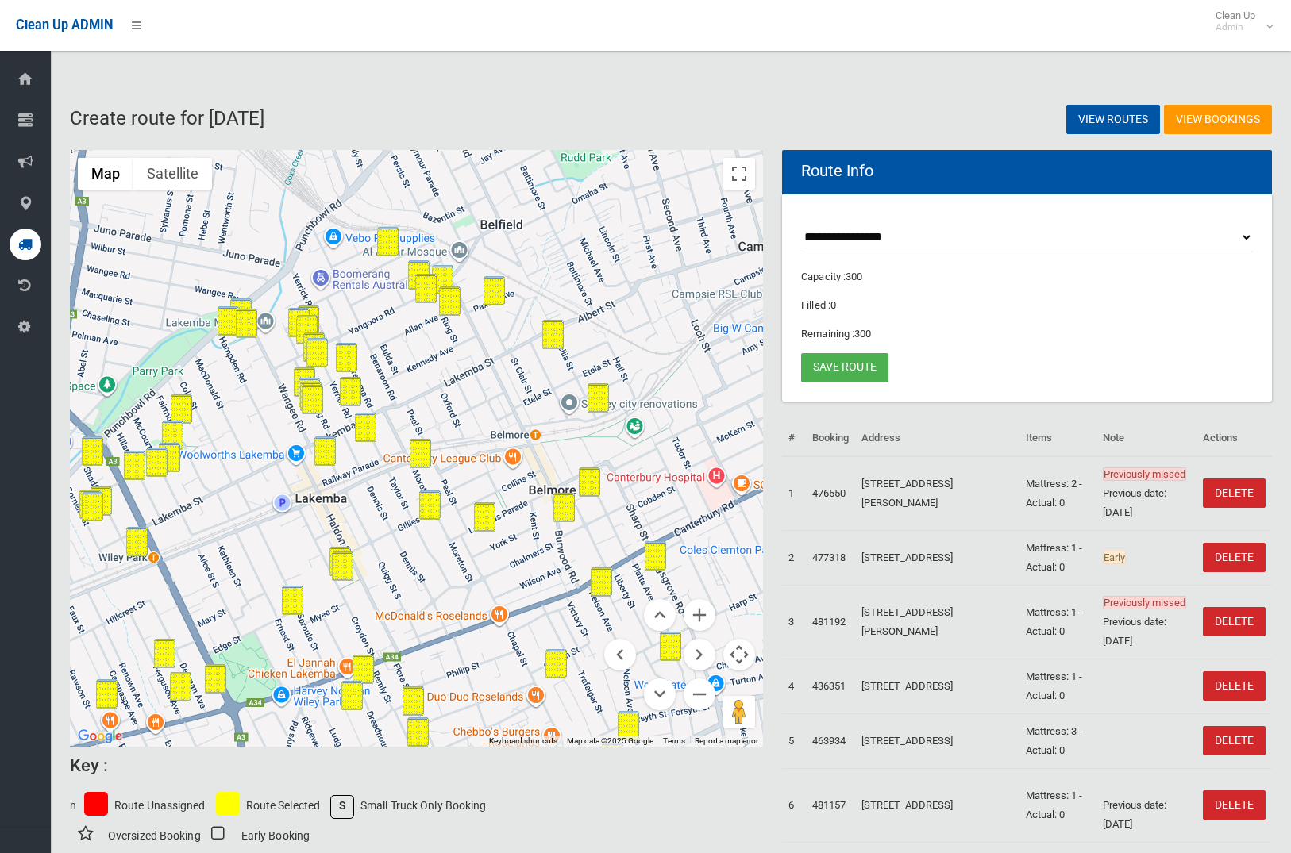
drag, startPoint x: 503, startPoint y: 586, endPoint x: 691, endPoint y: 406, distance: 259.4
click at [691, 406] on div at bounding box center [416, 449] width 693 height 598
click at [703, 695] on button "Zoom out" at bounding box center [700, 695] width 32 height 32
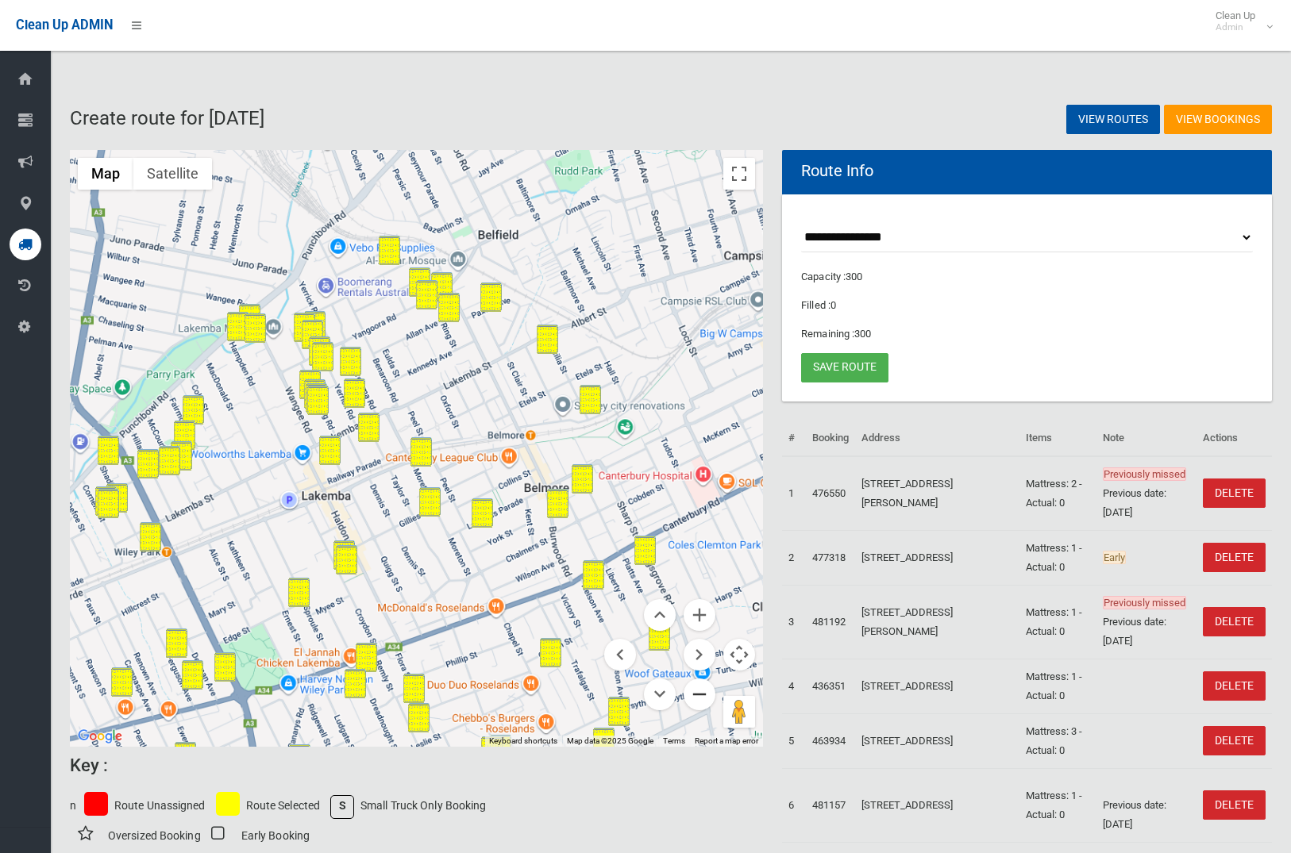
click at [703, 695] on button "Zoom out" at bounding box center [700, 695] width 32 height 32
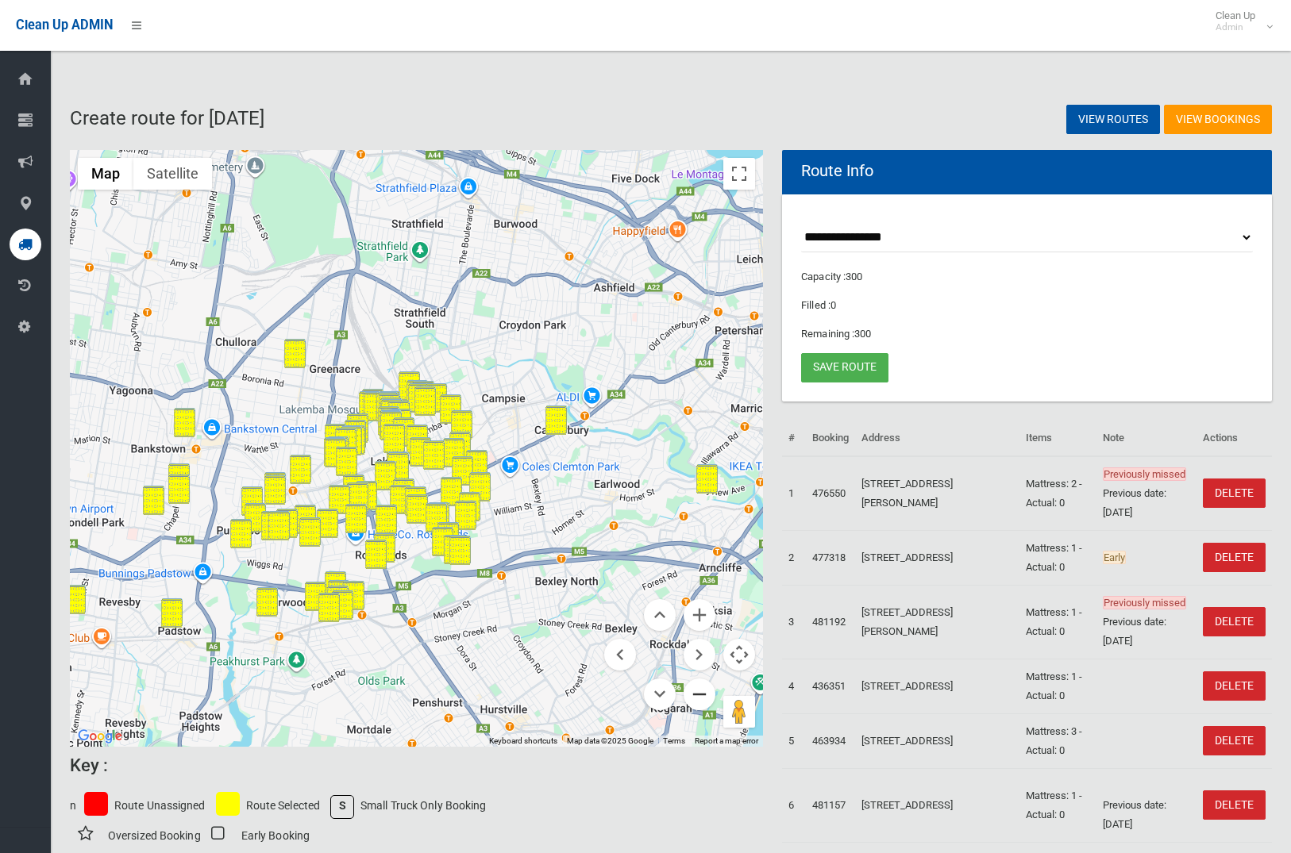
click at [703, 695] on button "Zoom out" at bounding box center [700, 695] width 32 height 32
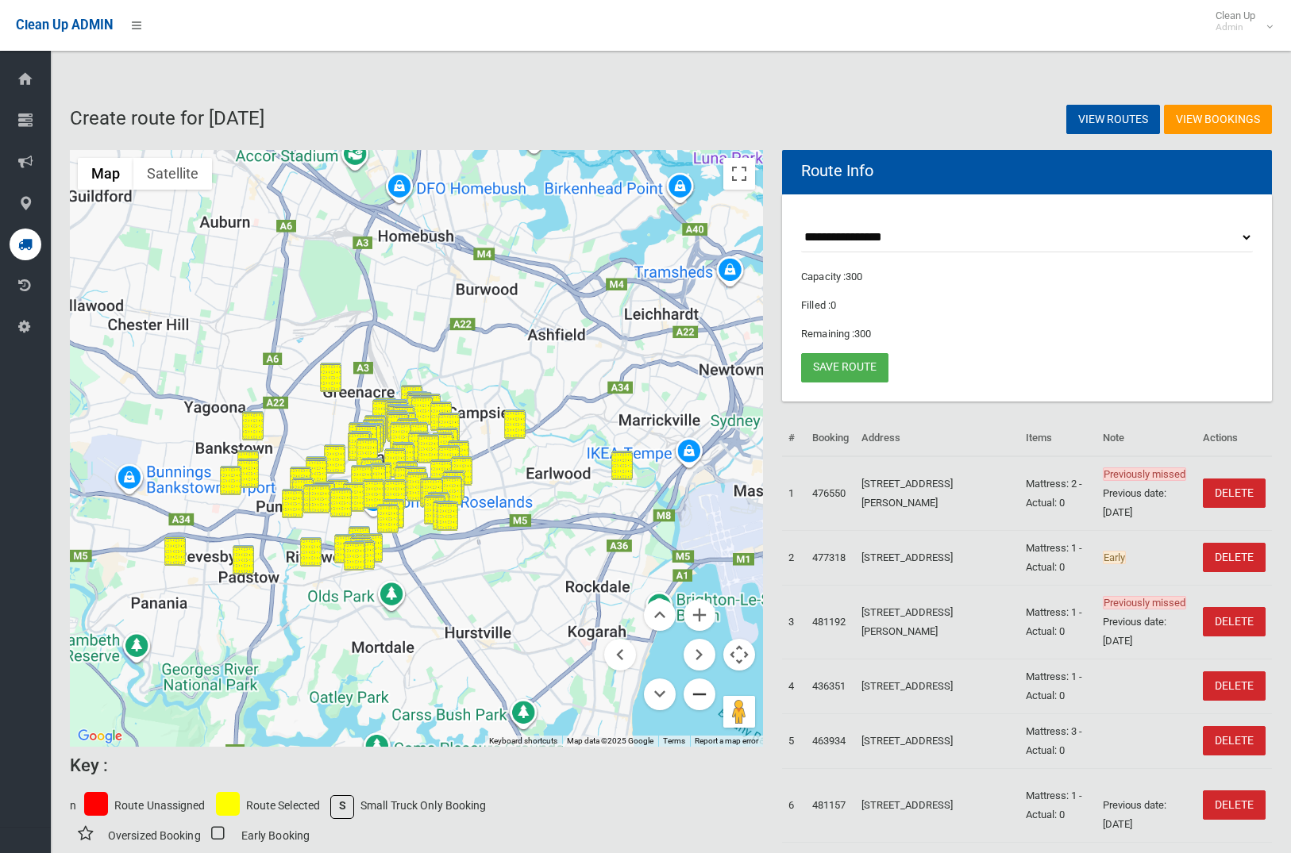
drag, startPoint x: 703, startPoint y: 695, endPoint x: 702, endPoint y: 640, distance: 54.8
click at [703, 694] on button "Zoom out" at bounding box center [700, 695] width 32 height 32
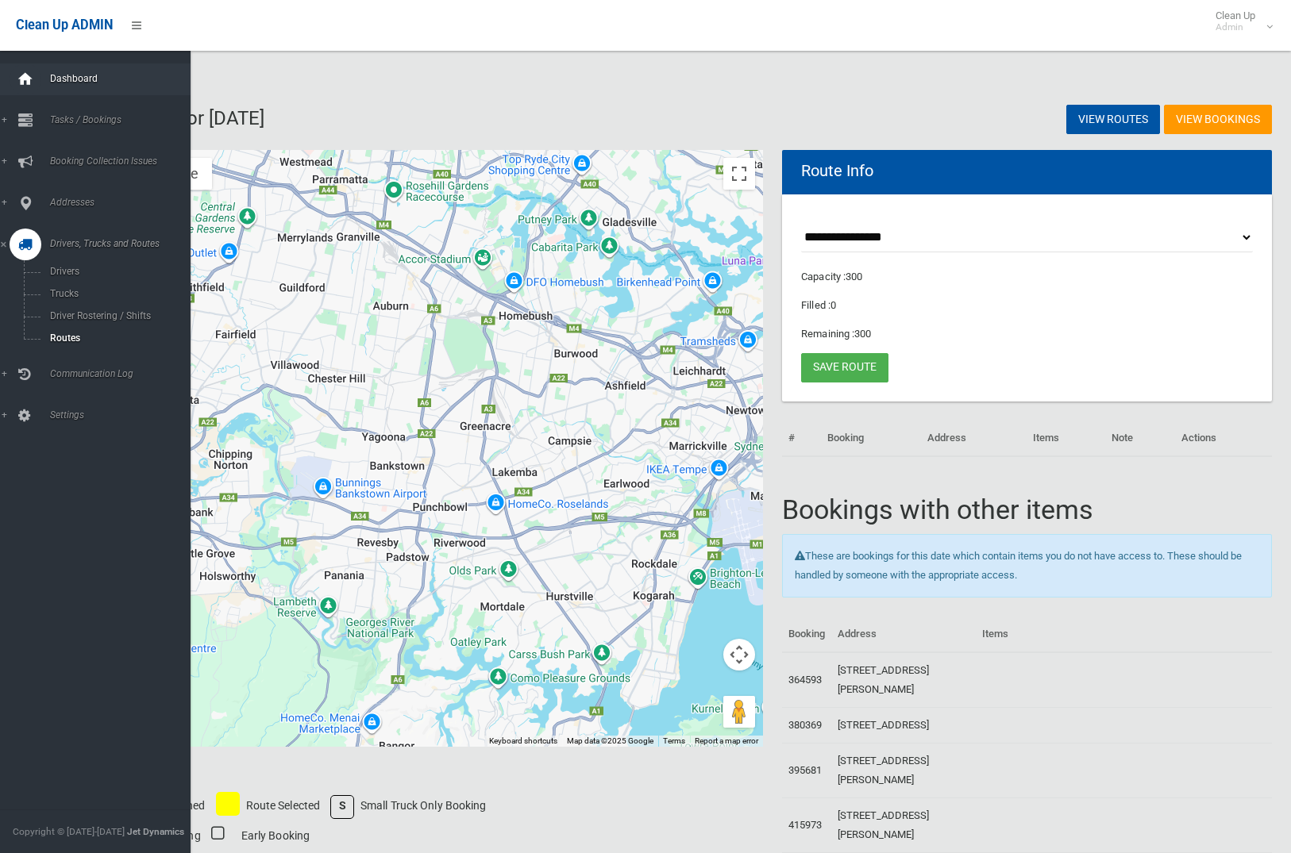
click at [25, 83] on icon at bounding box center [25, 80] width 17 height 32
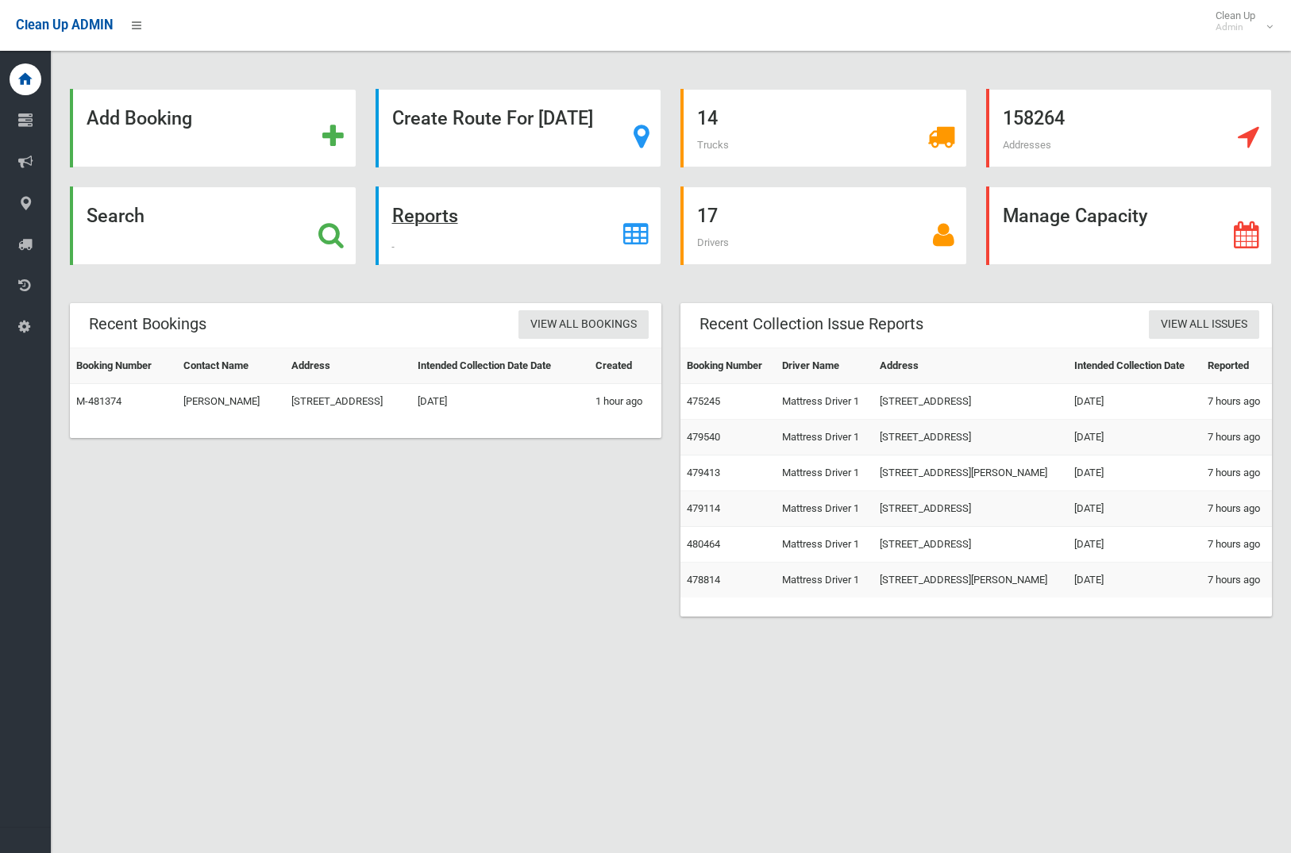
click at [443, 227] on div "Reports" at bounding box center [519, 226] width 287 height 79
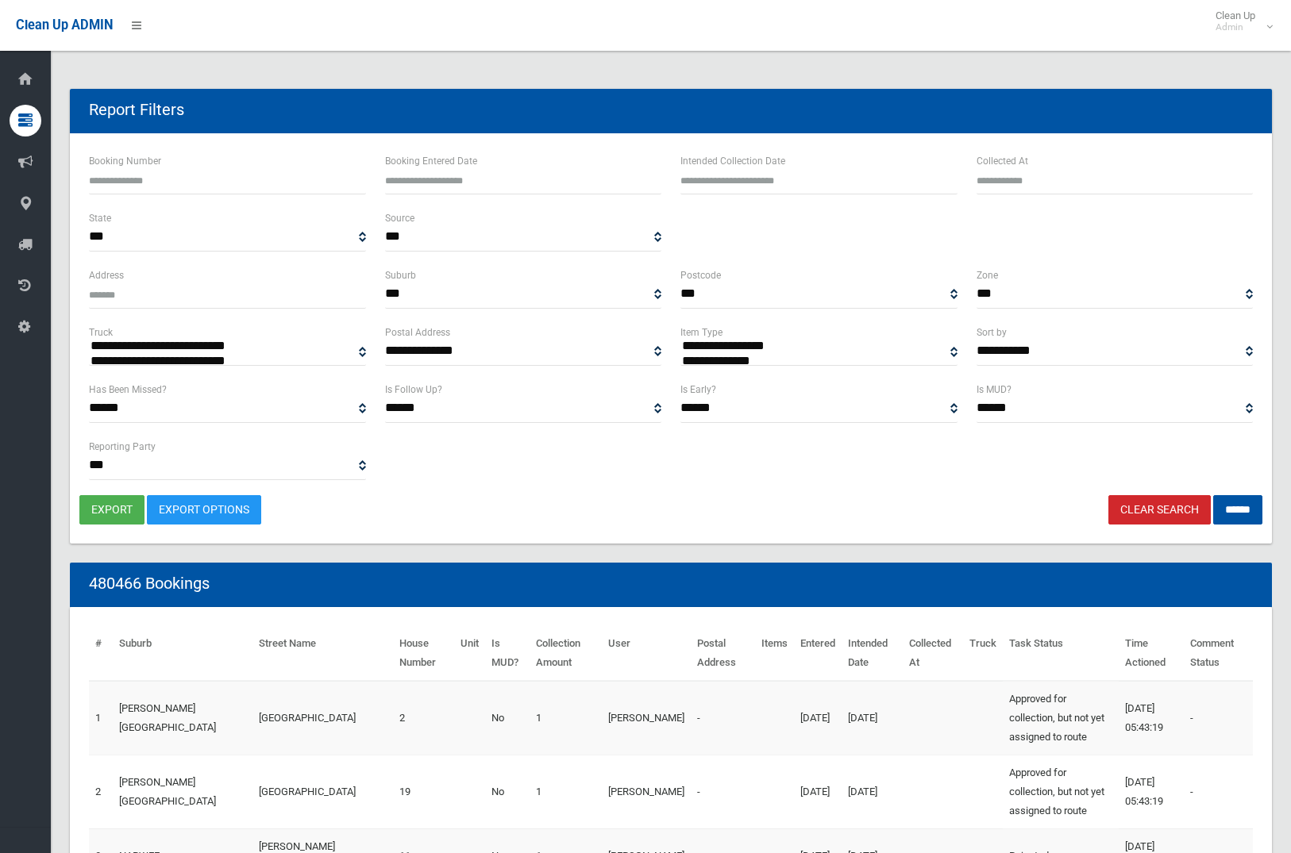
select select
type input "**********"
click at [802, 176] on input "text" at bounding box center [818, 179] width 277 height 29
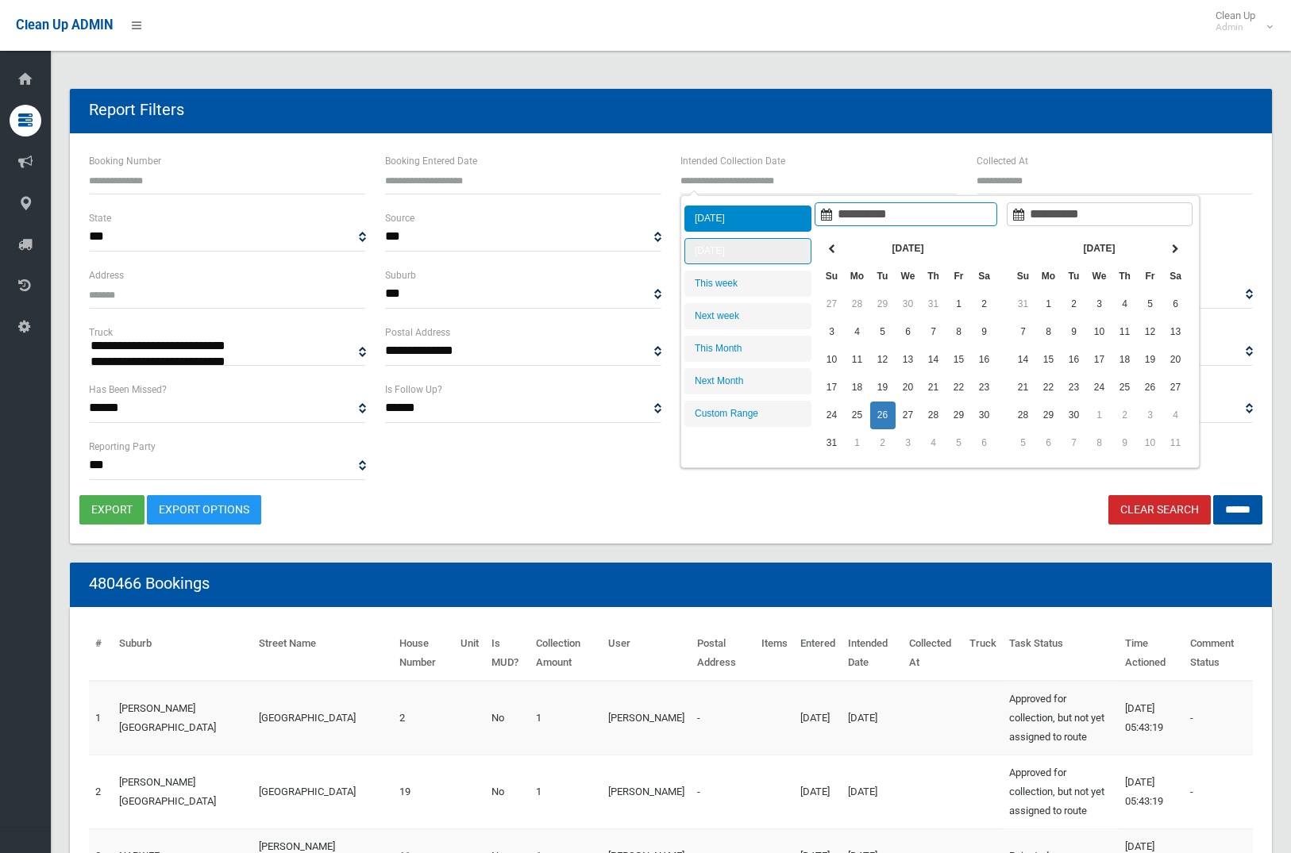
type input "**********"
click at [754, 249] on li "[DATE]" at bounding box center [747, 251] width 127 height 26
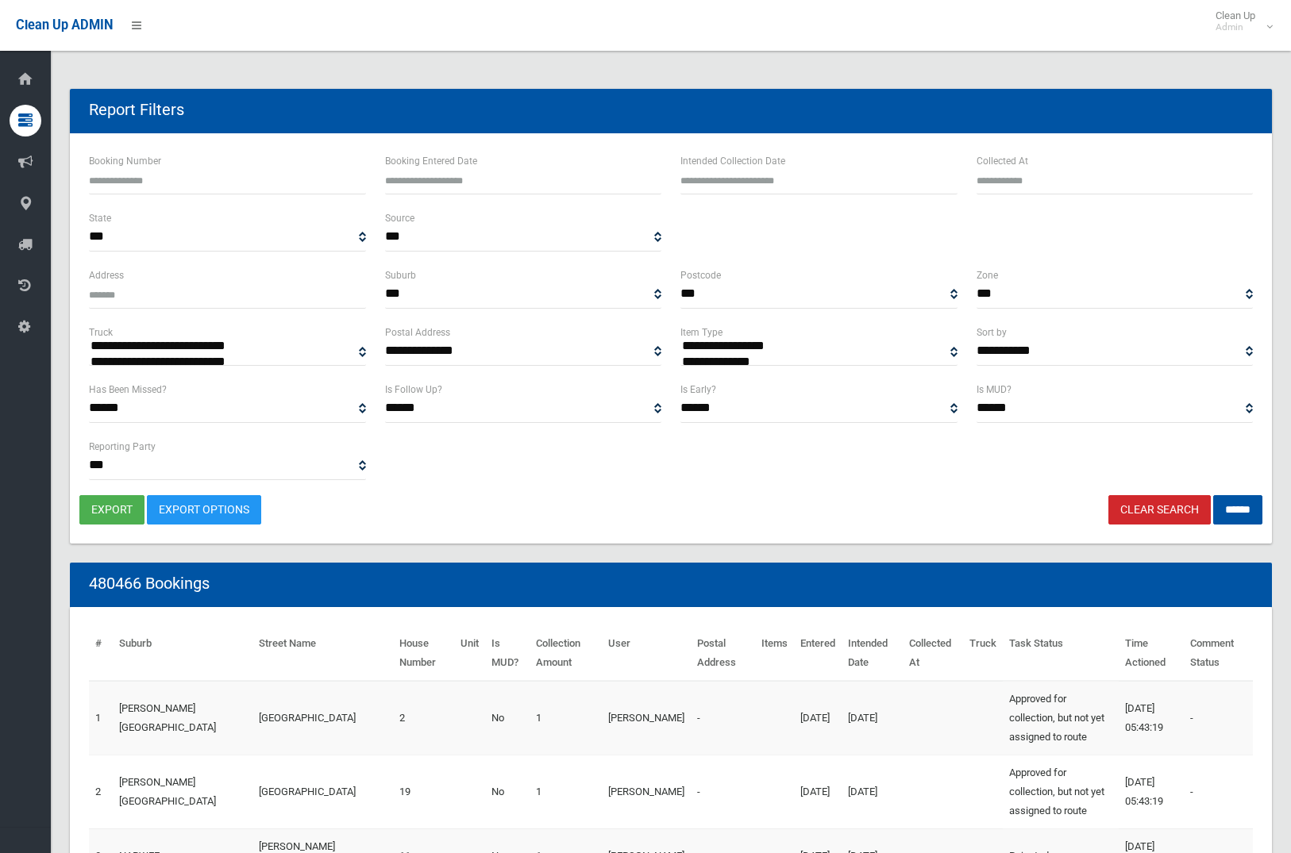
type input "**********"
select select "**"
click at [1232, 516] on input "******" at bounding box center [1237, 509] width 49 height 29
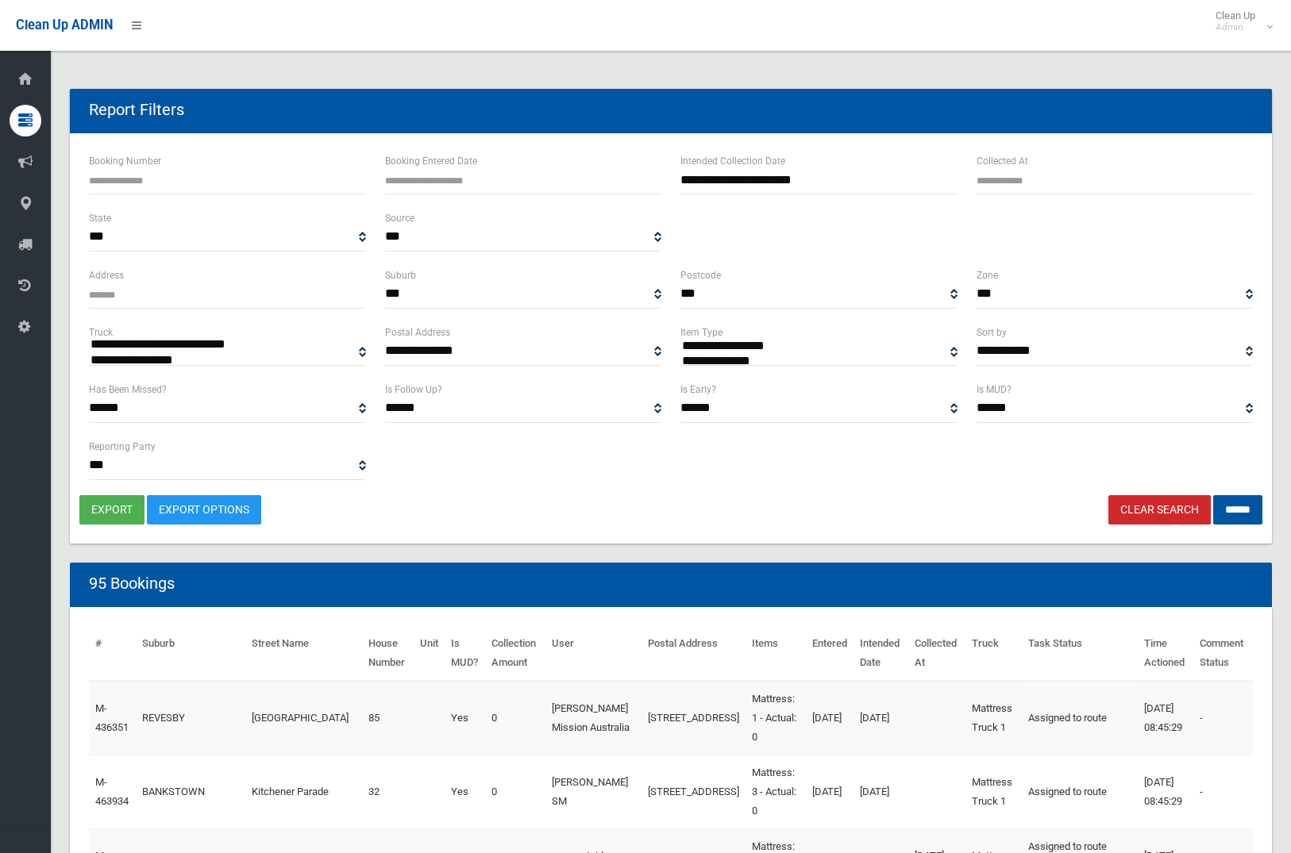
select select
click at [100, 504] on button "export" at bounding box center [111, 509] width 65 height 29
click at [1131, 507] on link "Clear Search" at bounding box center [1159, 509] width 102 height 29
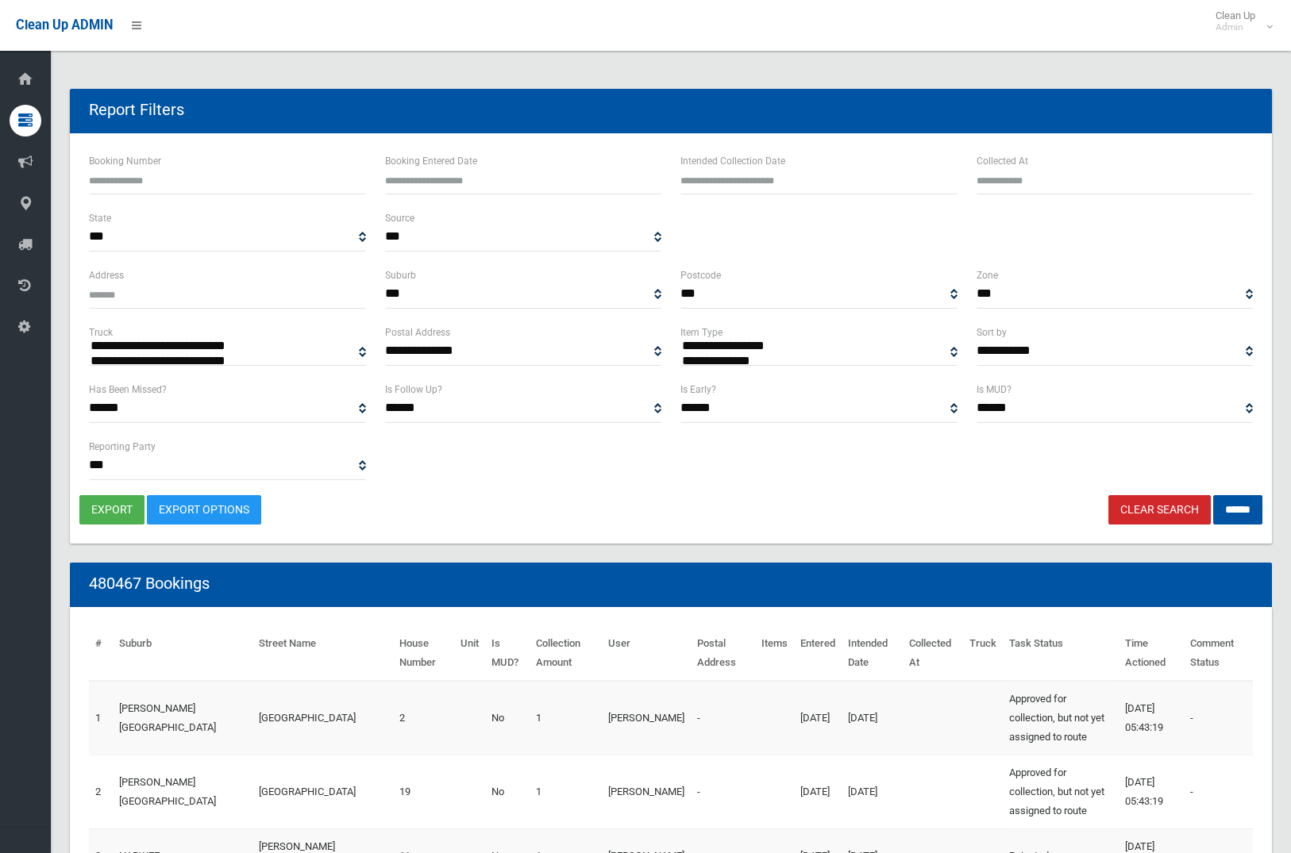
select select
type input "**********"
click at [1035, 187] on input "Collected At" at bounding box center [1114, 179] width 277 height 29
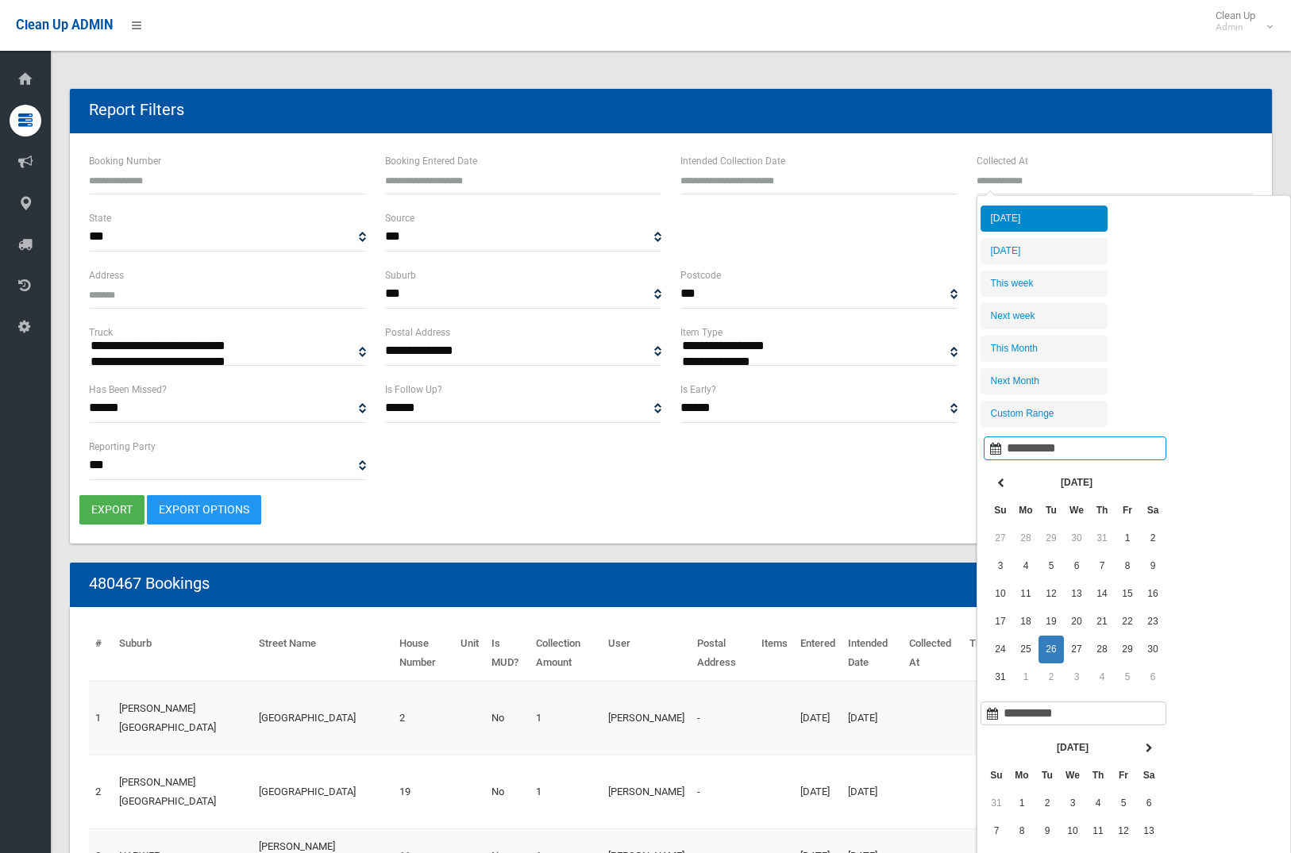
click at [1030, 230] on li "[DATE]" at bounding box center [1043, 219] width 127 height 26
type input "**********"
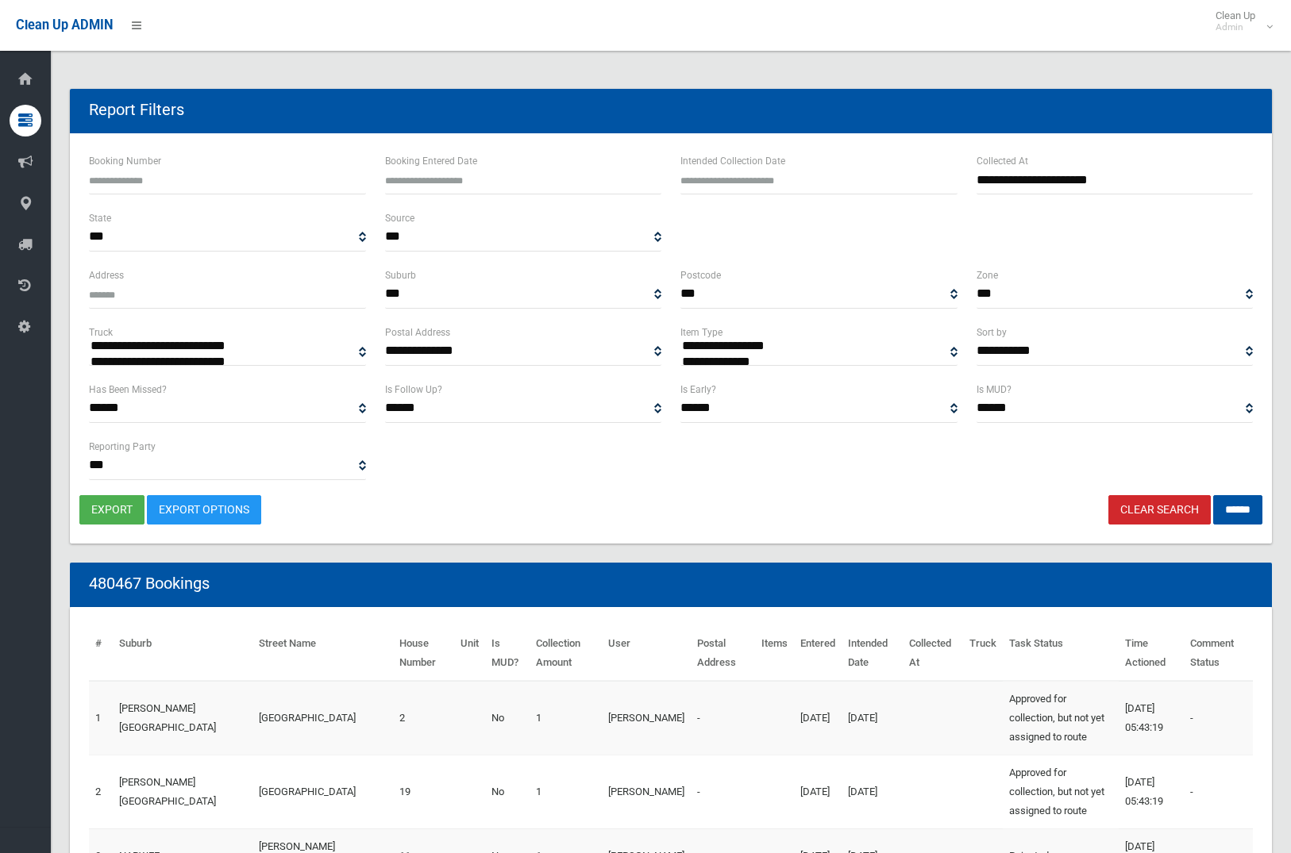
select select "**"
click at [1239, 510] on input "******" at bounding box center [1237, 509] width 49 height 29
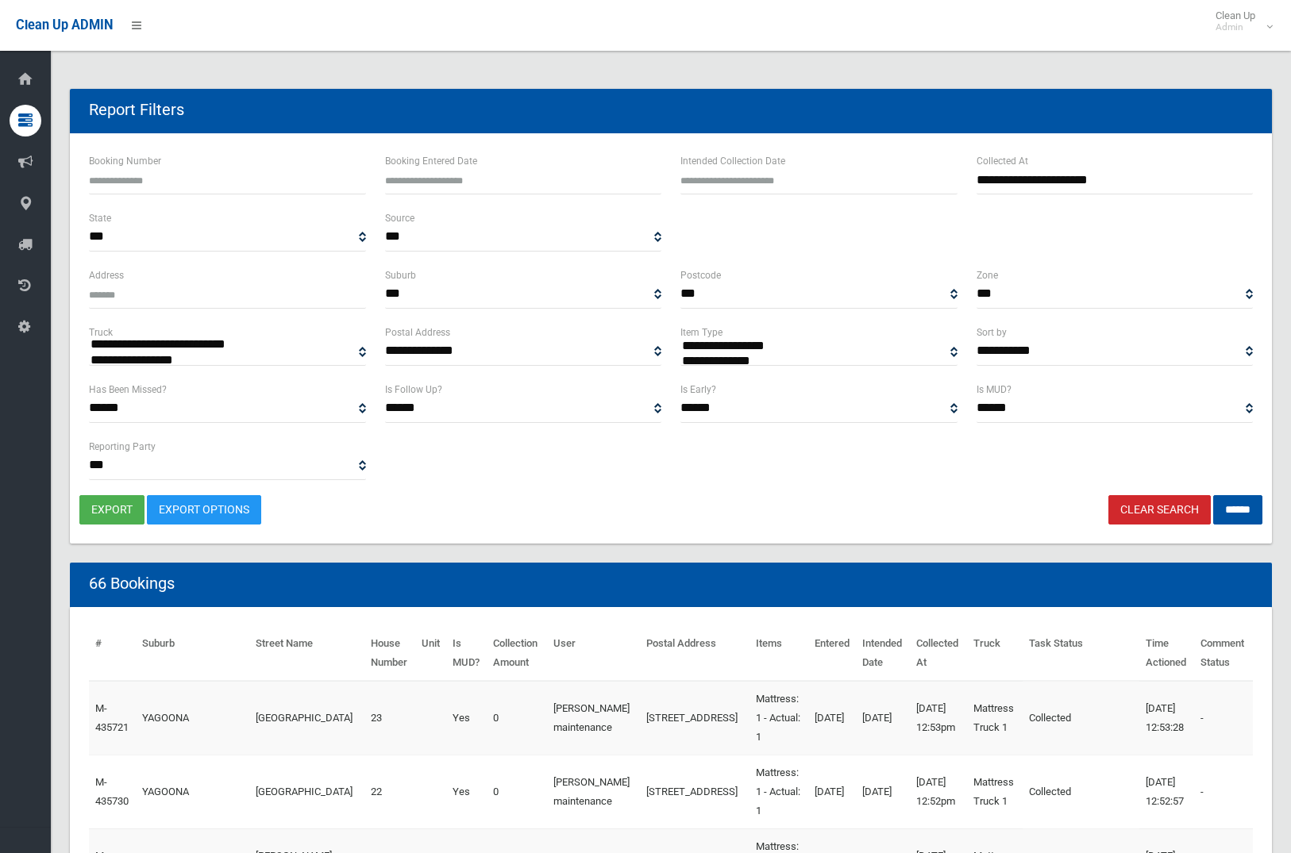
select select
click at [121, 516] on button "export" at bounding box center [111, 509] width 65 height 29
